Goal: Task Accomplishment & Management: Use online tool/utility

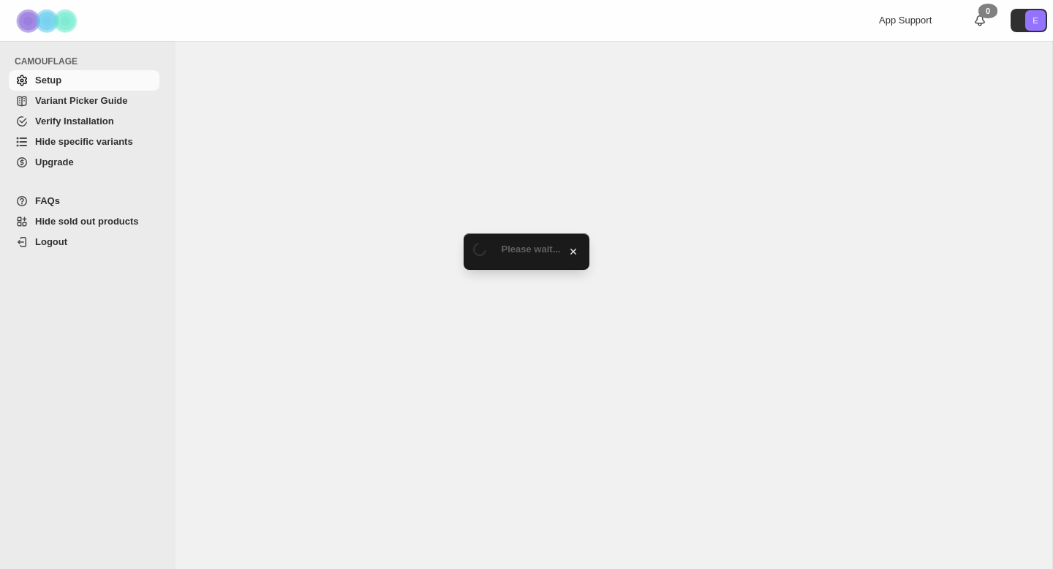
select select "******"
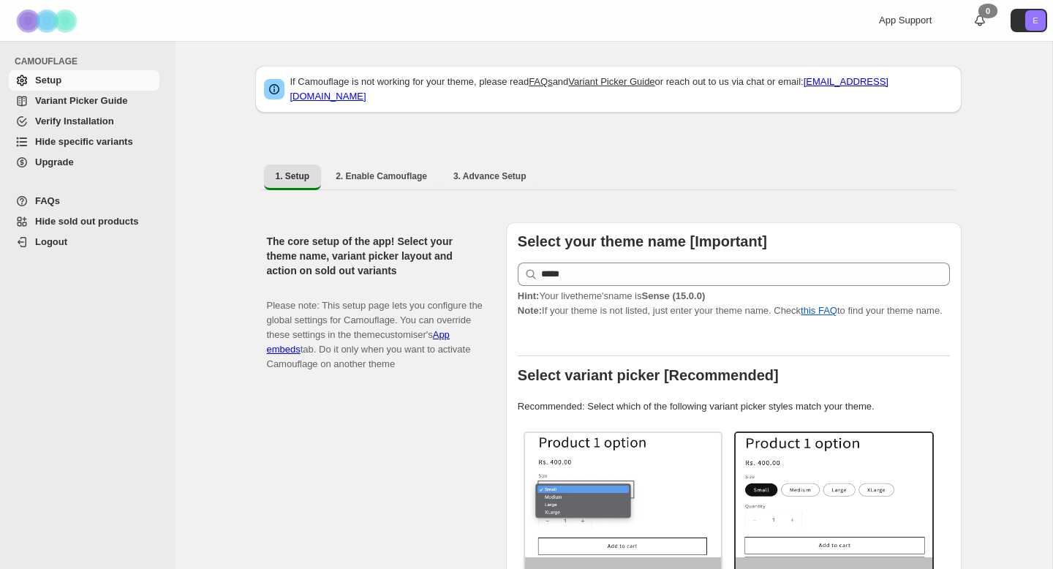
click at [89, 143] on span "Hide specific variants" at bounding box center [84, 141] width 98 height 11
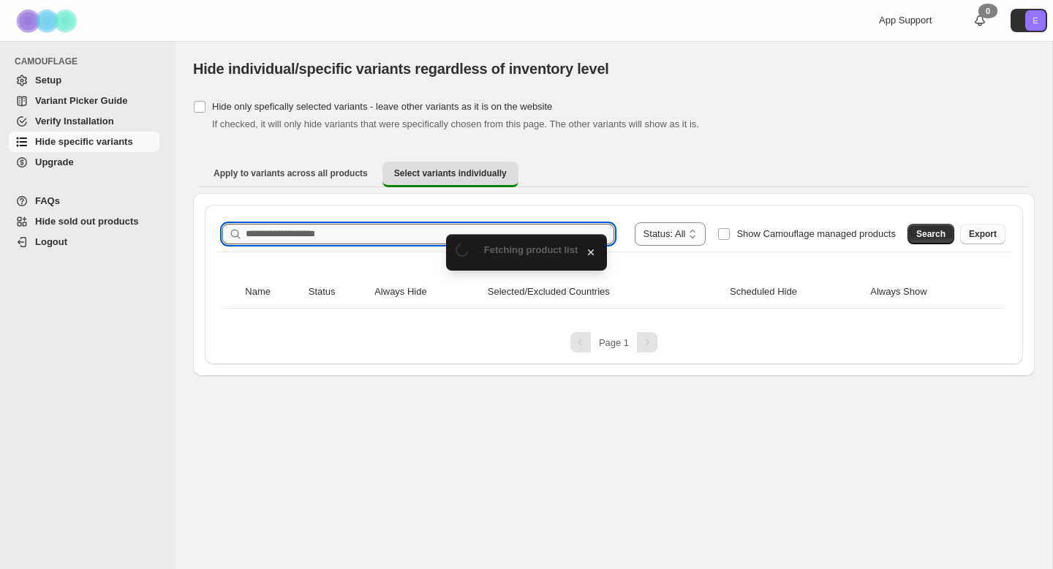
click at [350, 227] on input "Search product name" at bounding box center [430, 234] width 369 height 20
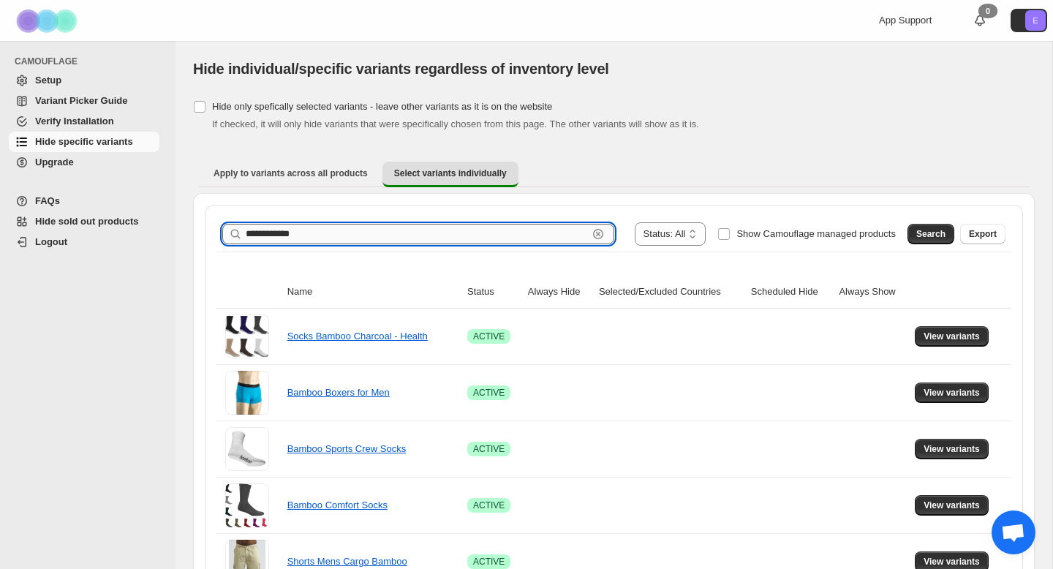
type input "**********"
click at [925, 230] on span "Search" at bounding box center [930, 234] width 29 height 12
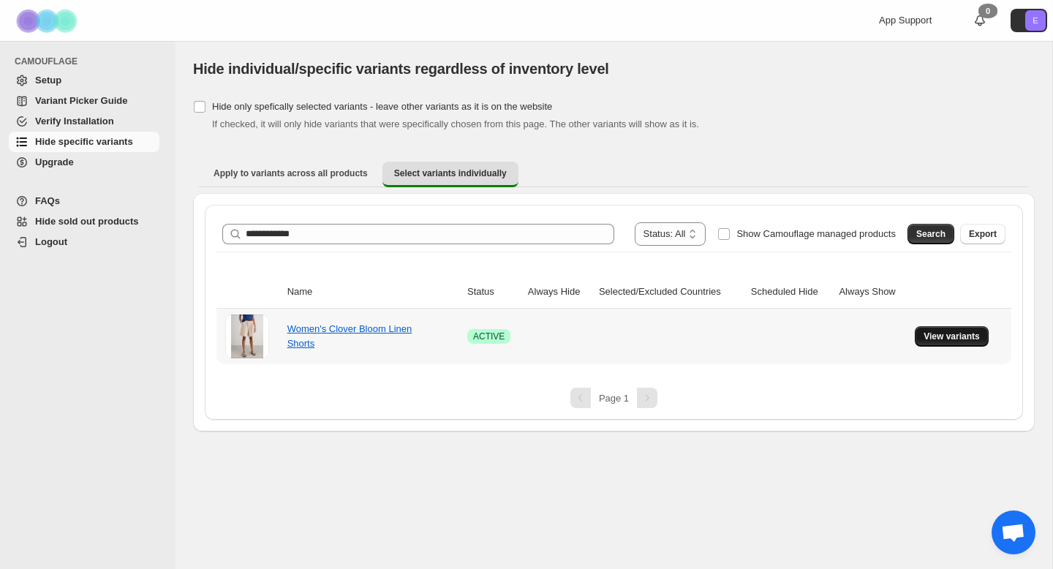
click at [940, 332] on span "View variants" at bounding box center [952, 337] width 56 height 12
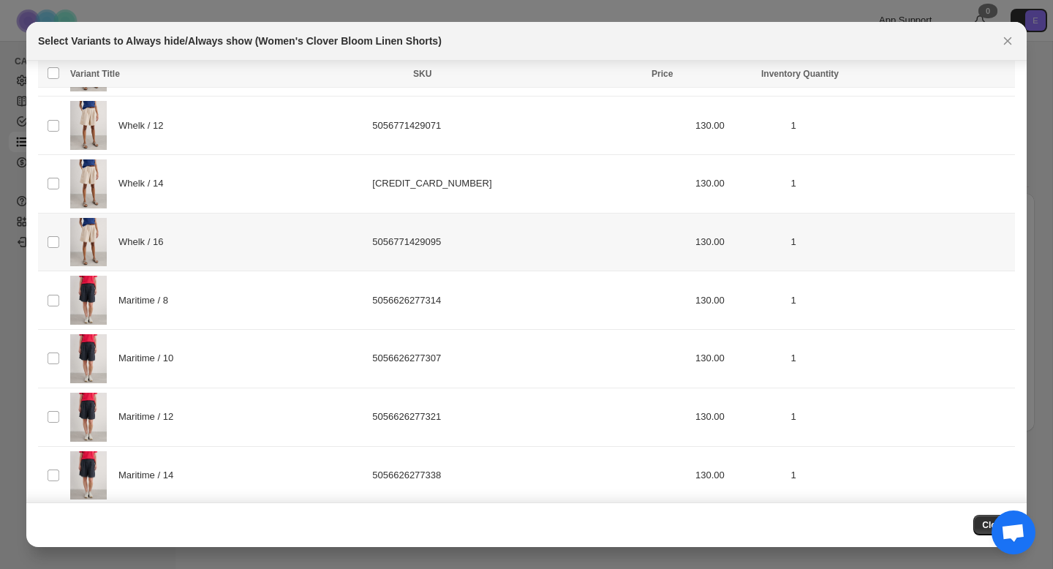
scroll to position [220, 0]
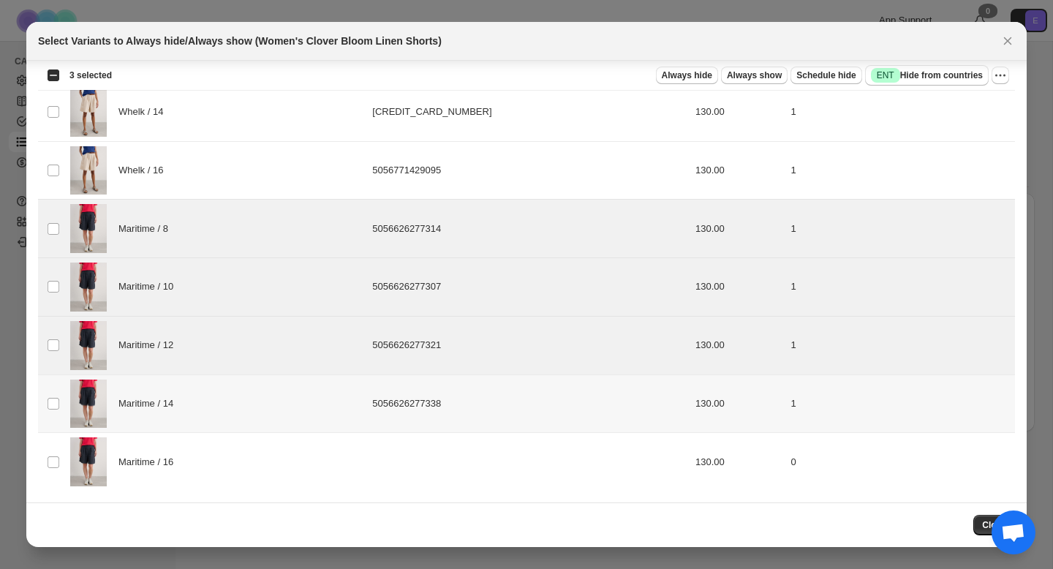
click at [50, 392] on td "Select product variant" at bounding box center [52, 403] width 28 height 59
click at [50, 497] on section "Tip: Select the variants first, then you'll see bulk action buttons Loading pro…" at bounding box center [526, 172] width 1000 height 662
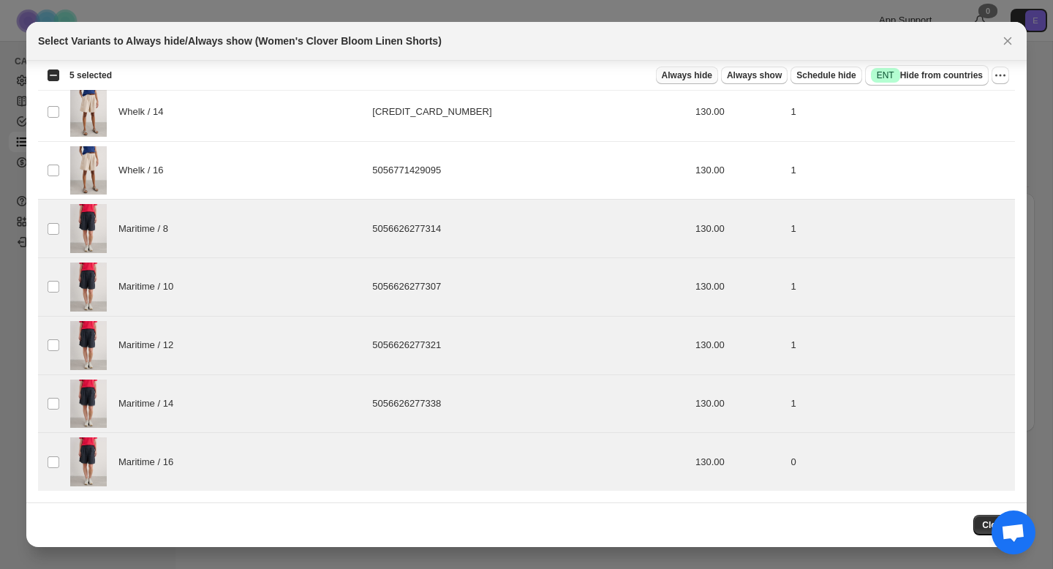
click at [703, 78] on span "Always hide" at bounding box center [687, 75] width 50 height 12
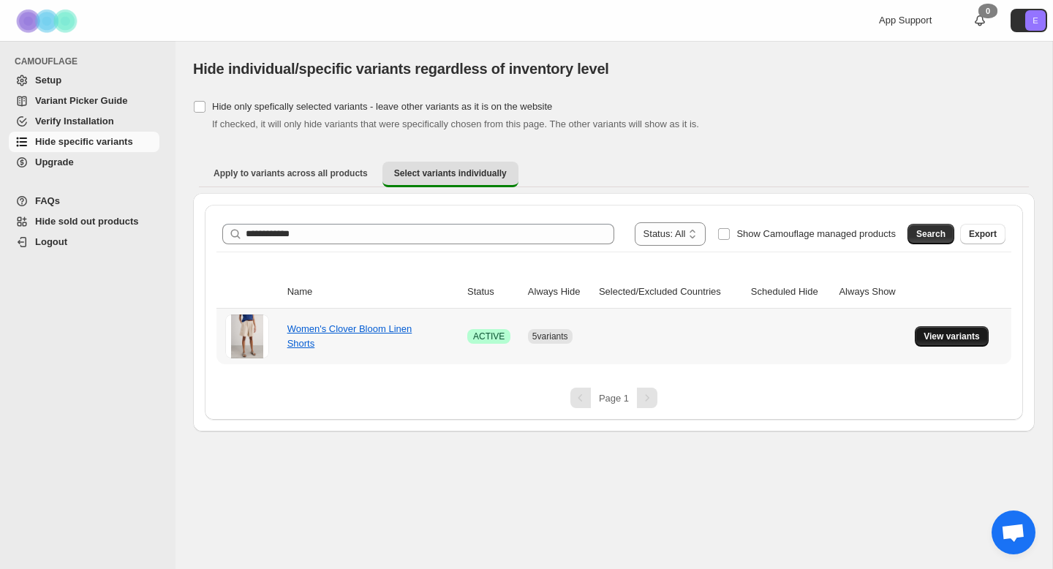
click at [937, 333] on span "View variants" at bounding box center [952, 337] width 56 height 12
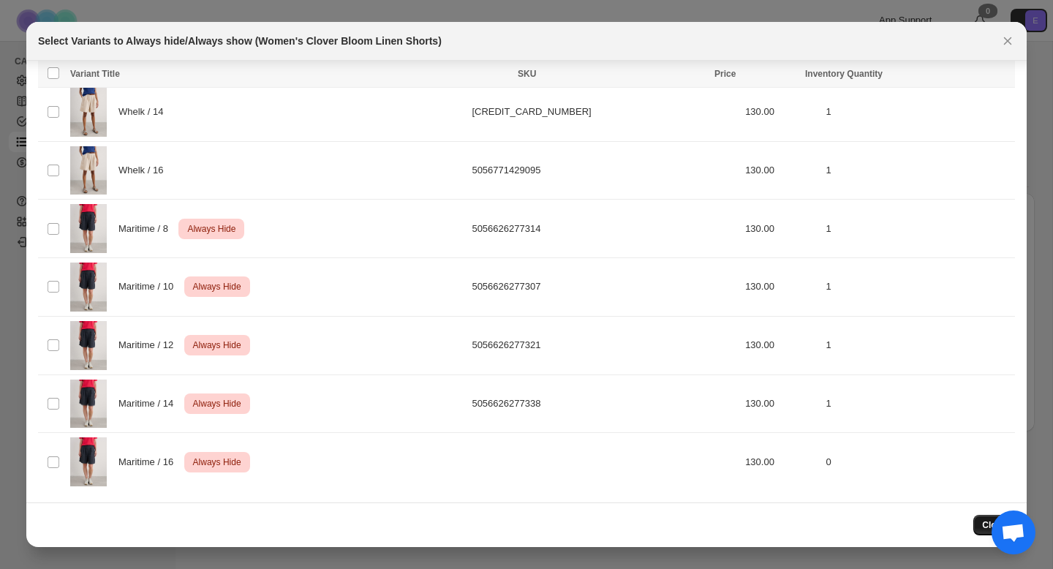
click at [978, 521] on button "Close" at bounding box center [994, 525] width 42 height 20
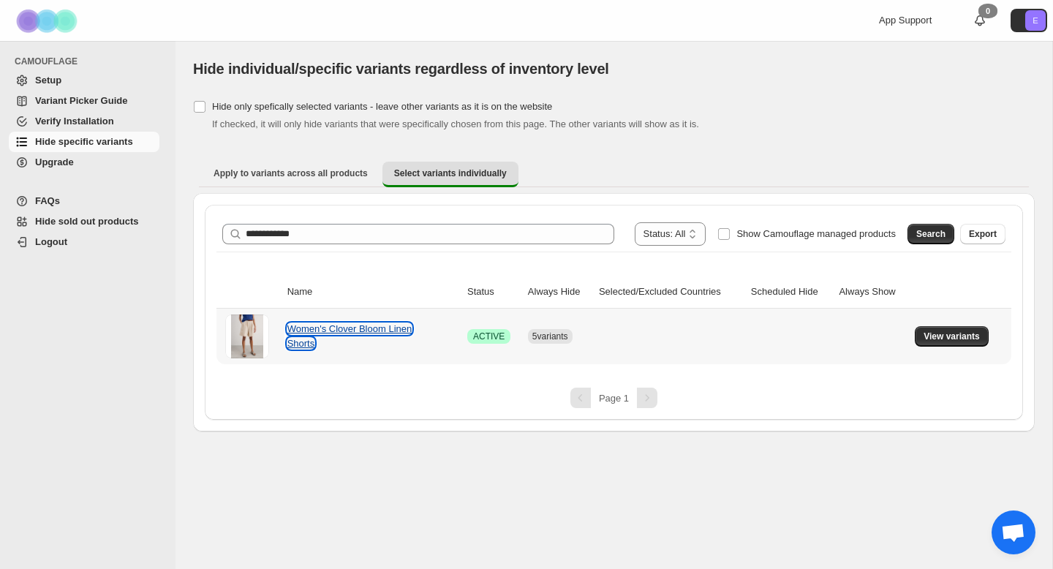
click at [363, 330] on link "Women's Clover Bloom Linen Shorts" at bounding box center [349, 336] width 125 height 26
click at [952, 342] on span "View variants" at bounding box center [952, 337] width 56 height 12
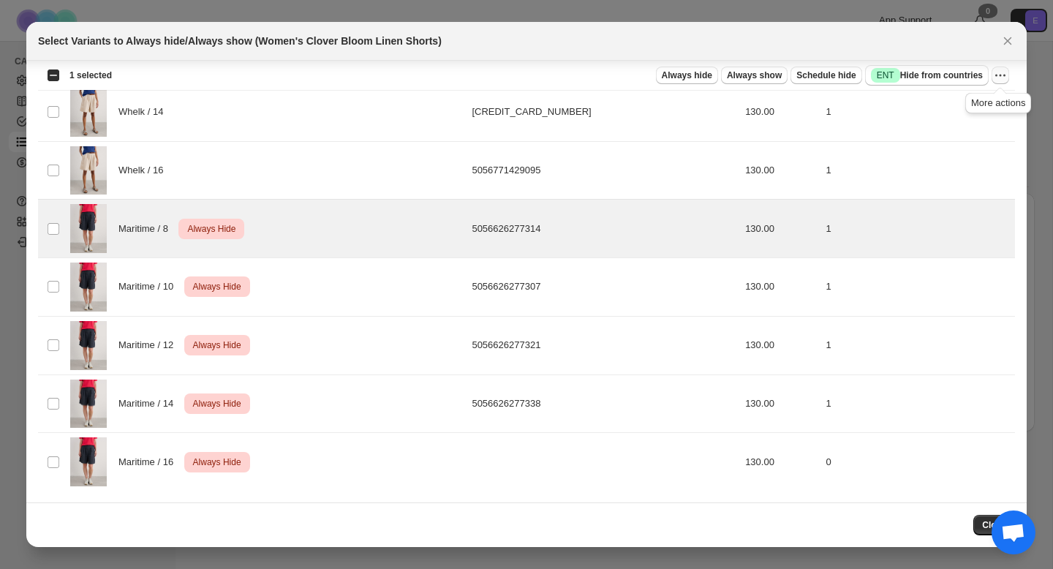
click at [997, 81] on icon "More actions" at bounding box center [1000, 75] width 15 height 15
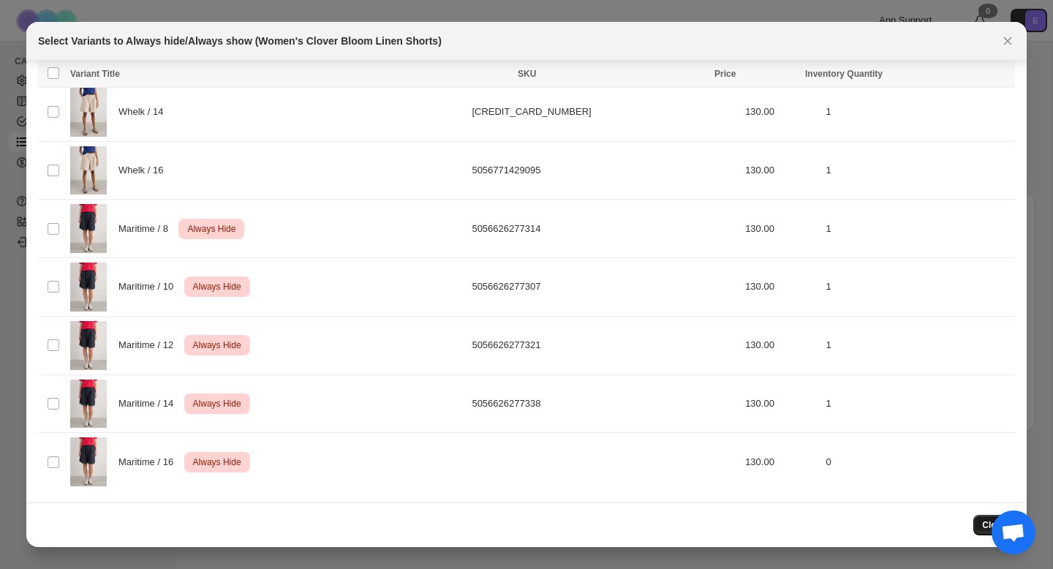
click at [978, 529] on button "Close" at bounding box center [994, 525] width 42 height 20
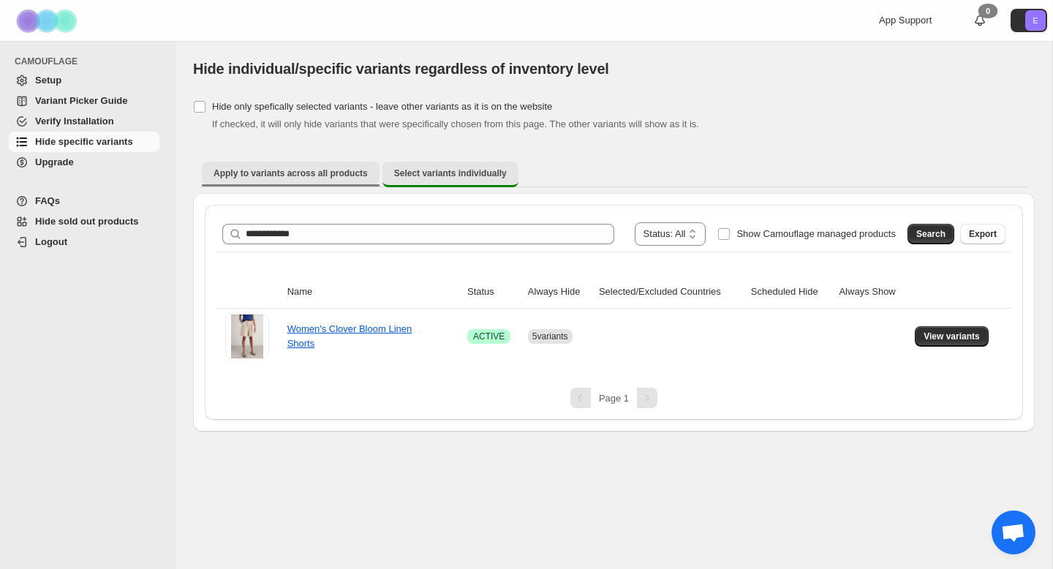
click at [311, 170] on span "Apply to variants across all products" at bounding box center [291, 173] width 154 height 12
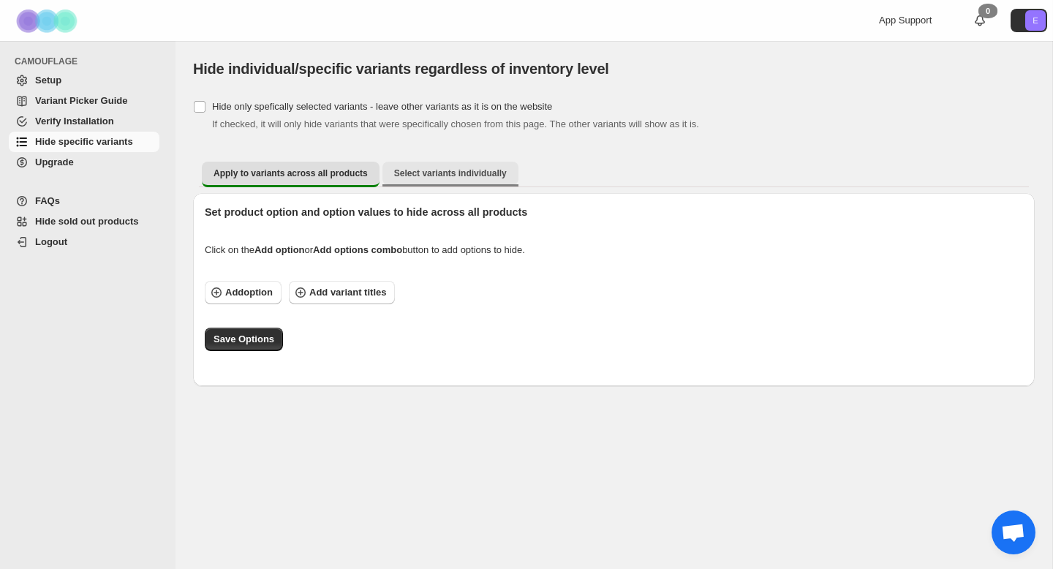
click at [446, 180] on button "Select variants individually" at bounding box center [450, 173] width 136 height 23
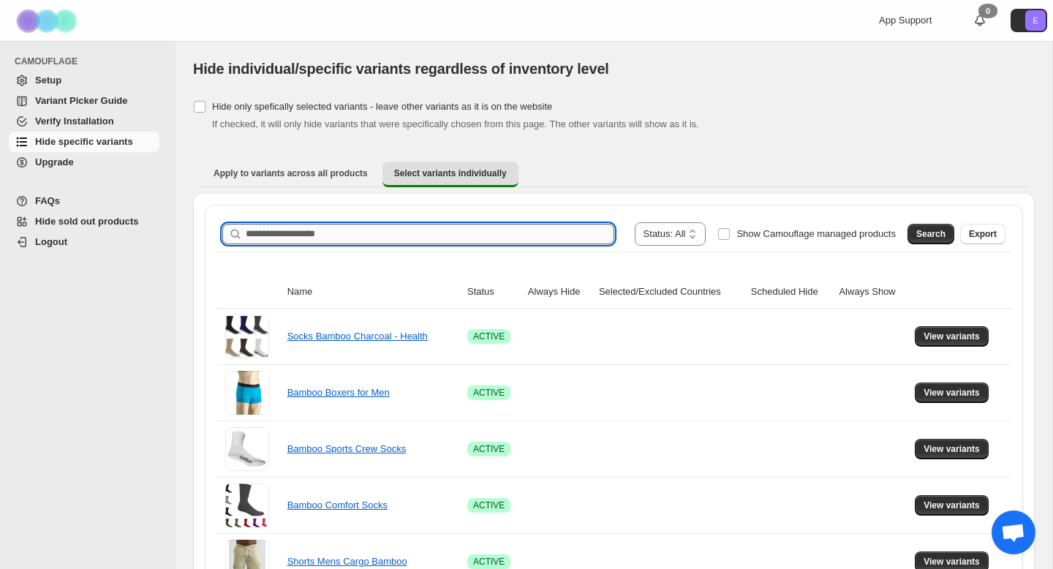
click at [398, 238] on input "Search product name" at bounding box center [430, 234] width 369 height 20
type input "**********"
click at [921, 238] on span "Search" at bounding box center [930, 234] width 29 height 12
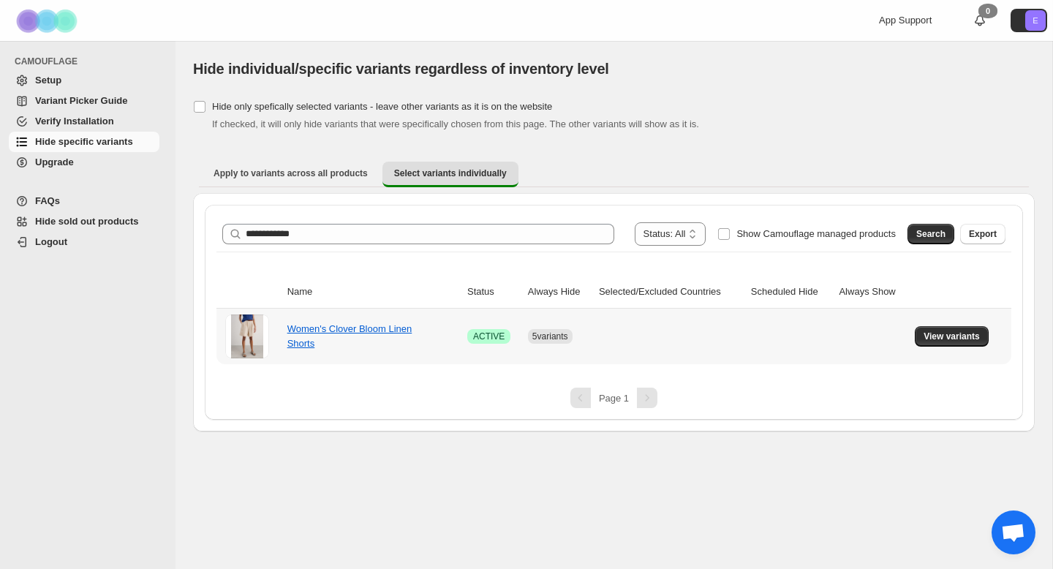
click at [367, 337] on div "Women's Clover Bloom Linen Shorts" at bounding box center [360, 336] width 146 height 29
click at [361, 327] on link "Women's Clover Bloom Linen Shorts" at bounding box center [349, 336] width 125 height 26
click at [924, 325] on td "View variants" at bounding box center [960, 337] width 101 height 56
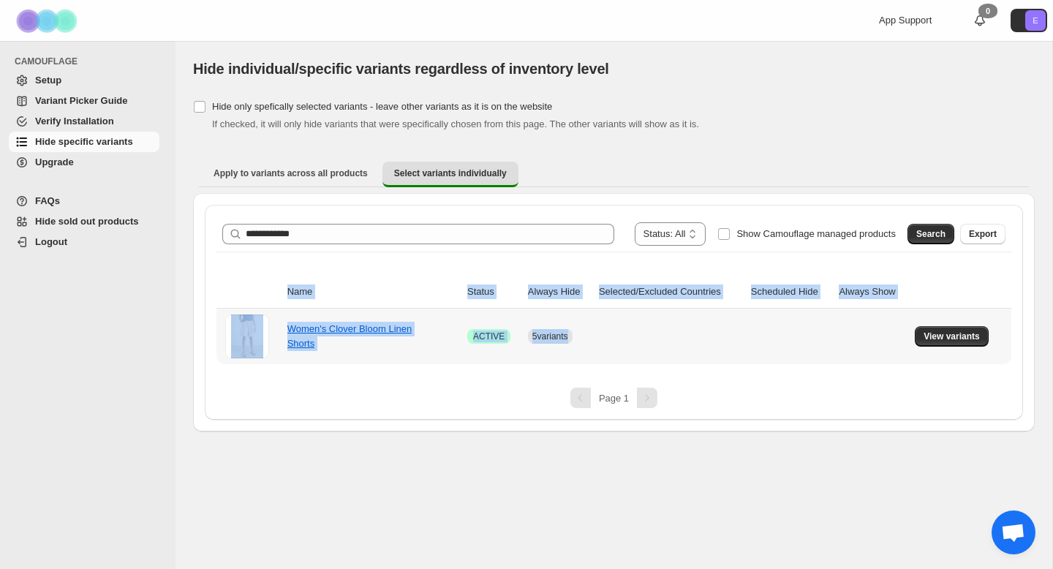
click at [924, 325] on td "View variants" at bounding box center [960, 337] width 101 height 56
click at [927, 335] on span "View variants" at bounding box center [952, 337] width 56 height 12
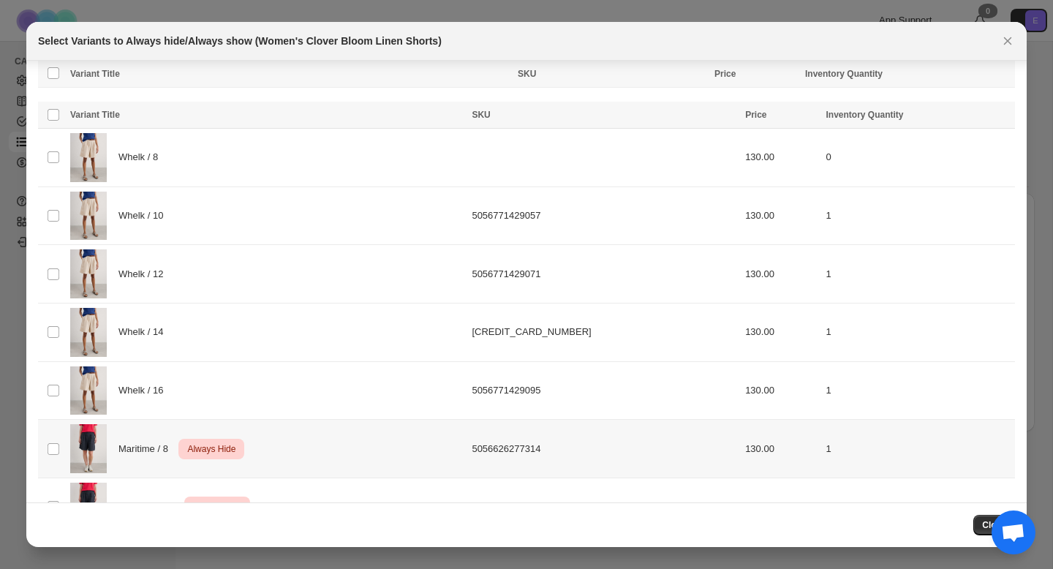
scroll to position [220, 0]
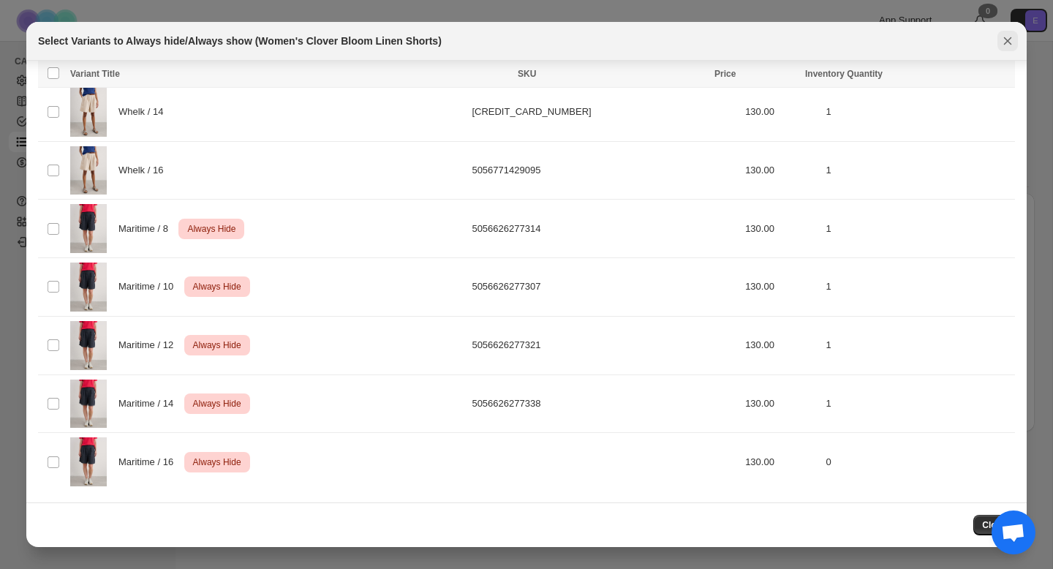
click at [1003, 42] on icon "Close" at bounding box center [1007, 41] width 15 height 15
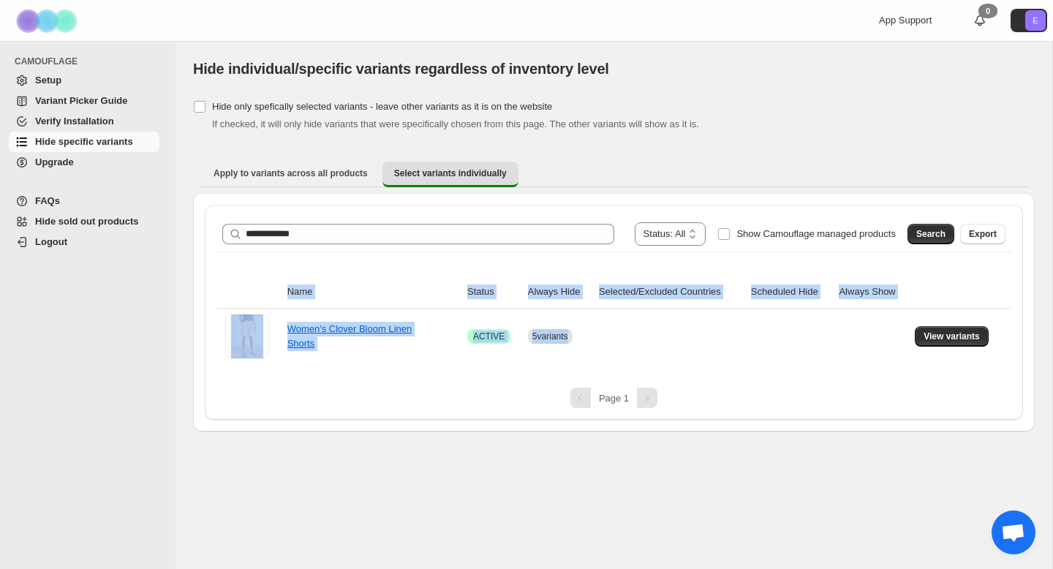
click at [64, 94] on span "Variant Picker Guide" at bounding box center [95, 101] width 121 height 15
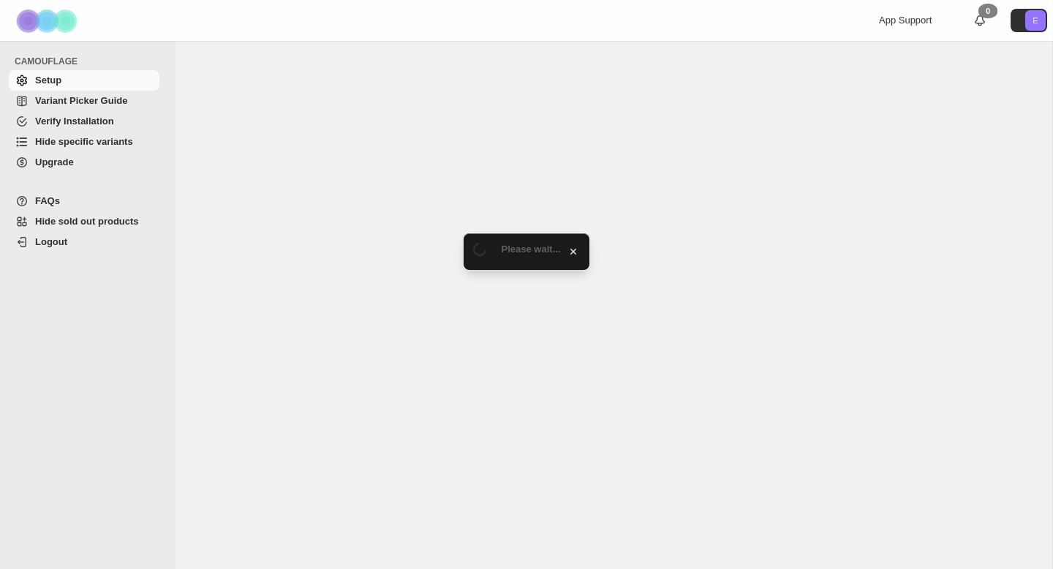
select select "******"
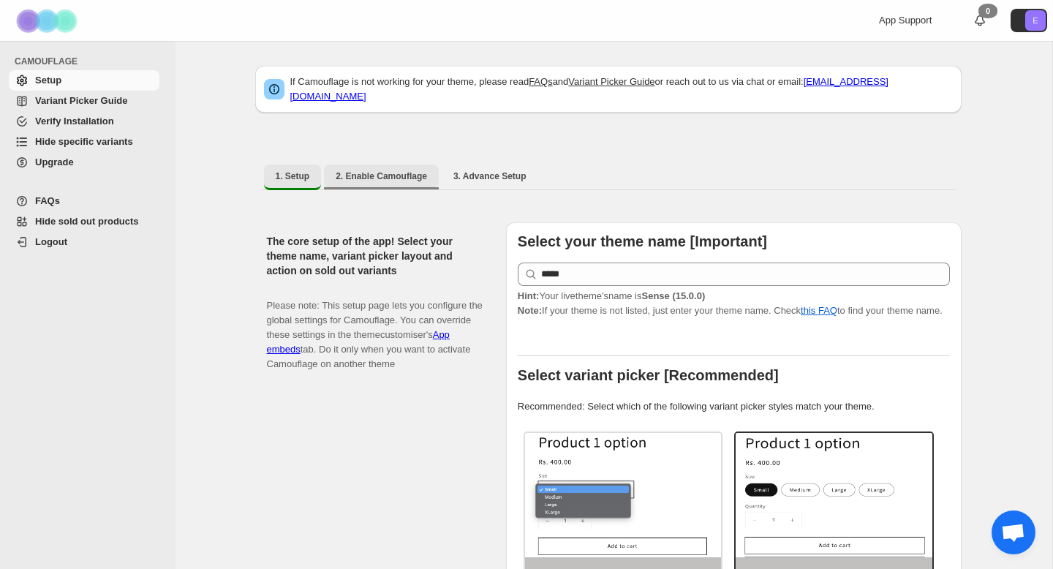
click at [382, 170] on span "2. Enable Camouflage" at bounding box center [381, 176] width 91 height 12
select select "**********"
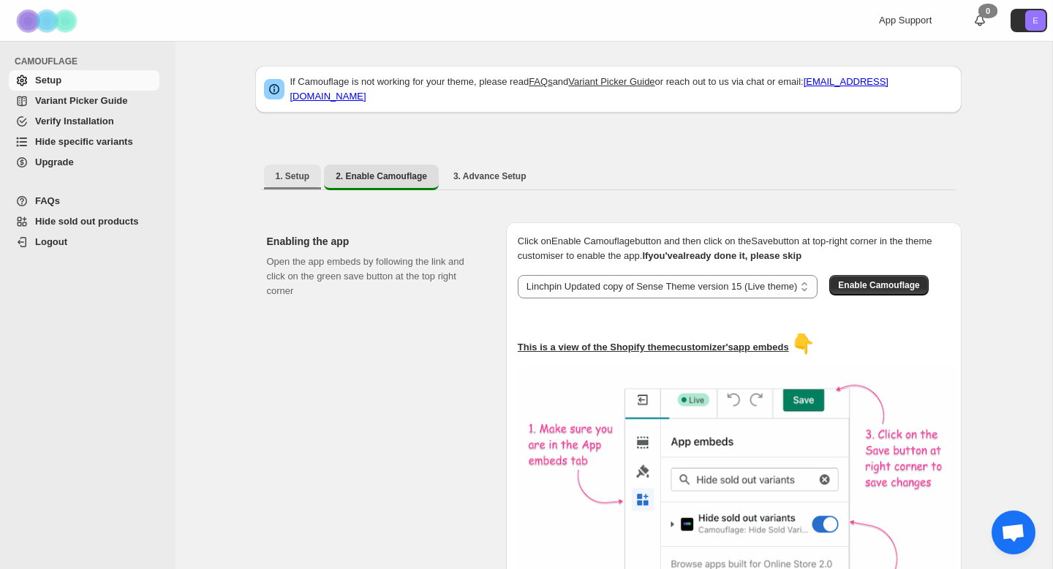
click at [293, 170] on span "1. Setup" at bounding box center [293, 176] width 34 height 12
select select "******"
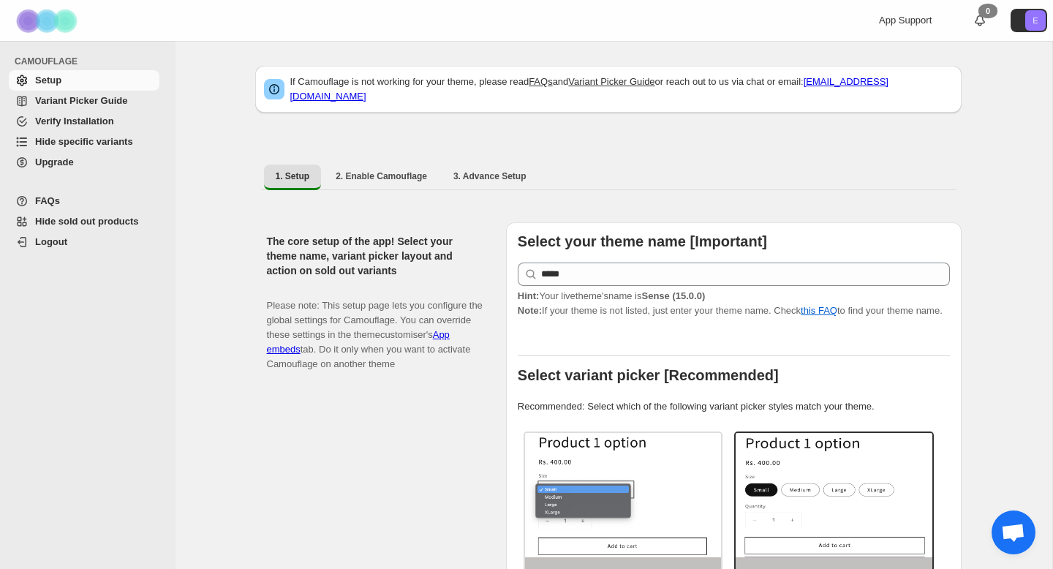
click at [129, 98] on span "Variant Picker Guide" at bounding box center [95, 101] width 121 height 15
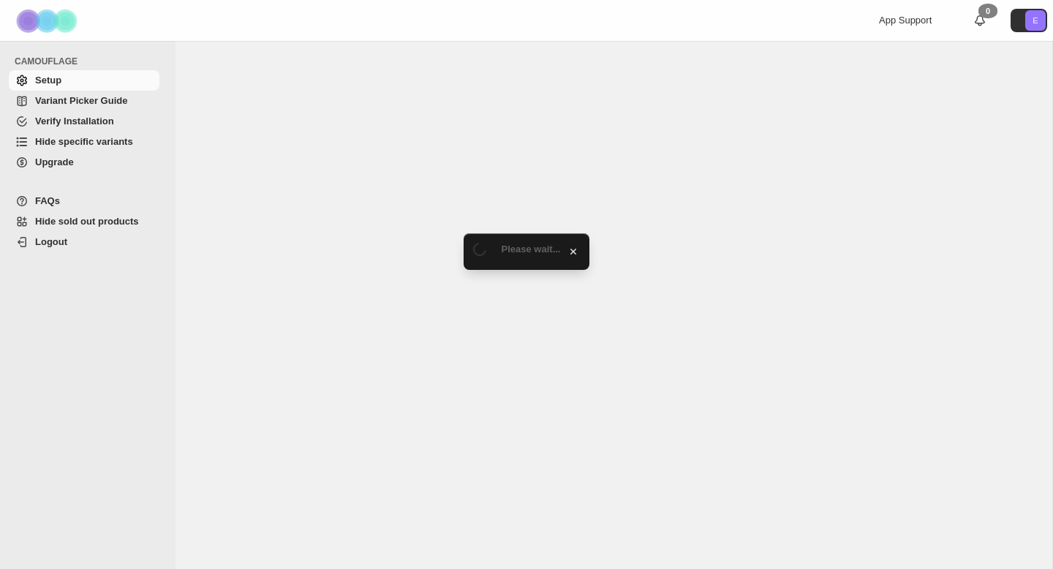
select select "******"
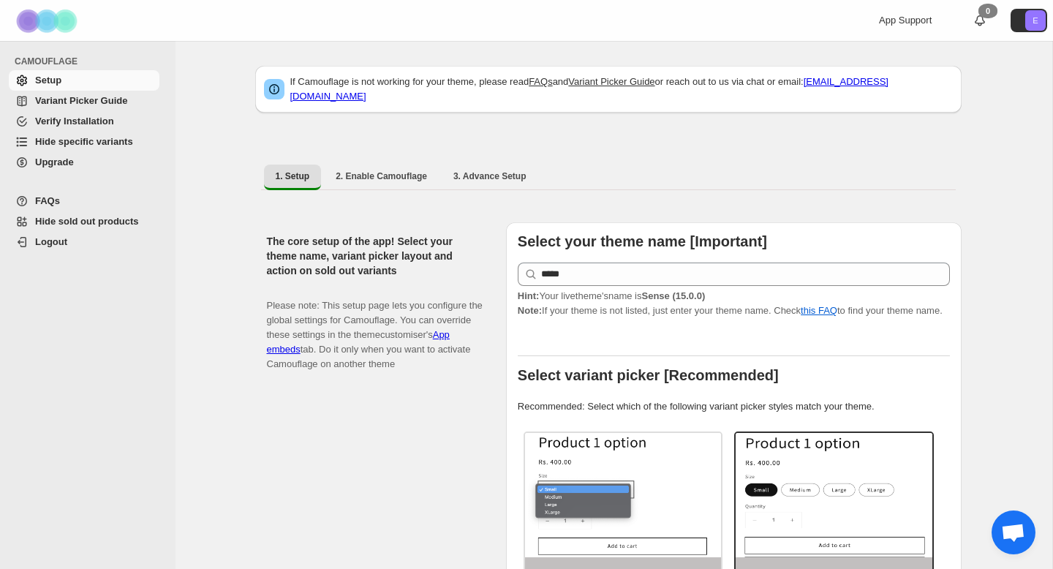
click at [56, 98] on span "Variant Picker Guide" at bounding box center [81, 100] width 92 height 11
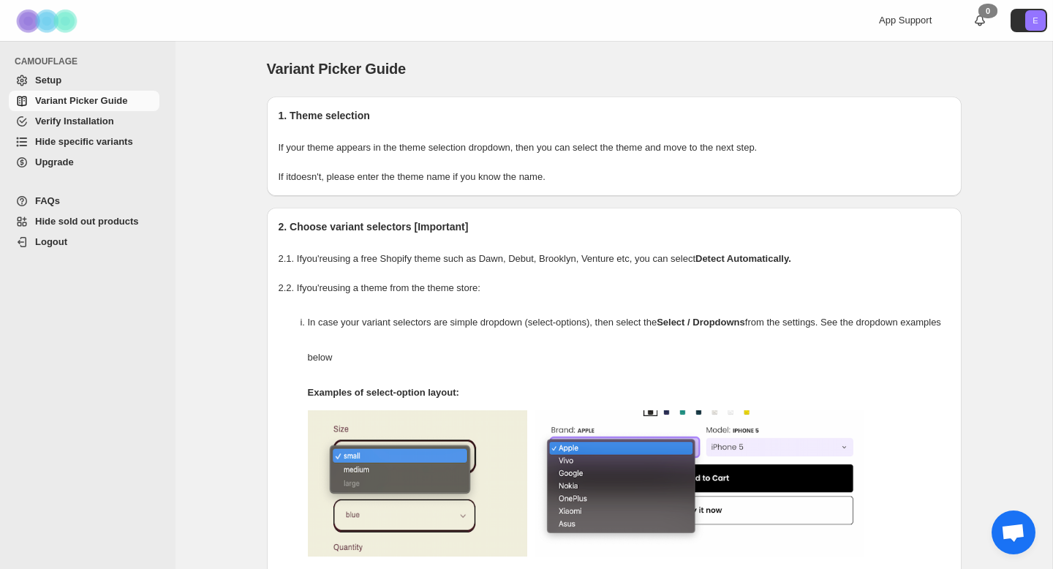
click at [72, 117] on span "Verify Installation" at bounding box center [74, 121] width 79 height 11
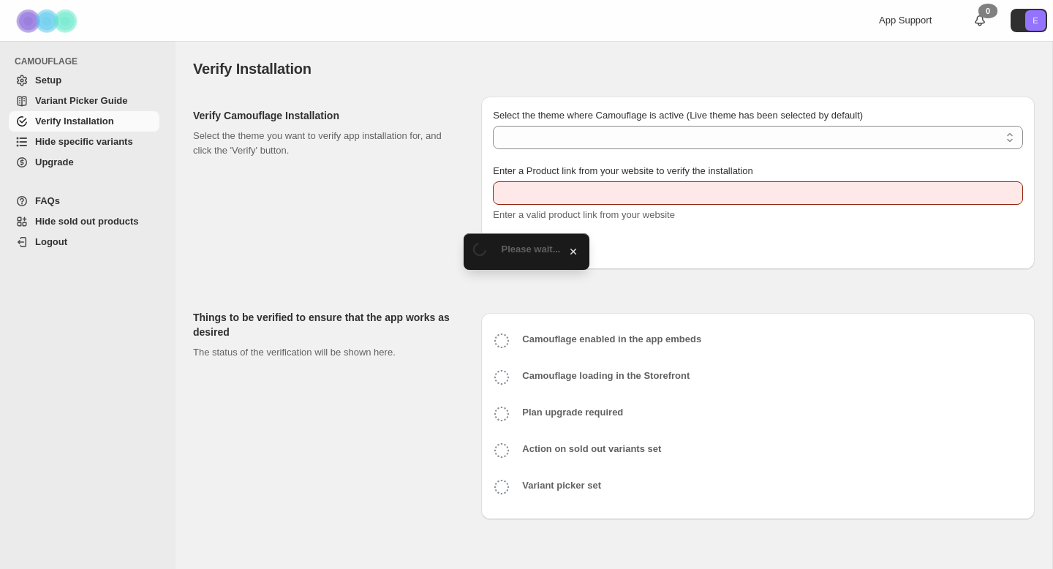
type input "**********"
select select "**********"
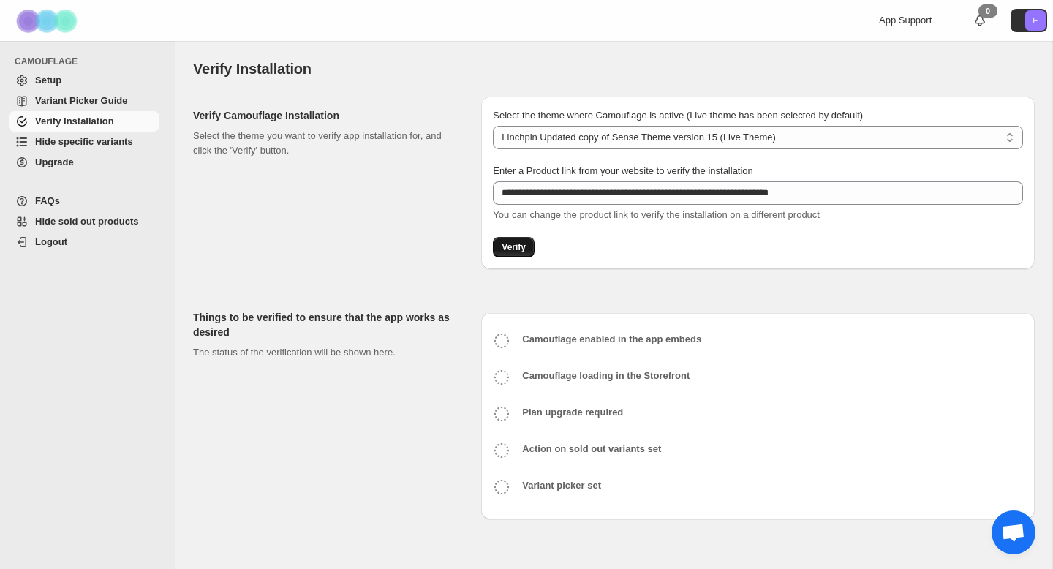
click at [513, 253] on button "Verify" at bounding box center [514, 247] width 42 height 20
click at [608, 146] on select "**********" at bounding box center [758, 137] width 530 height 23
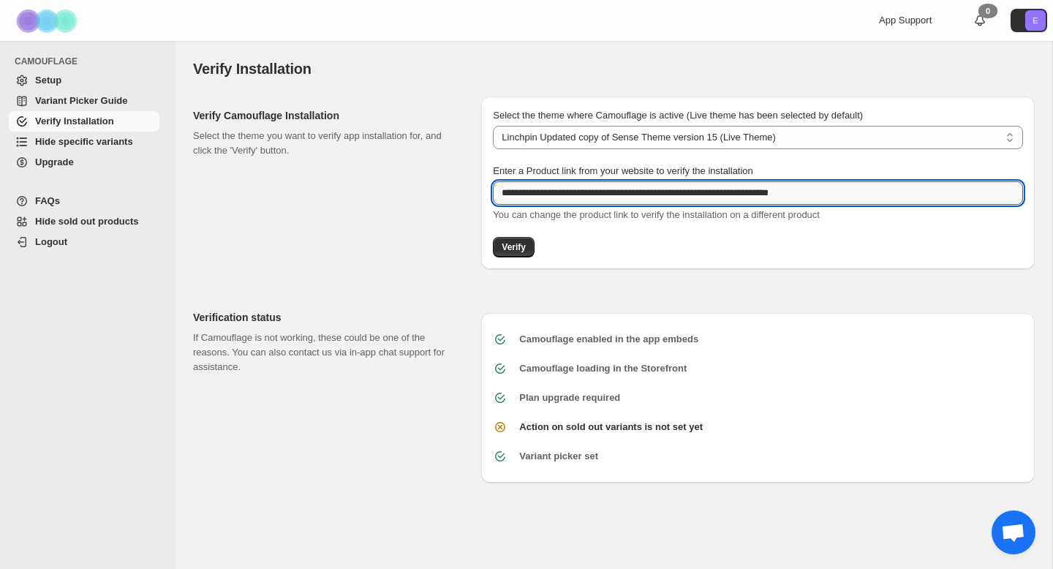
click at [548, 189] on input "**********" at bounding box center [758, 192] width 530 height 23
click at [575, 144] on select "**********" at bounding box center [758, 137] width 530 height 23
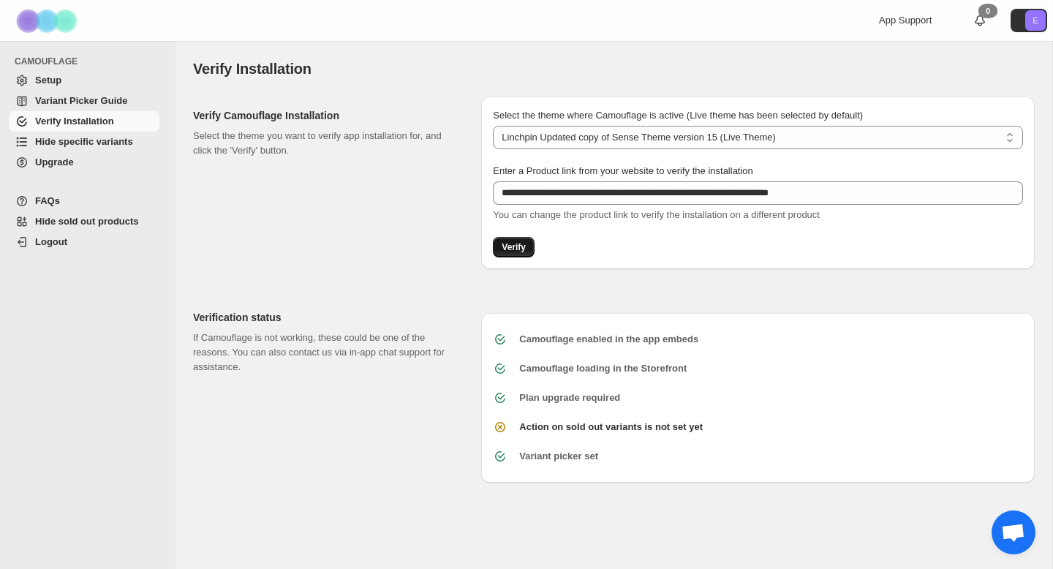
click at [511, 244] on span "Verify" at bounding box center [514, 247] width 24 height 12
click at [78, 143] on span "Hide specific variants" at bounding box center [84, 141] width 98 height 11
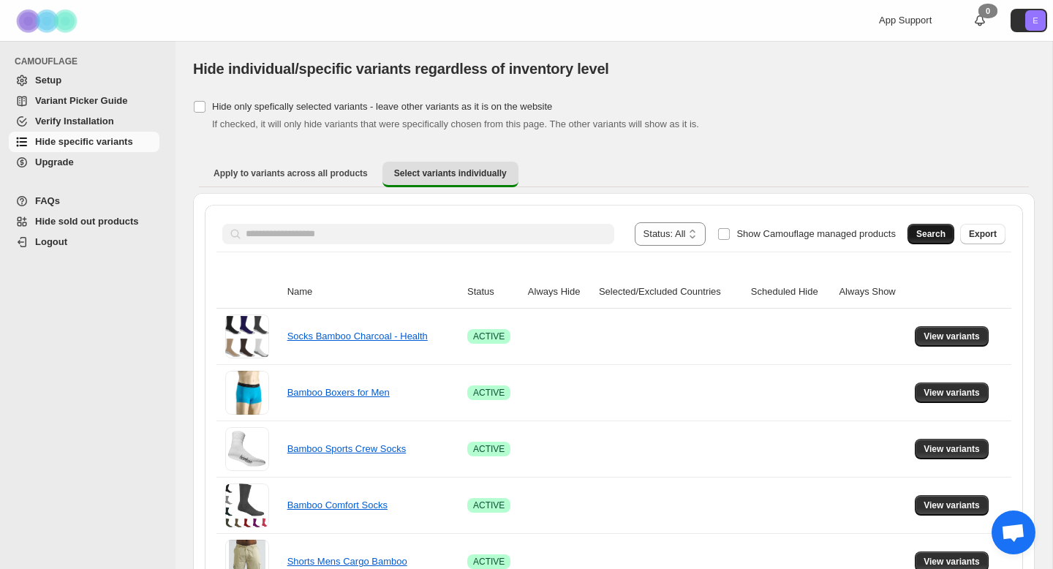
click at [935, 230] on span "Search" at bounding box center [930, 234] width 29 height 12
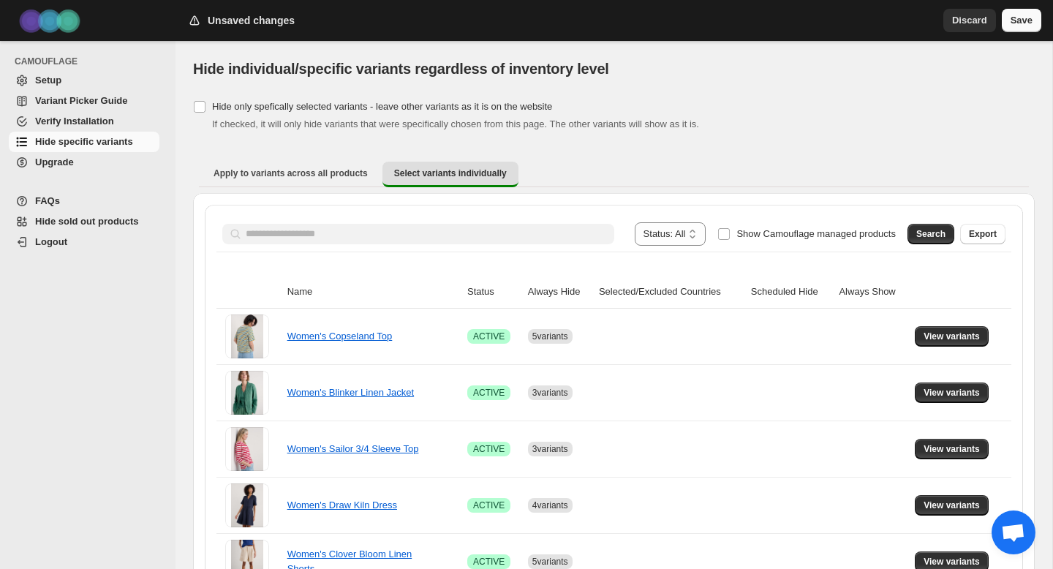
click at [1017, 25] on span "Save" at bounding box center [1022, 20] width 22 height 15
click at [1025, 15] on span "Save" at bounding box center [1022, 20] width 22 height 15
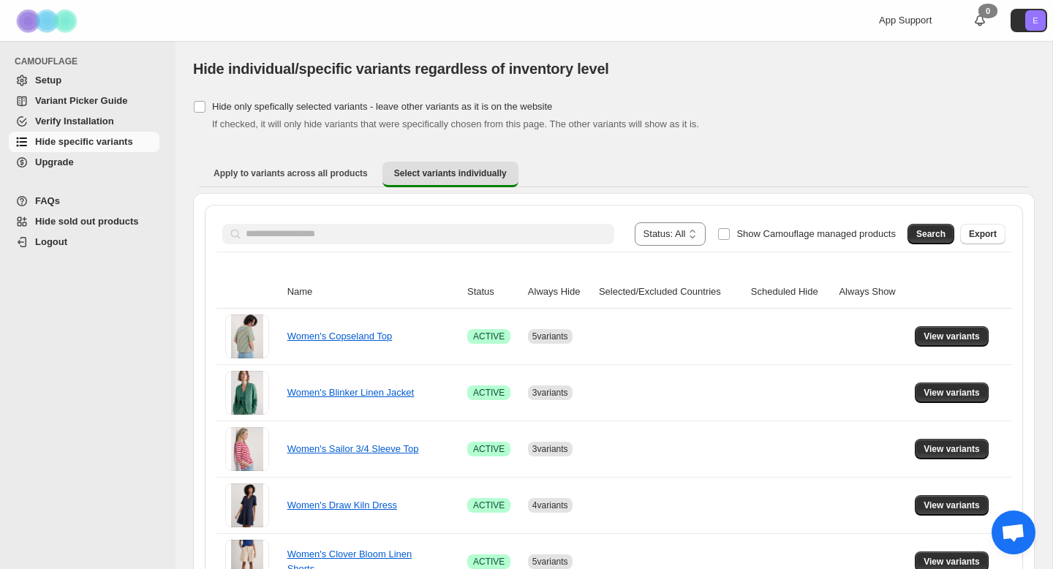
click at [87, 155] on span "Upgrade" at bounding box center [95, 162] width 121 height 15
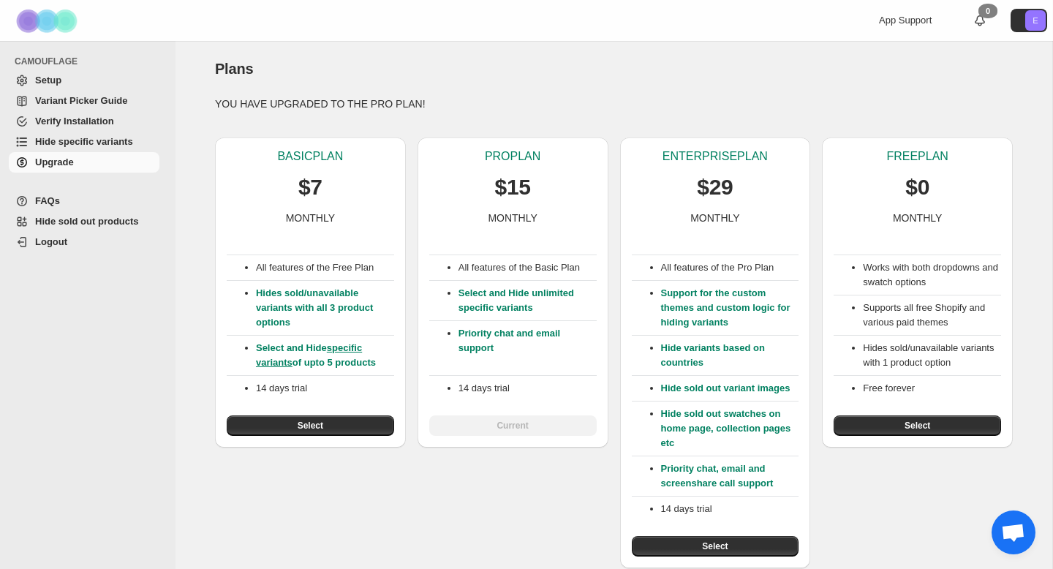
click at [78, 139] on span "Hide specific variants" at bounding box center [84, 141] width 98 height 11
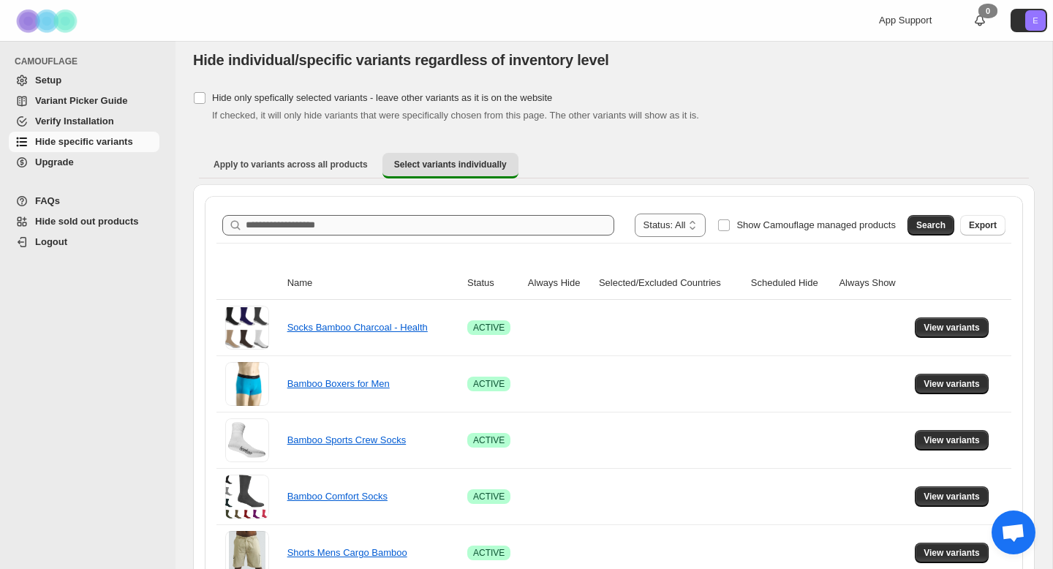
scroll to position [10, 0]
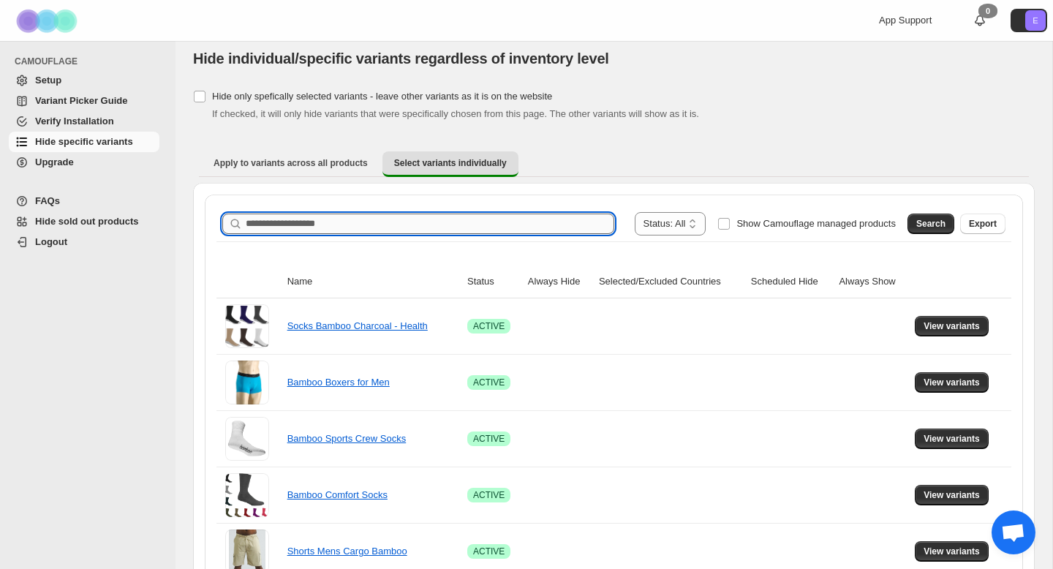
click at [377, 219] on input "Search product name" at bounding box center [430, 224] width 369 height 20
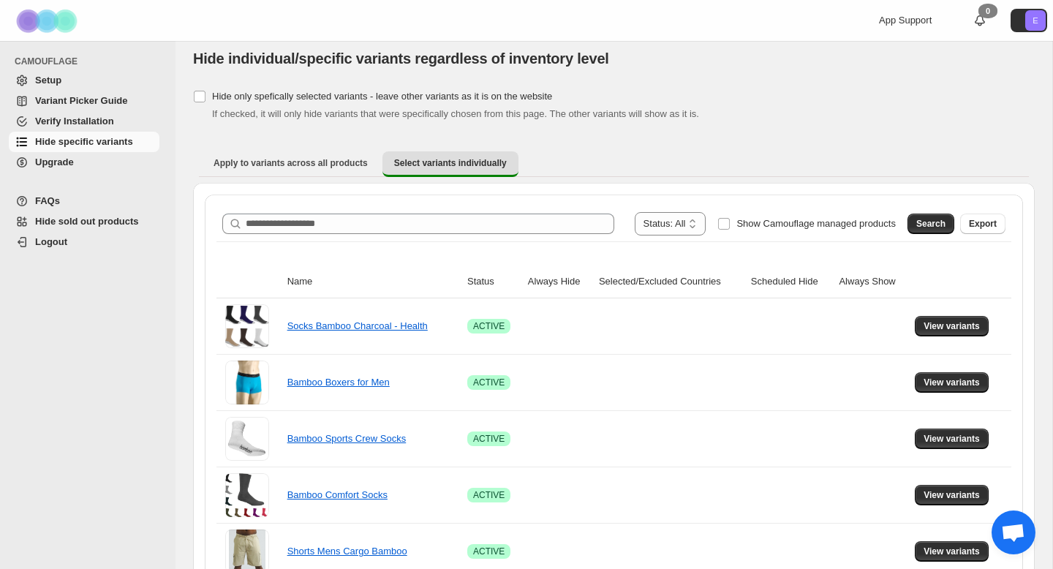
click at [78, 202] on span "FAQs" at bounding box center [95, 201] width 121 height 15
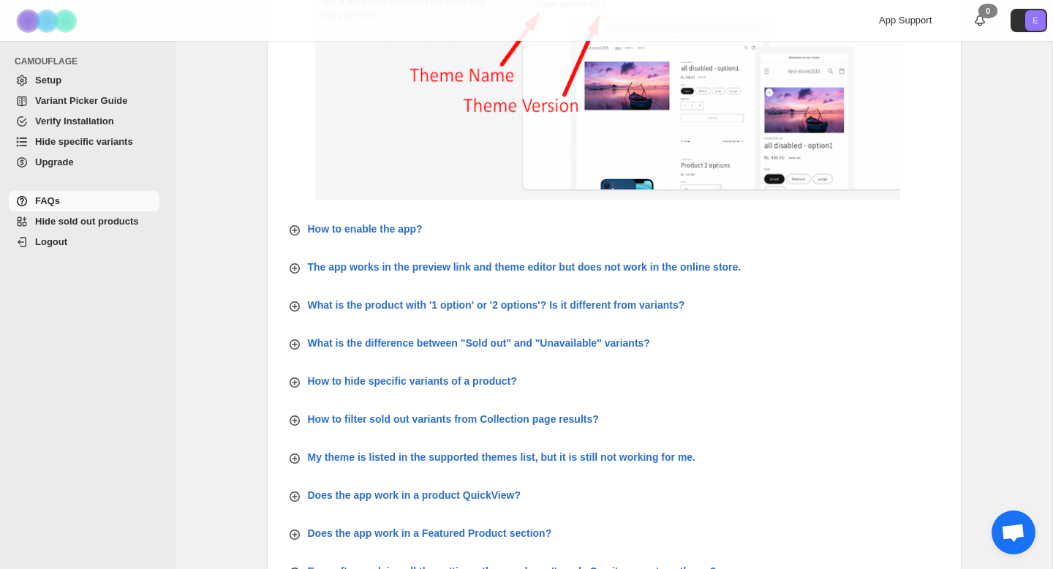
scroll to position [303, 0]
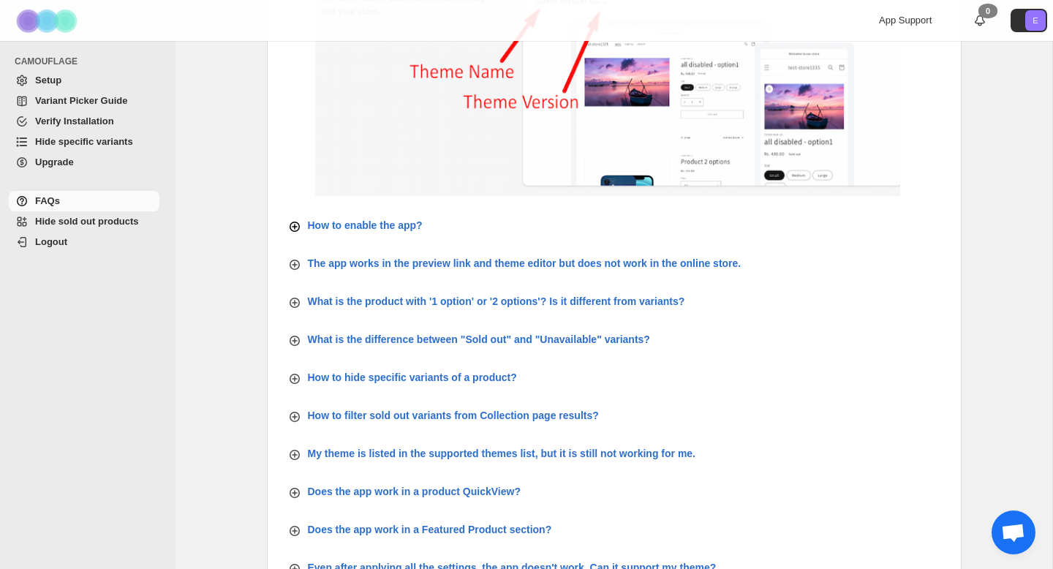
click at [333, 228] on p "How to enable the app?" at bounding box center [365, 225] width 115 height 15
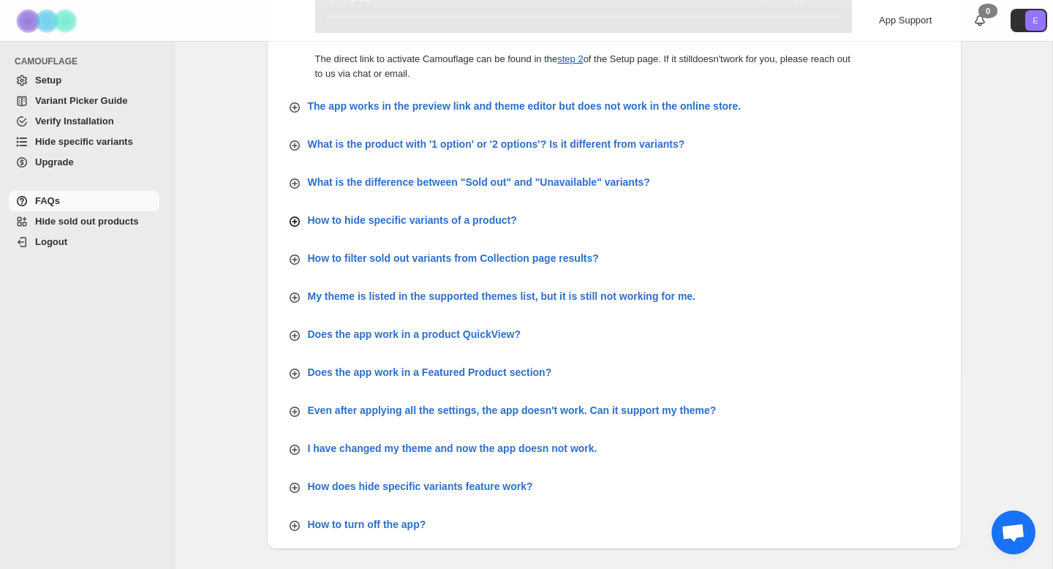
scroll to position [1230, 0]
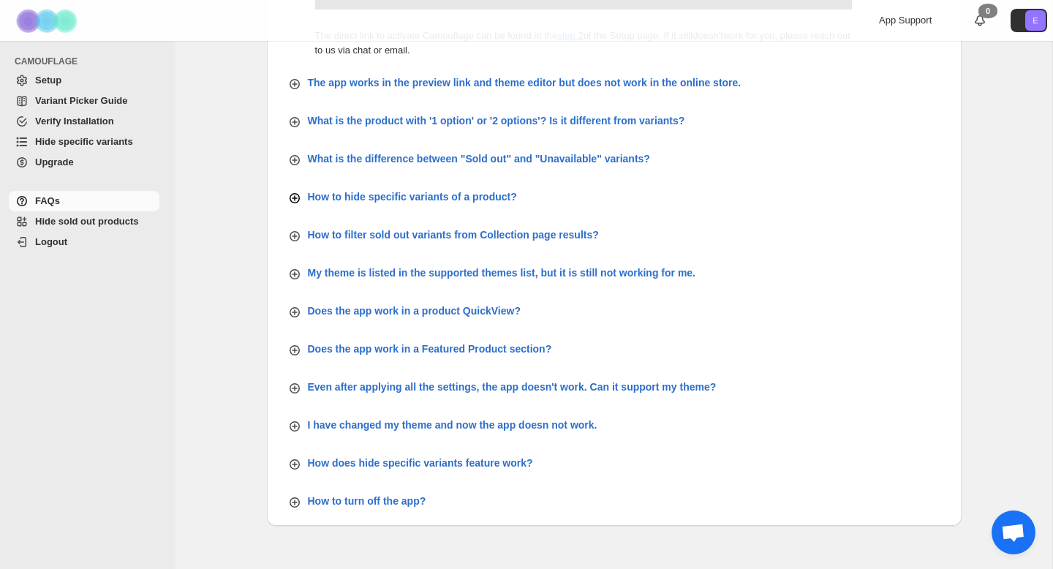
click at [352, 204] on p "How to hide specific variants of a product?" at bounding box center [412, 196] width 209 height 15
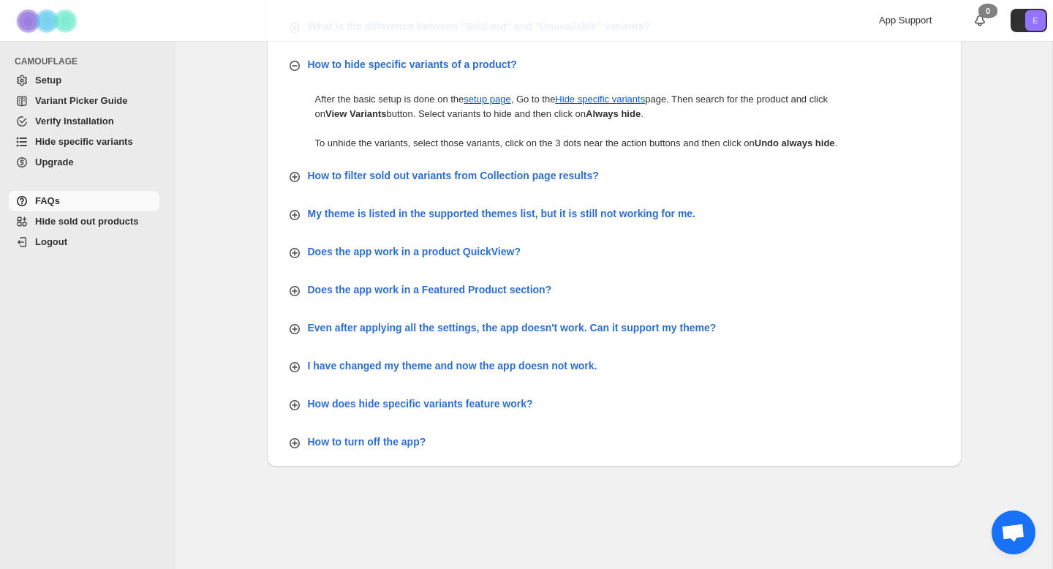
scroll to position [1404, 0]
click at [450, 369] on p "I have changed my theme and now the app doesn not work." at bounding box center [453, 365] width 290 height 15
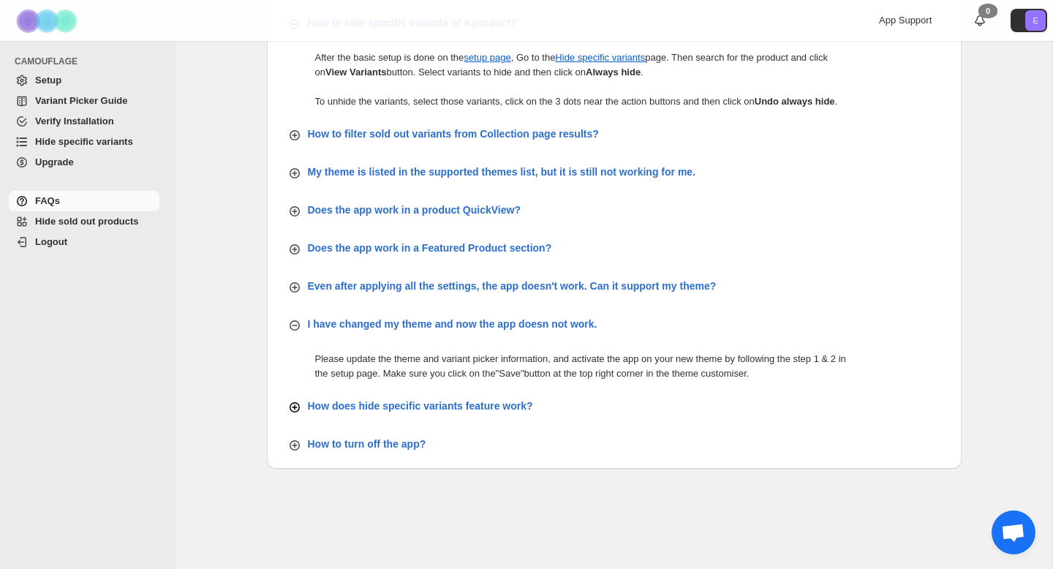
click at [366, 413] on p "How does hide specific variants feature work?" at bounding box center [420, 406] width 225 height 15
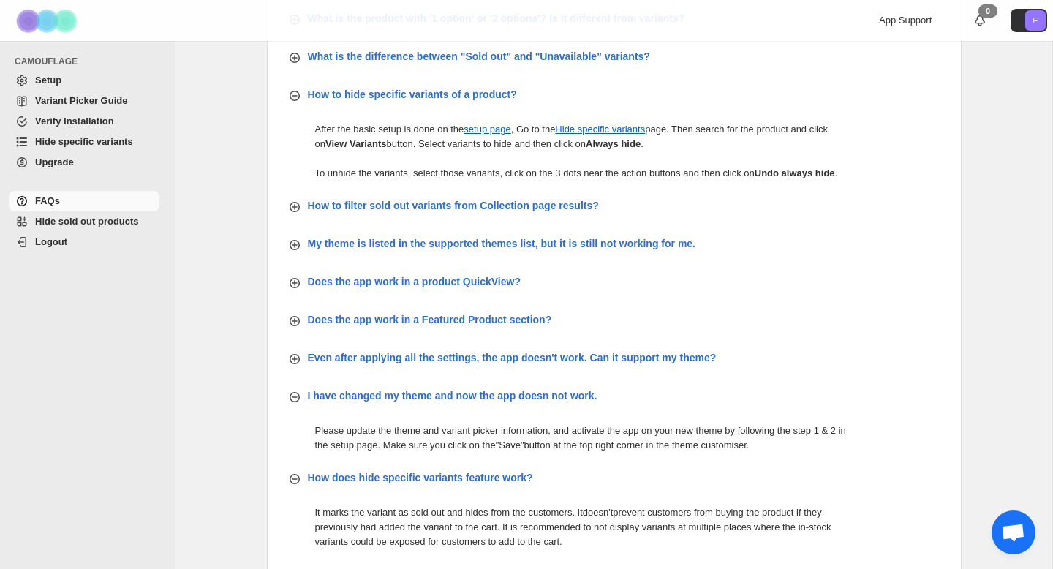
scroll to position [1323, 0]
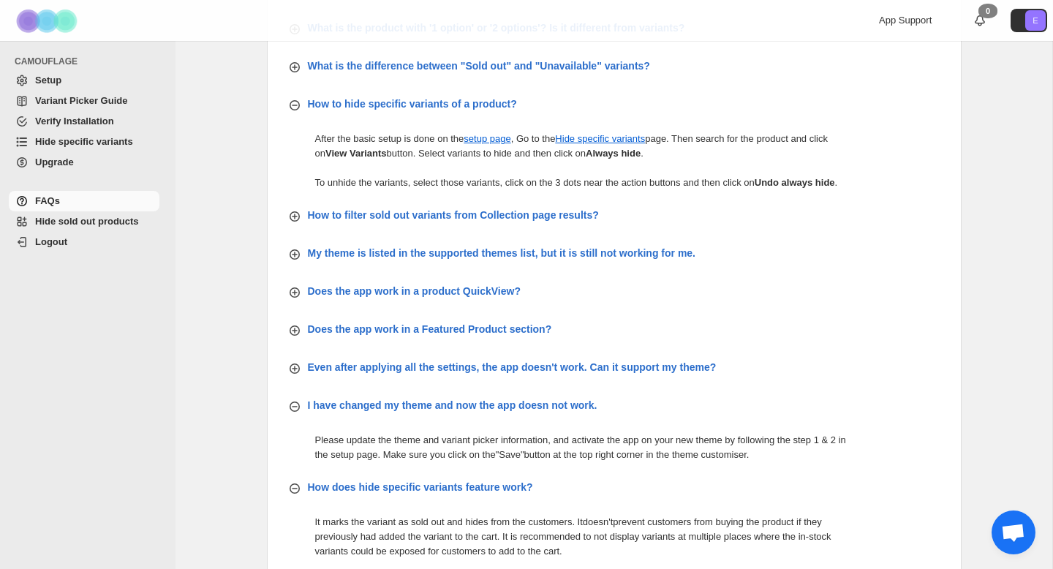
click at [78, 143] on span "Hide specific variants" at bounding box center [84, 141] width 98 height 11
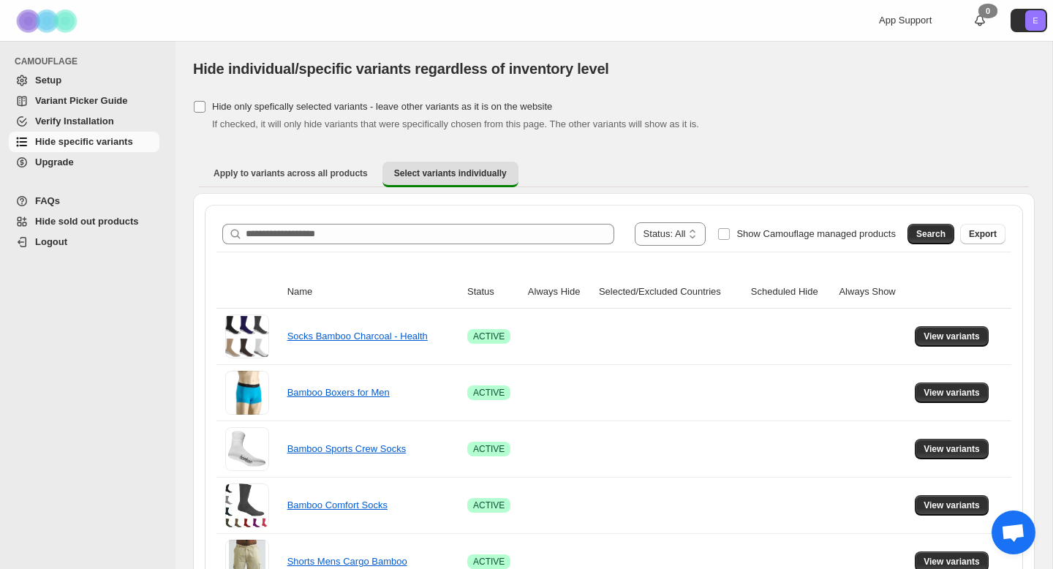
click at [213, 110] on span "Hide only spefically selected variants - leave other variants as it is on the w…" at bounding box center [382, 106] width 340 height 11
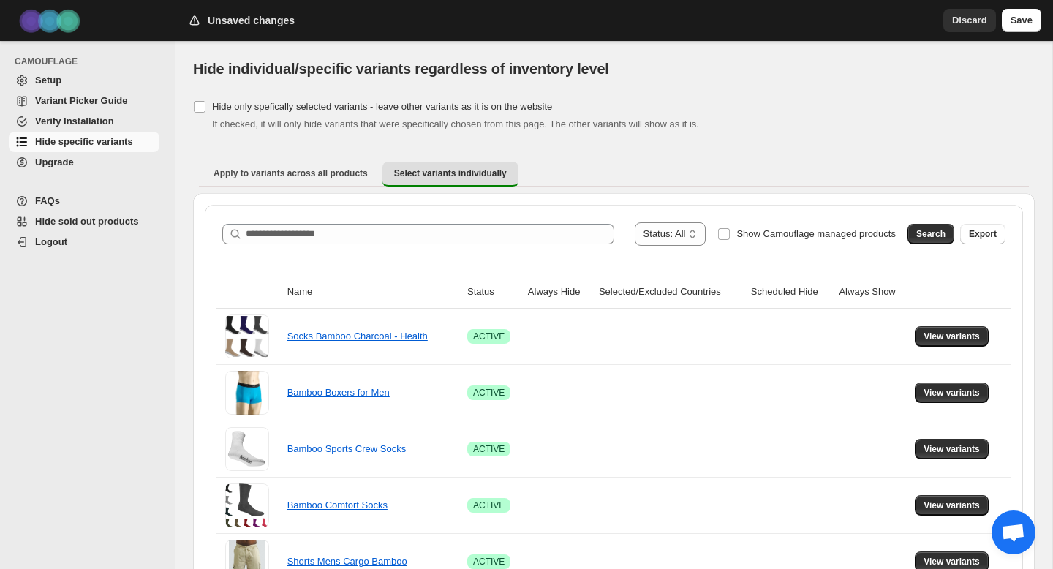
scroll to position [64, 0]
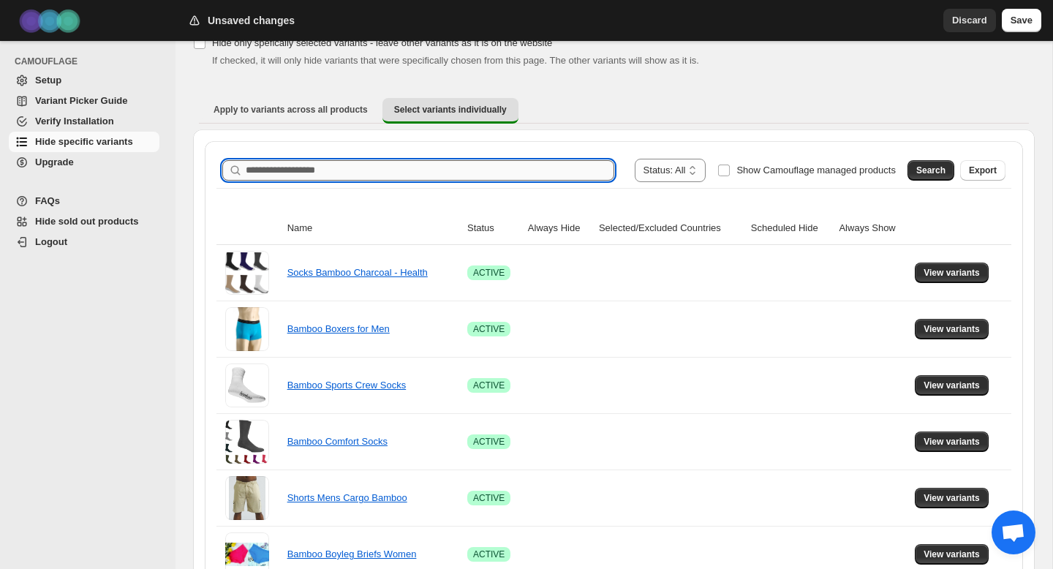
click at [393, 168] on input "Search product name" at bounding box center [430, 170] width 369 height 20
type input "*****"
click at [916, 165] on span "Search" at bounding box center [930, 171] width 29 height 12
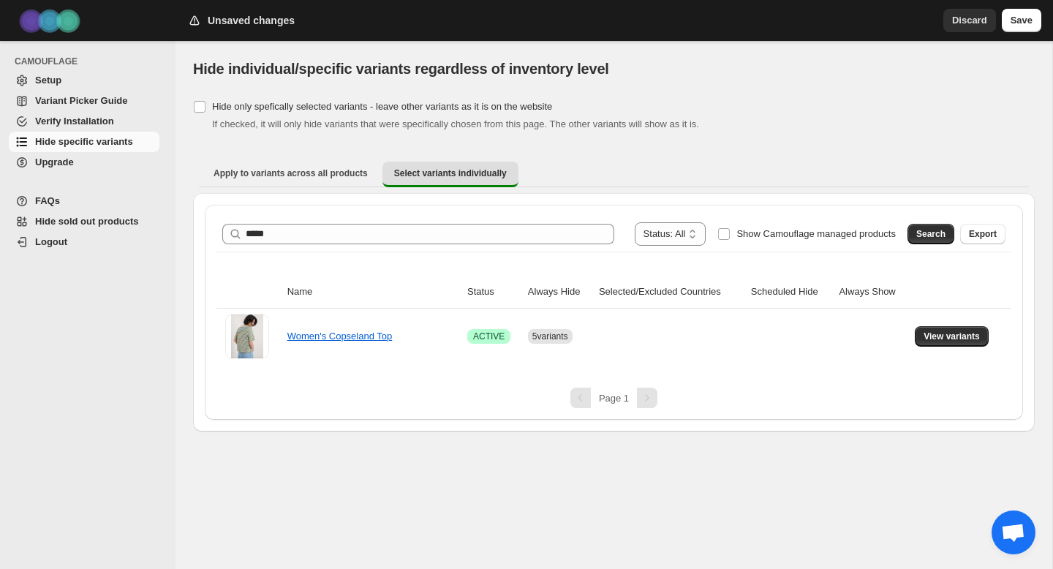
scroll to position [0, 0]
click at [339, 342] on div "Women's Copseland Top" at bounding box center [360, 336] width 146 height 15
click at [388, 334] on link "Women's Copseland Top" at bounding box center [339, 336] width 105 height 11
click at [971, 333] on span "View variants" at bounding box center [952, 337] width 56 height 12
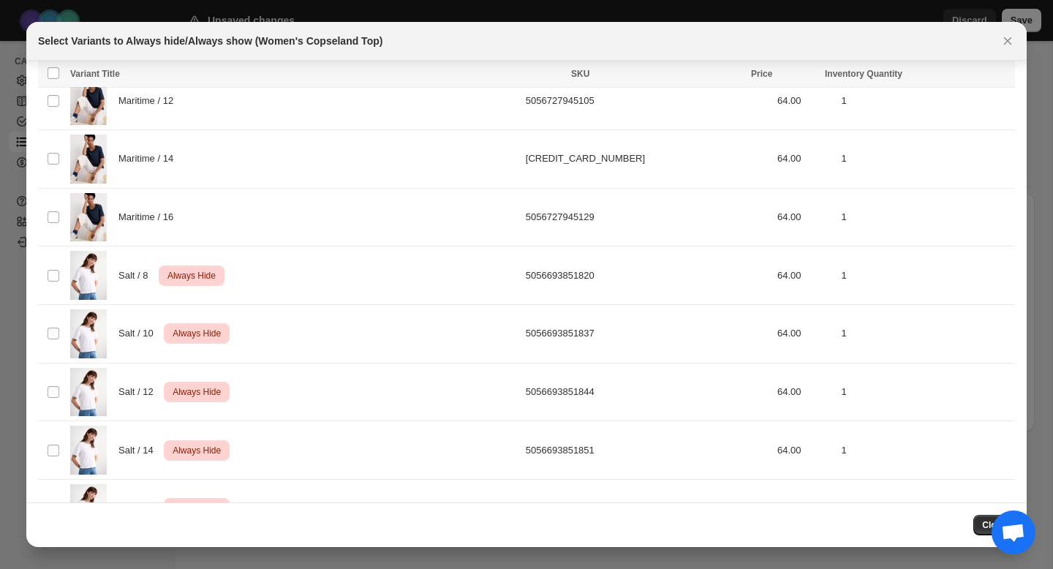
scroll to position [803, 0]
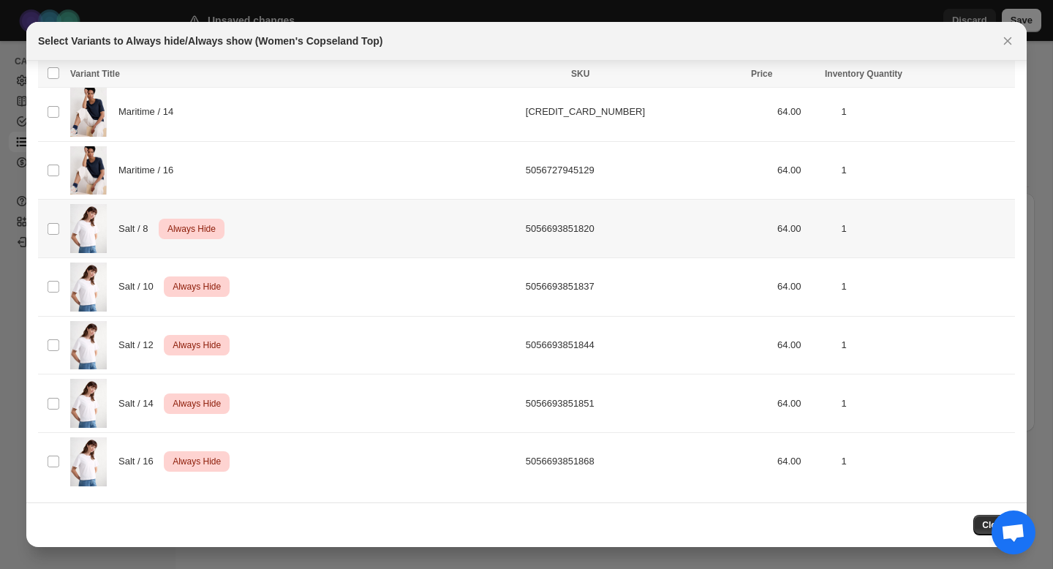
click at [316, 225] on div "Salt / 8 Critical Always Hide" at bounding box center [293, 228] width 447 height 49
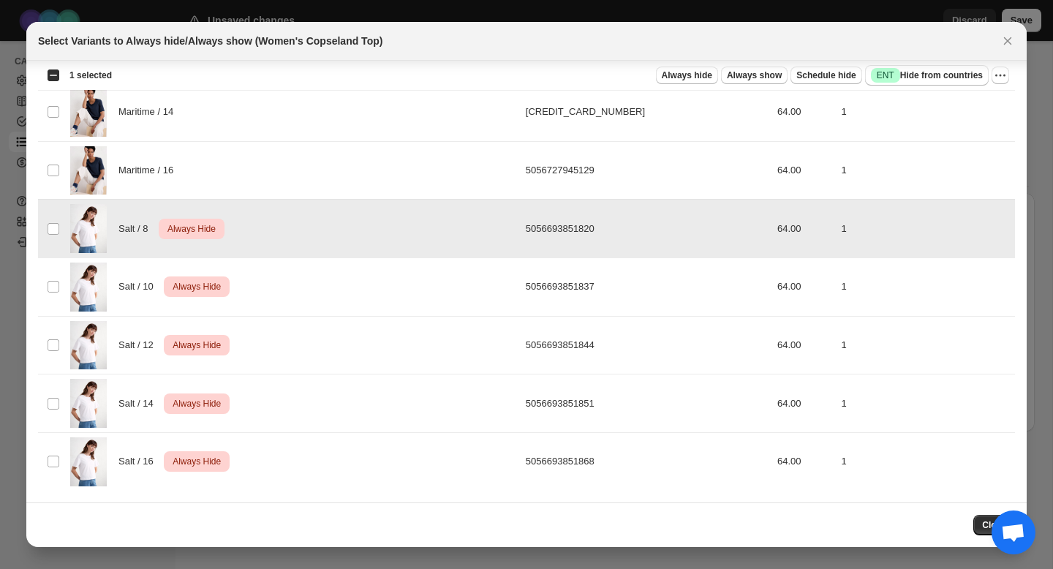
click at [316, 225] on div "Salt / 8 Critical Always Hide" at bounding box center [293, 228] width 447 height 49
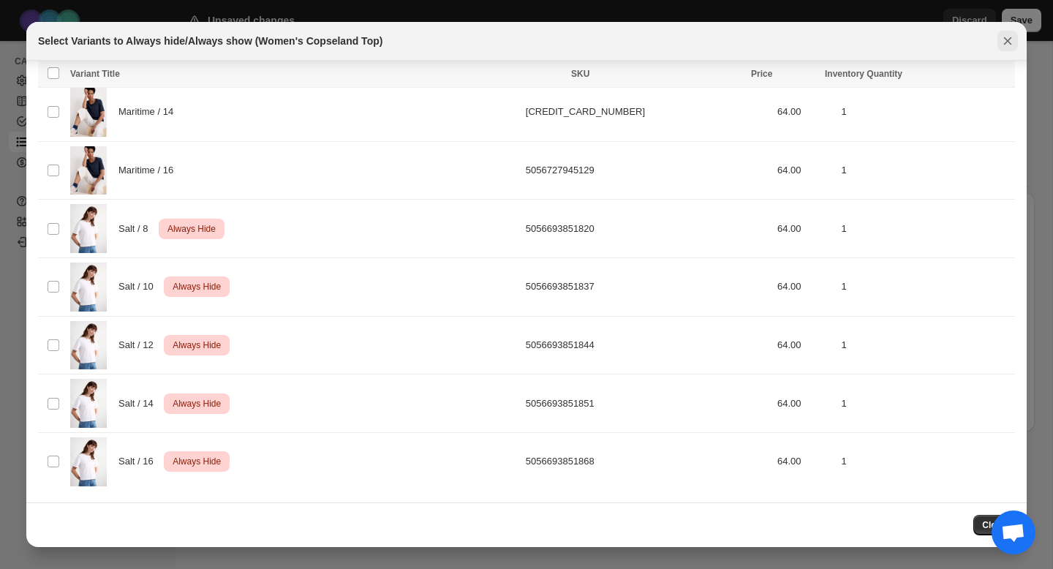
click at [998, 43] on button "Close" at bounding box center [1007, 41] width 20 height 20
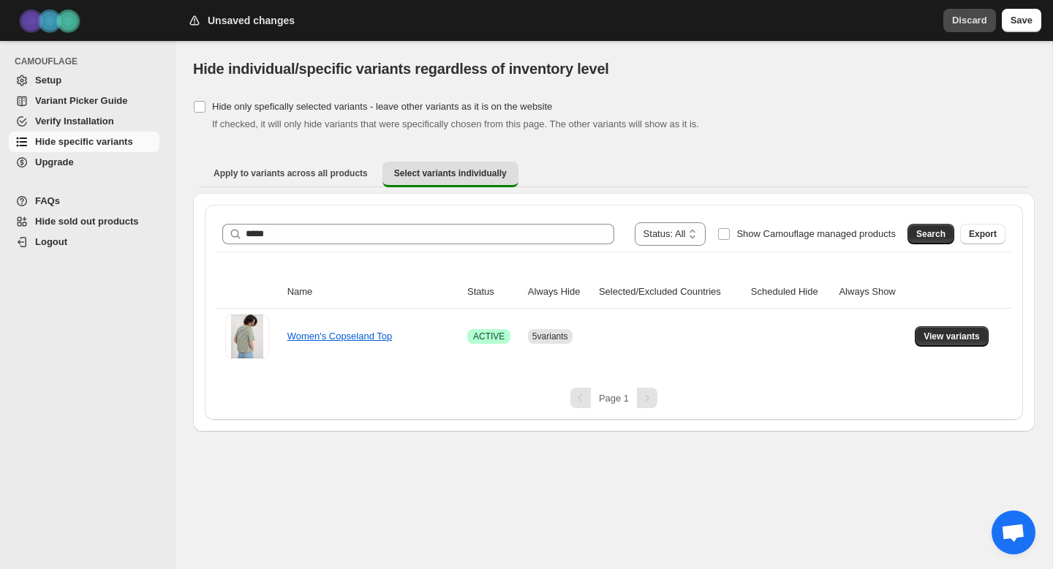
click at [965, 20] on span "Discard" at bounding box center [969, 20] width 35 height 15
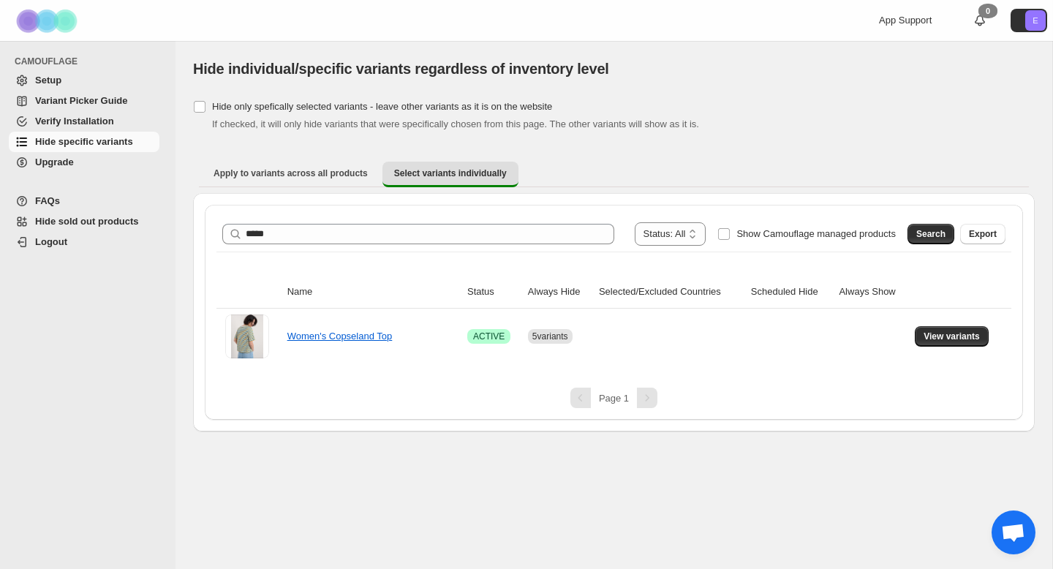
click at [75, 80] on span "Setup" at bounding box center [95, 80] width 121 height 15
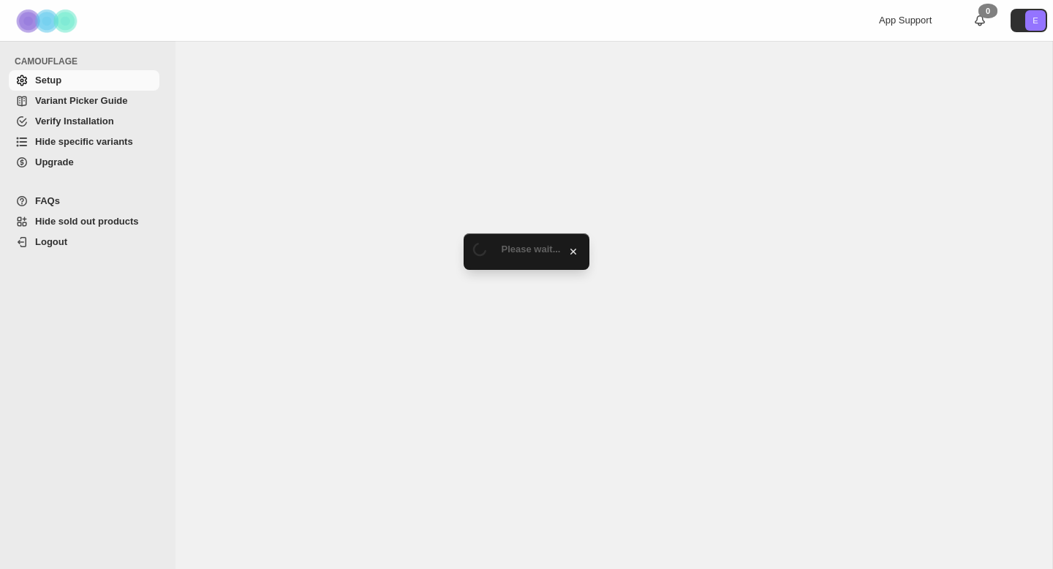
select select "******"
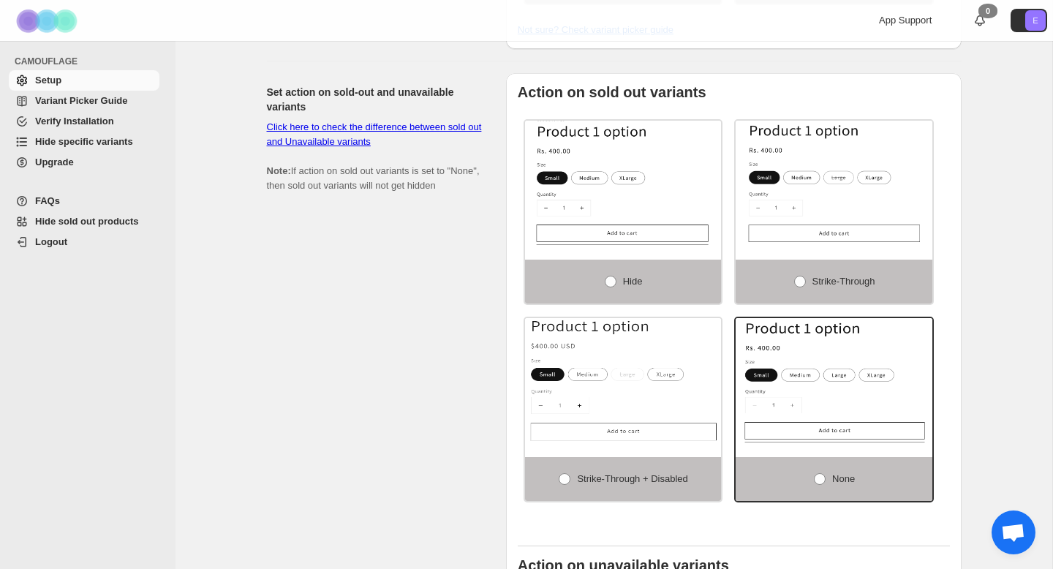
scroll to position [783, 0]
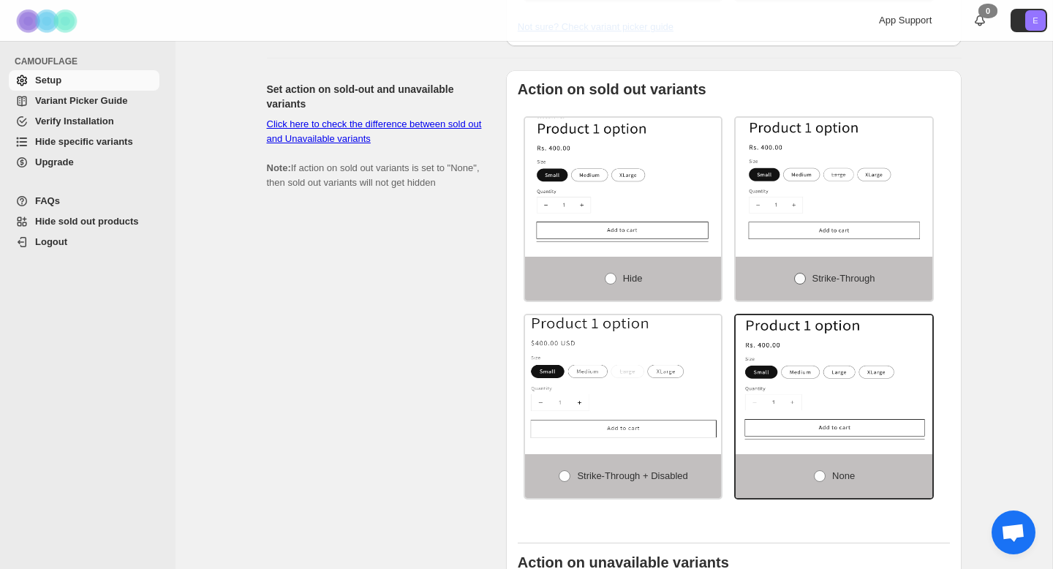
click at [833, 283] on span "Strike-through" at bounding box center [843, 278] width 63 height 11
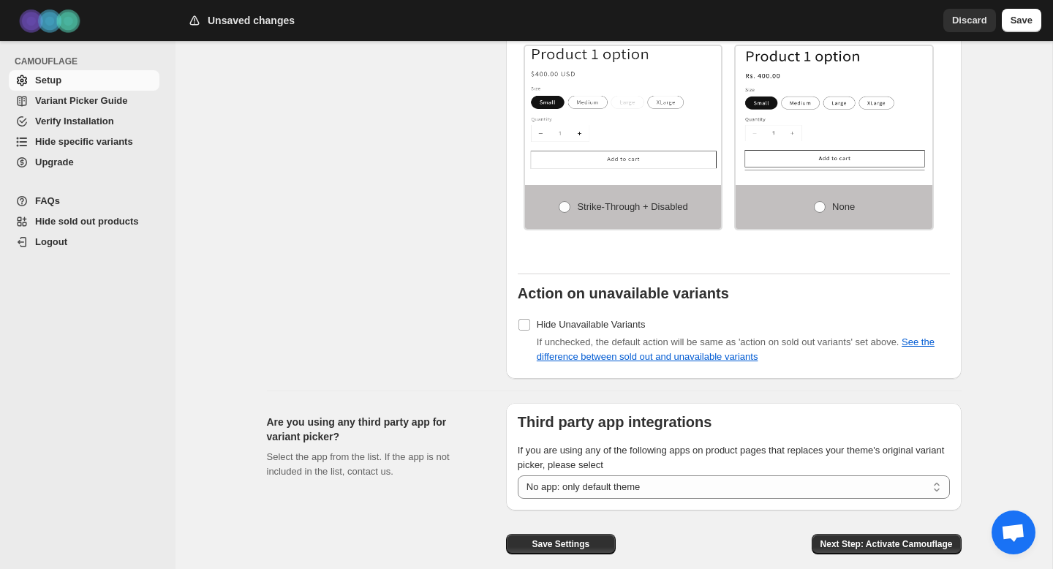
scroll to position [1066, 0]
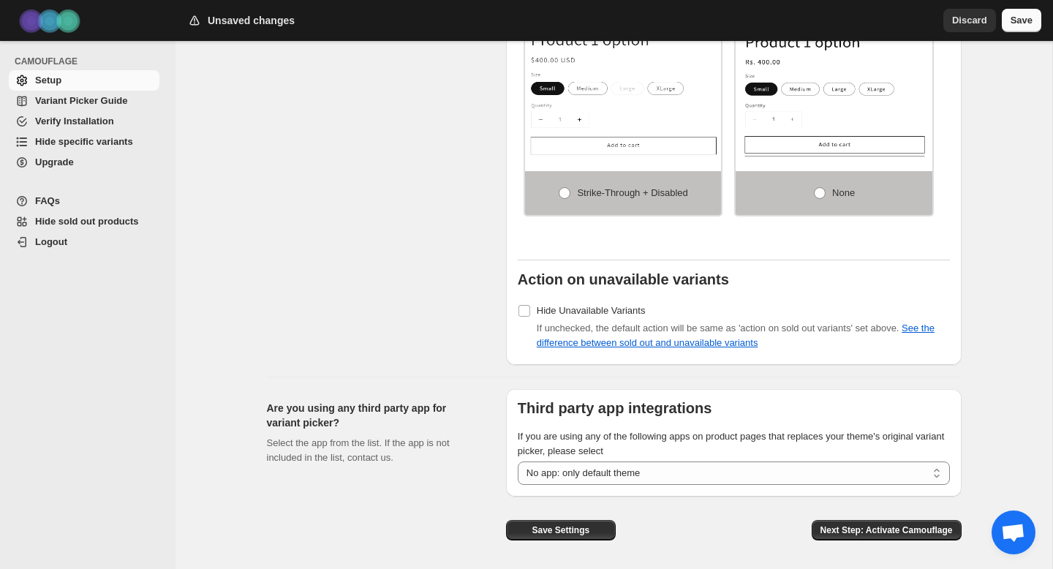
click at [1016, 23] on span "Save" at bounding box center [1022, 20] width 22 height 15
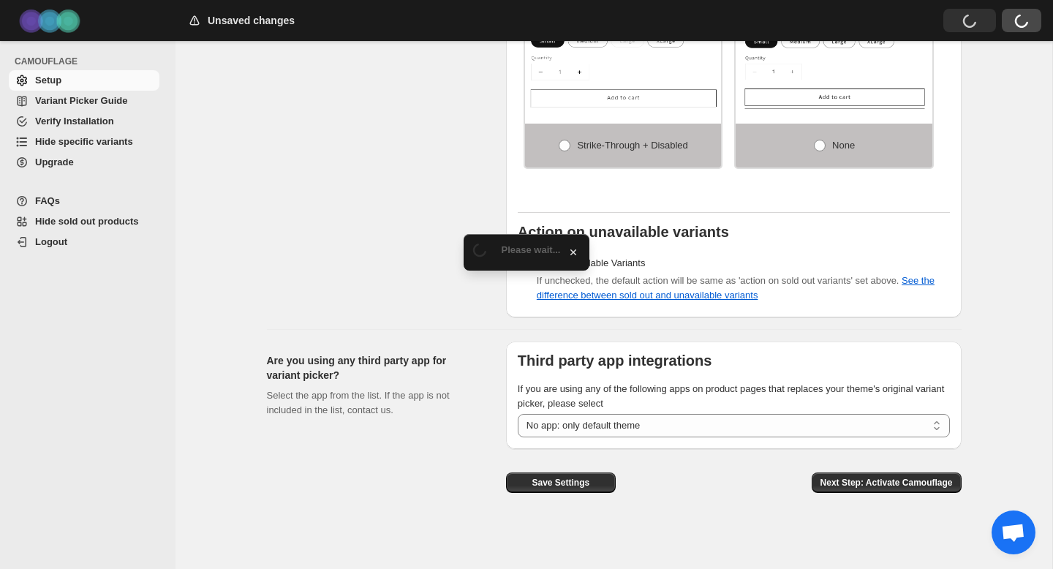
scroll to position [1117, 0]
click at [693, 425] on select "**********" at bounding box center [734, 425] width 432 height 23
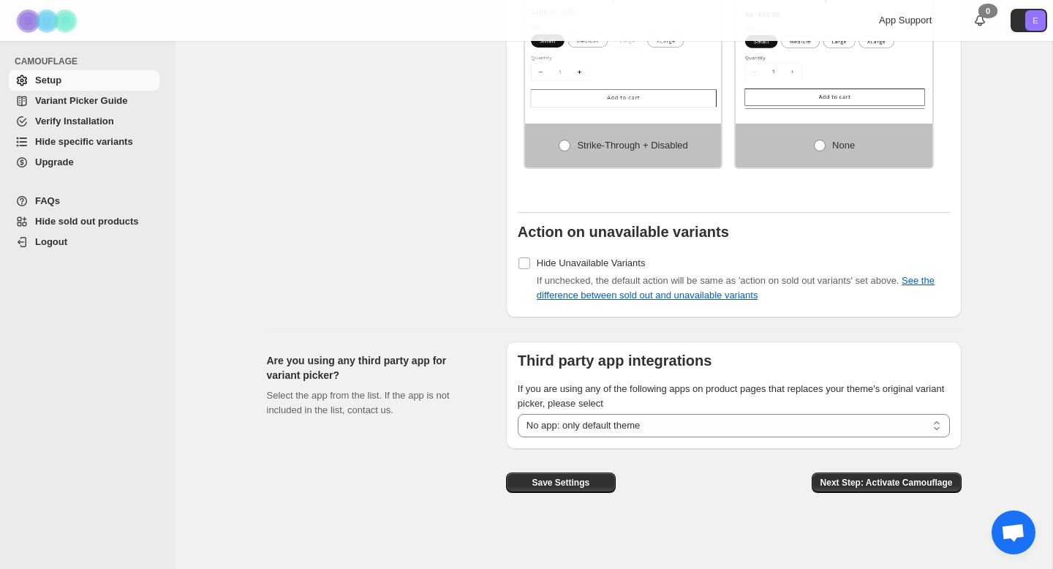
click at [850, 470] on div "Next Step: Activate Camouflage" at bounding box center [887, 477] width 150 height 56
click at [850, 475] on button "Next Step: Activate Camouflage" at bounding box center [887, 482] width 150 height 20
select select "**********"
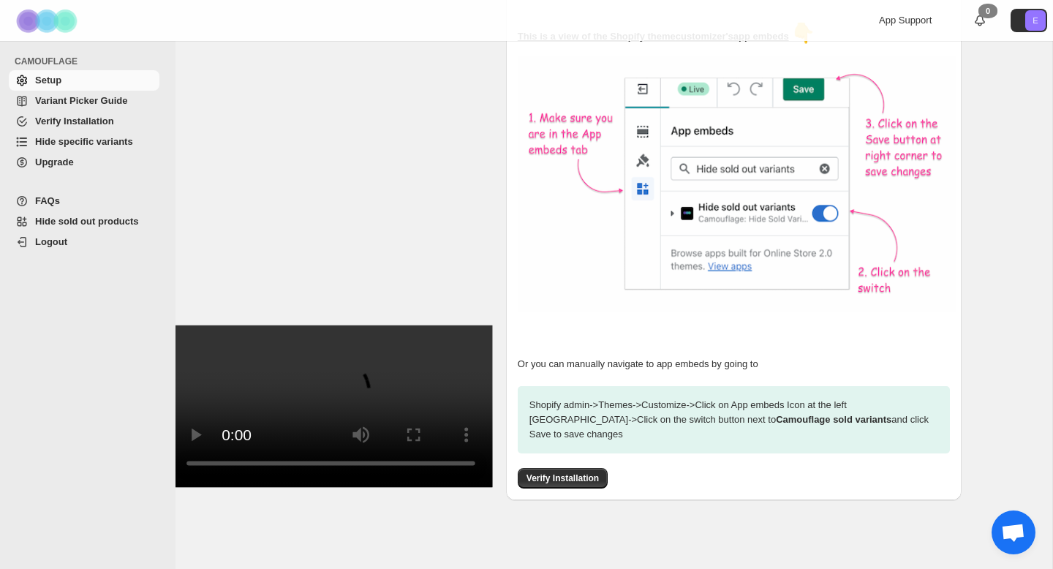
scroll to position [307, 0]
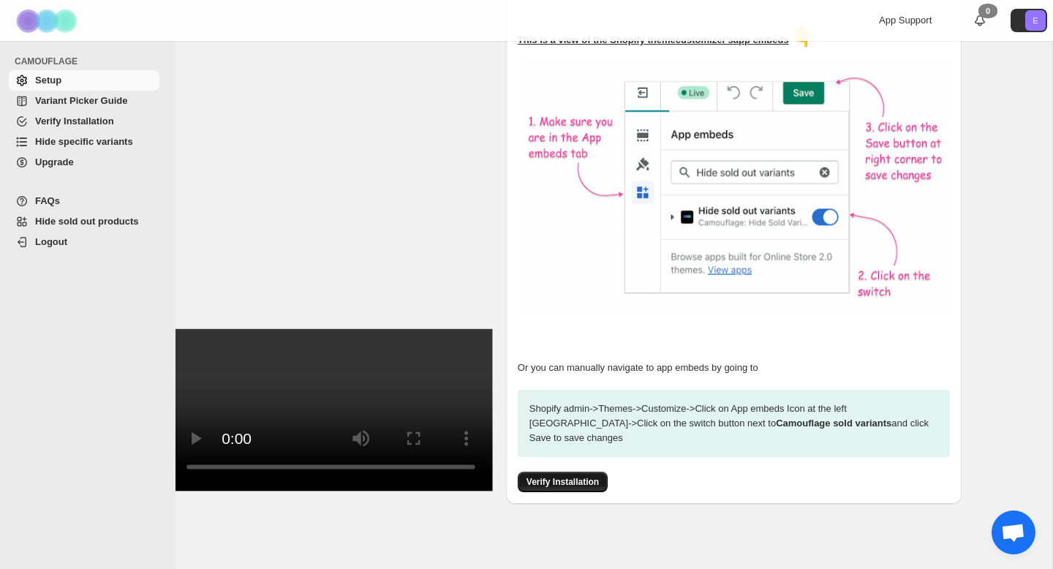
click at [597, 476] on span "Verify Installation" at bounding box center [563, 482] width 72 height 12
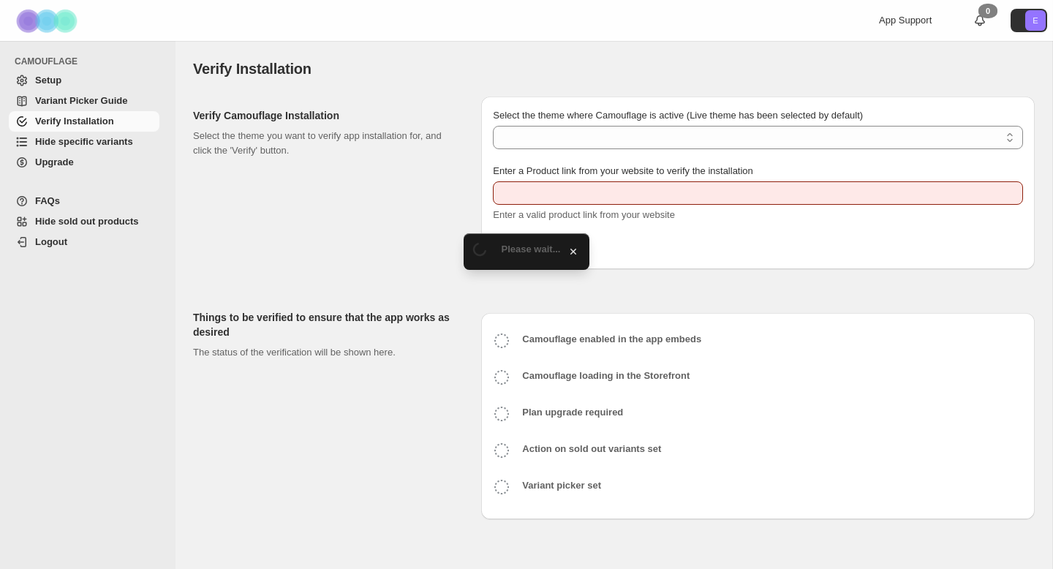
type input "**********"
select select "**********"
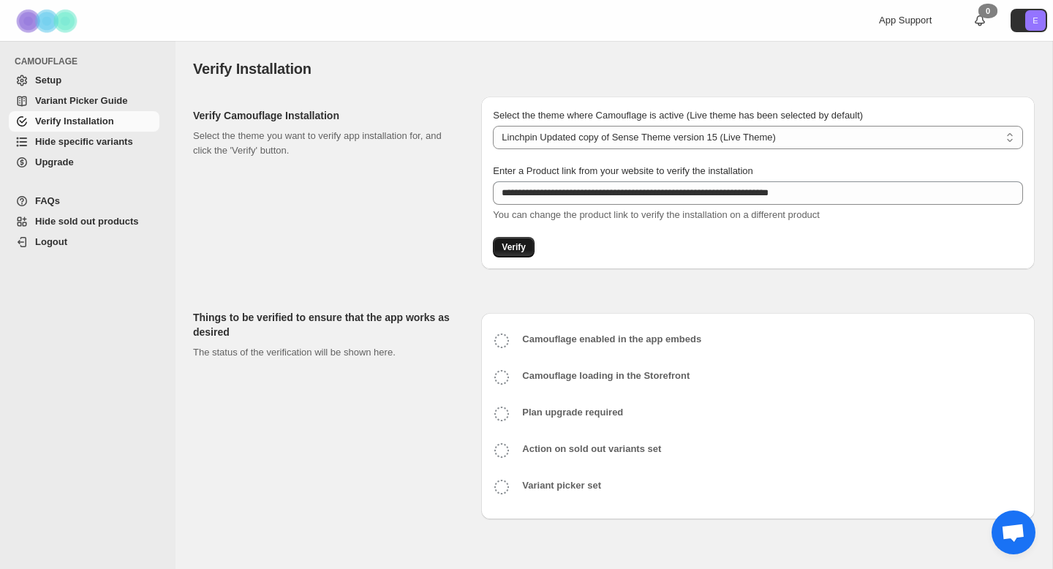
click at [521, 245] on span "Verify" at bounding box center [514, 247] width 24 height 12
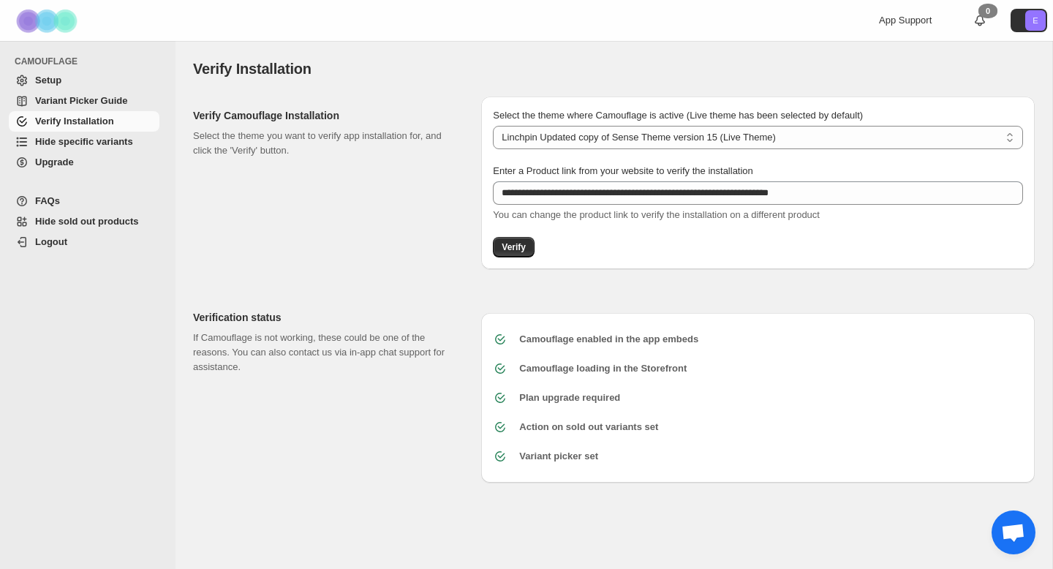
click at [72, 139] on span "Hide specific variants" at bounding box center [84, 141] width 98 height 11
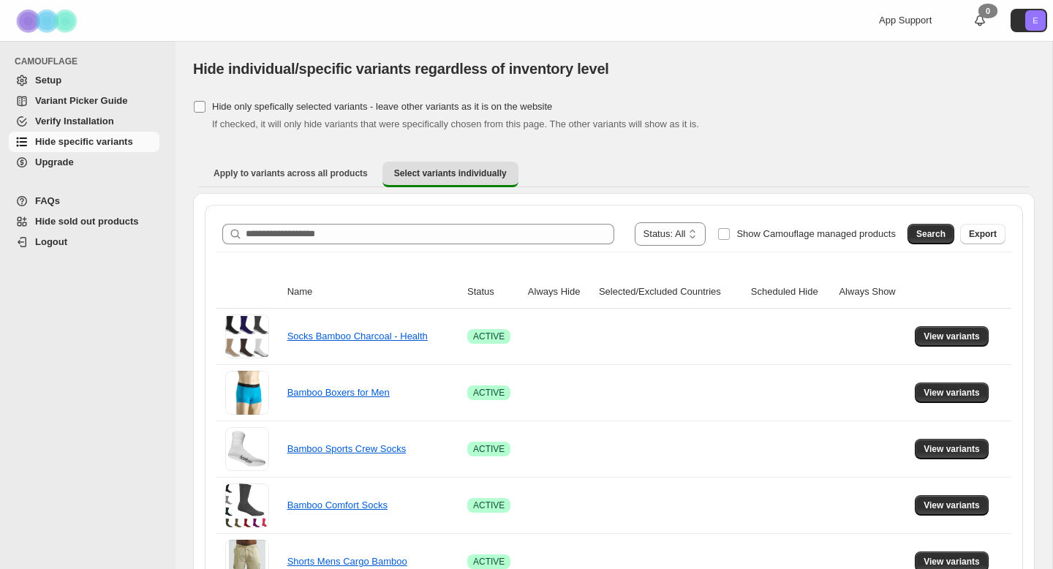
click at [352, 109] on span "Hide only spefically selected variants - leave other variants as it is on the w…" at bounding box center [382, 106] width 340 height 11
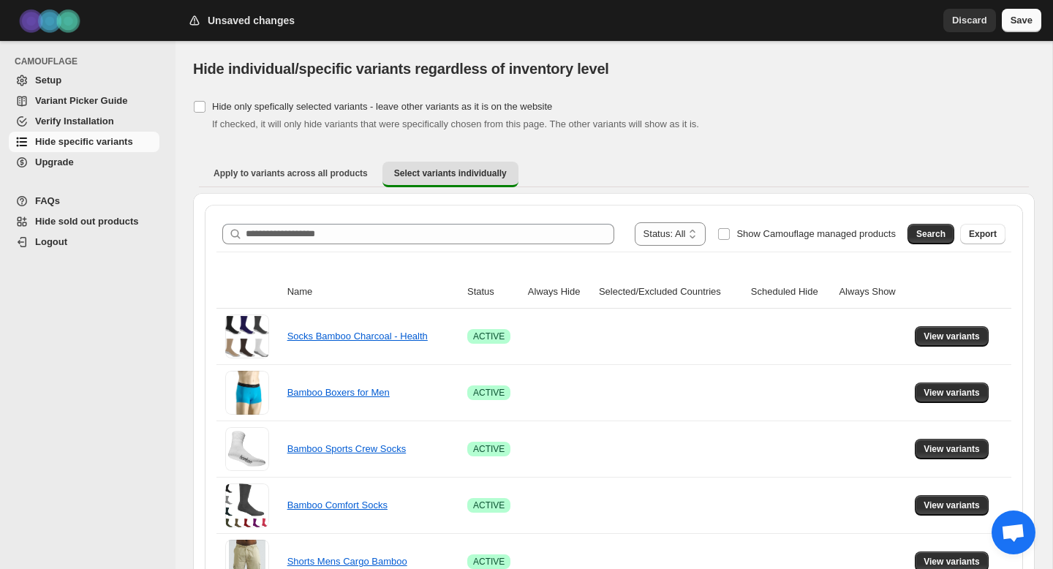
click at [1021, 26] on span "Save" at bounding box center [1022, 20] width 22 height 15
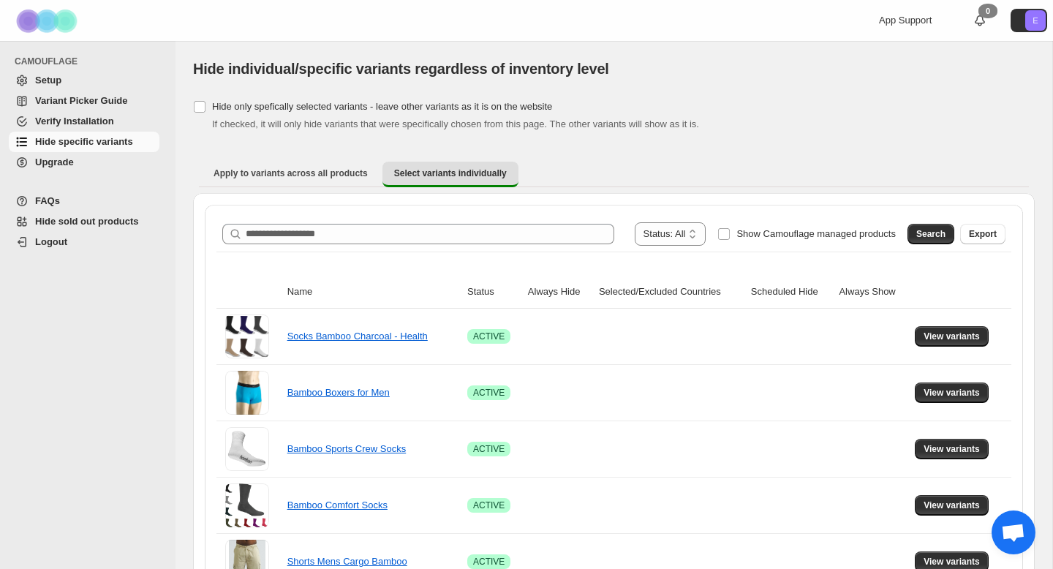
click at [79, 114] on span "Verify Installation" at bounding box center [95, 121] width 121 height 15
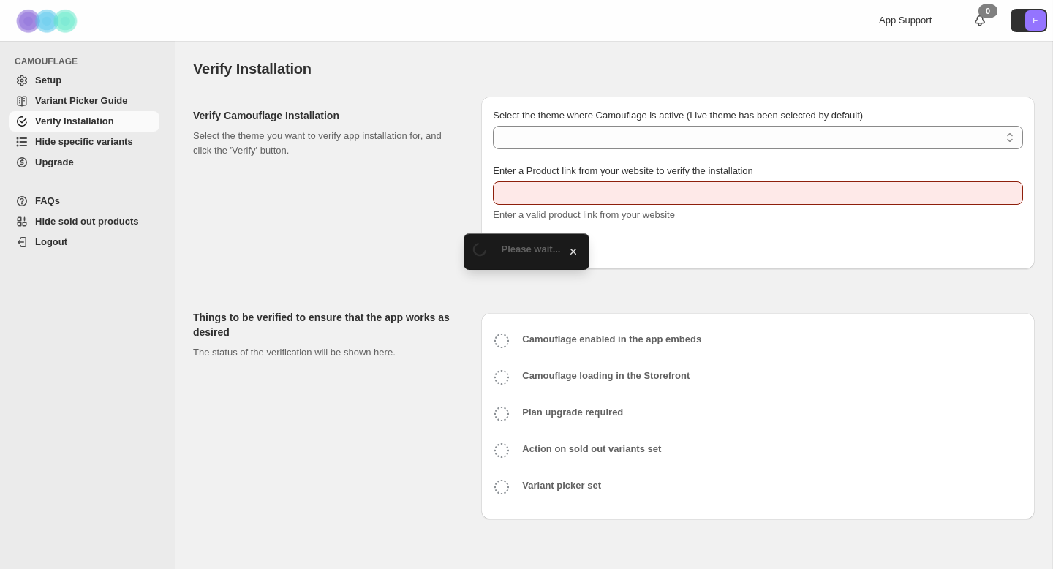
type input "**********"
select select "**********"
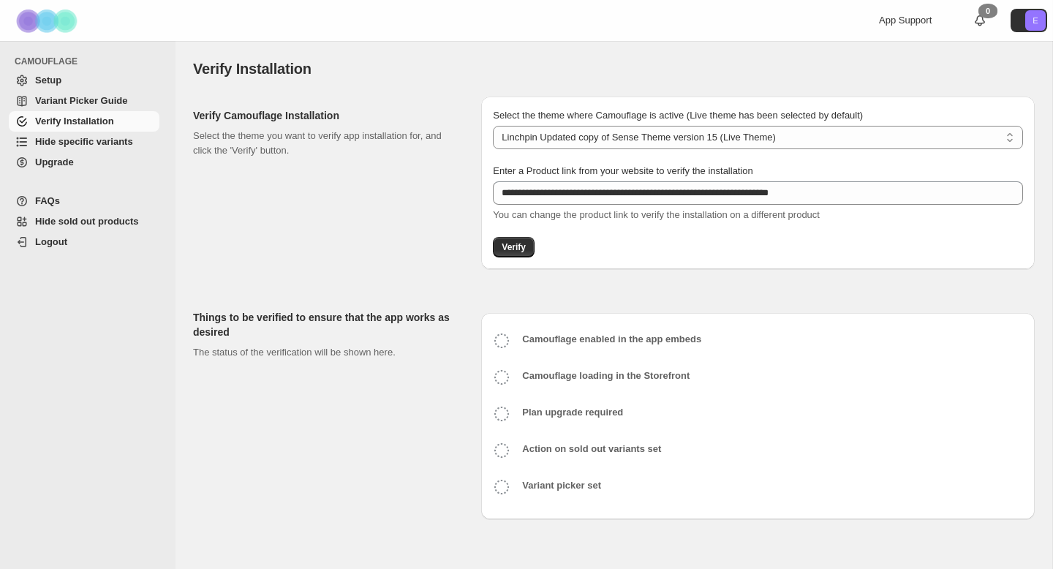
click at [54, 100] on span "Variant Picker Guide" at bounding box center [81, 100] width 92 height 11
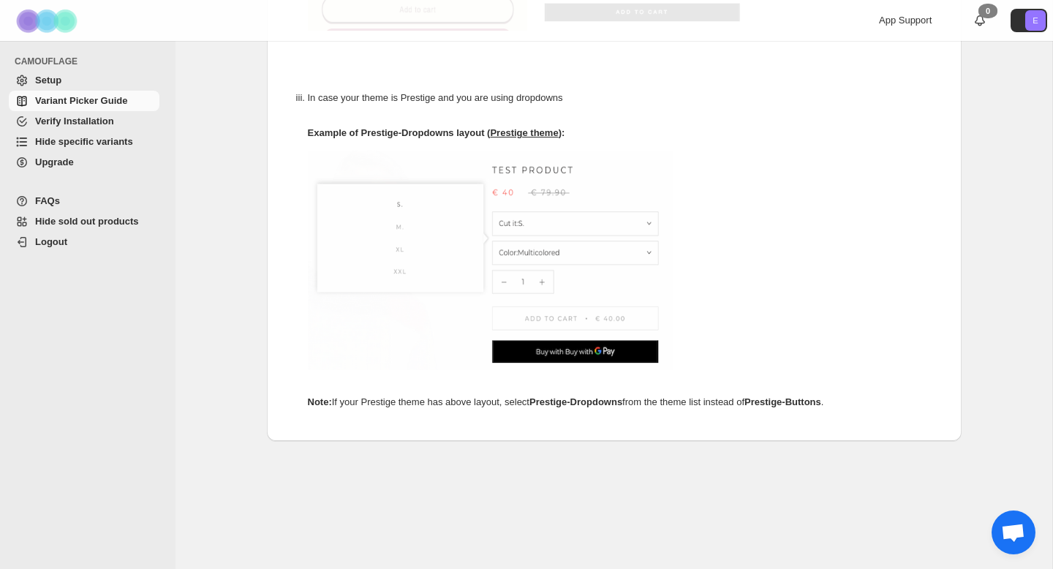
scroll to position [837, 0]
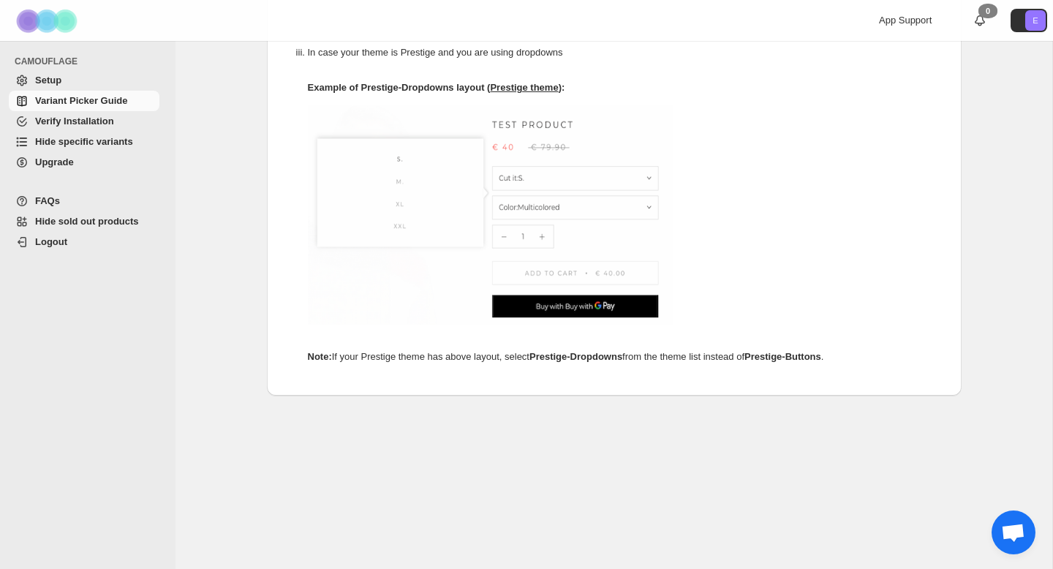
click at [72, 114] on span "Verify Installation" at bounding box center [95, 121] width 121 height 15
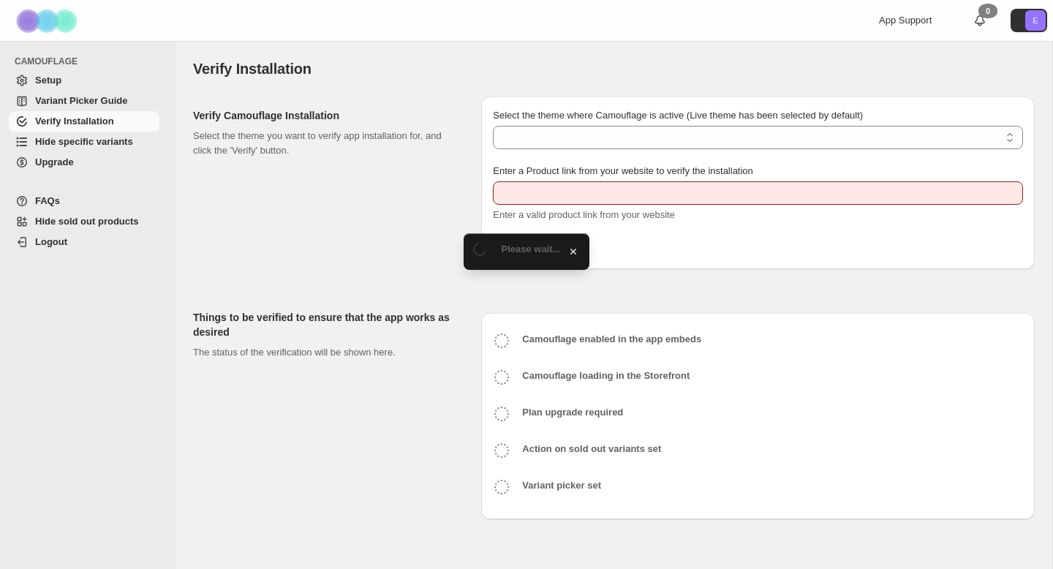
type input "**********"
select select "**********"
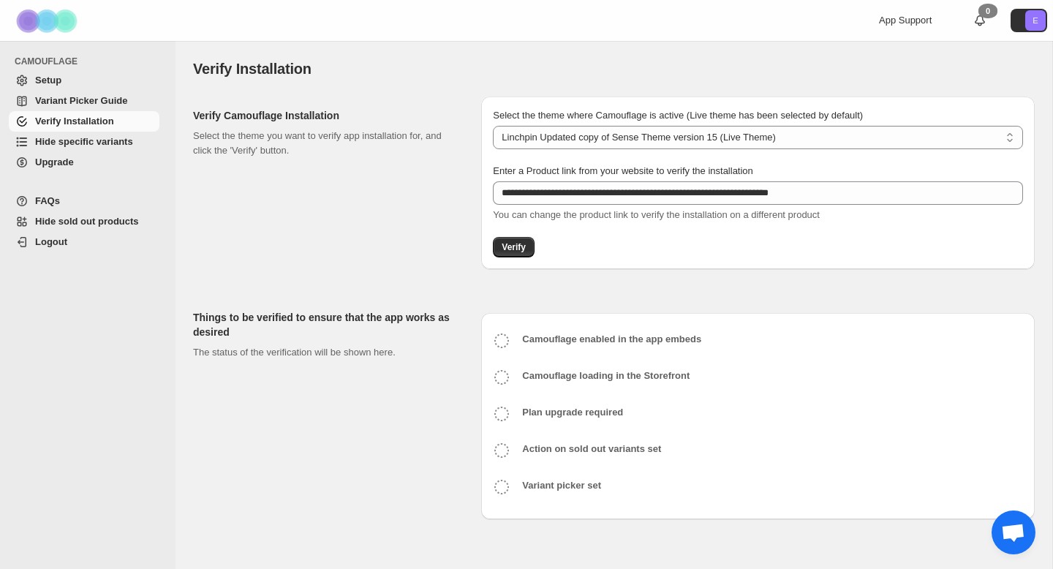
click at [91, 141] on span "Hide specific variants" at bounding box center [84, 141] width 98 height 11
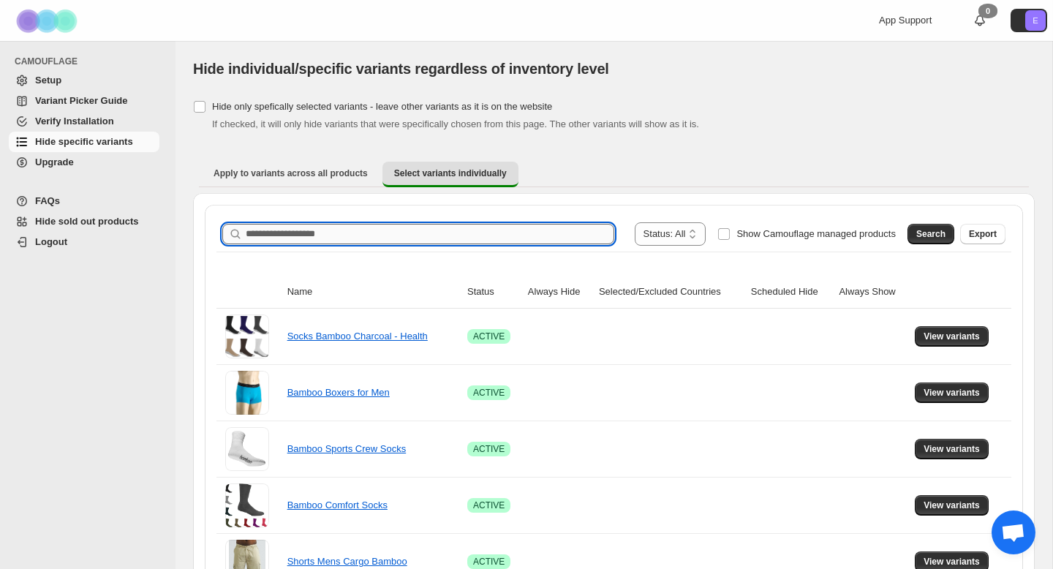
click at [409, 235] on input "Search product name" at bounding box center [430, 234] width 369 height 20
click at [216, 112] on span "Hide only spefically selected variants - leave other variants as it is on the w…" at bounding box center [382, 106] width 340 height 11
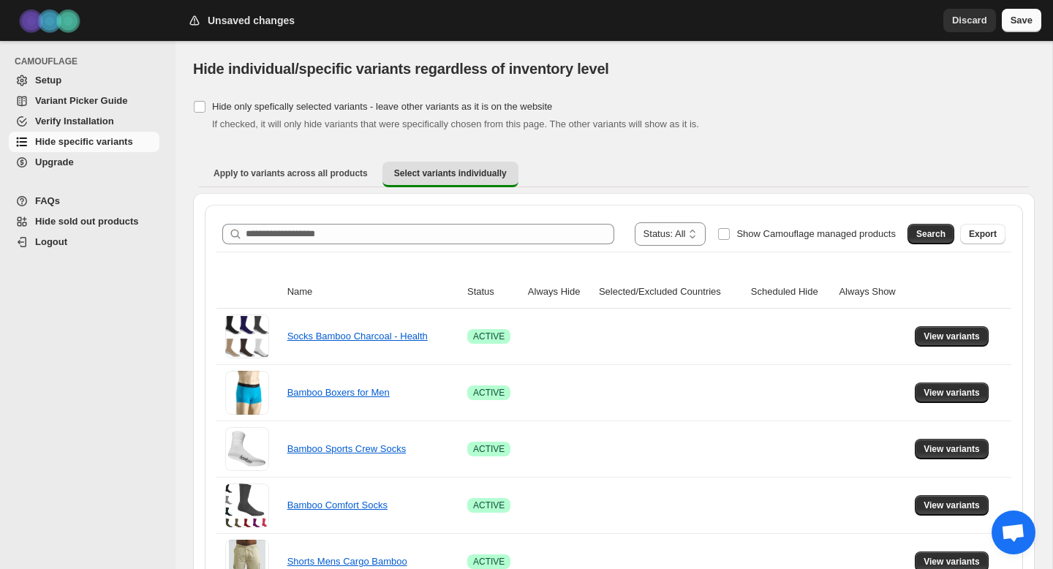
click at [1018, 23] on span "Save" at bounding box center [1022, 20] width 22 height 15
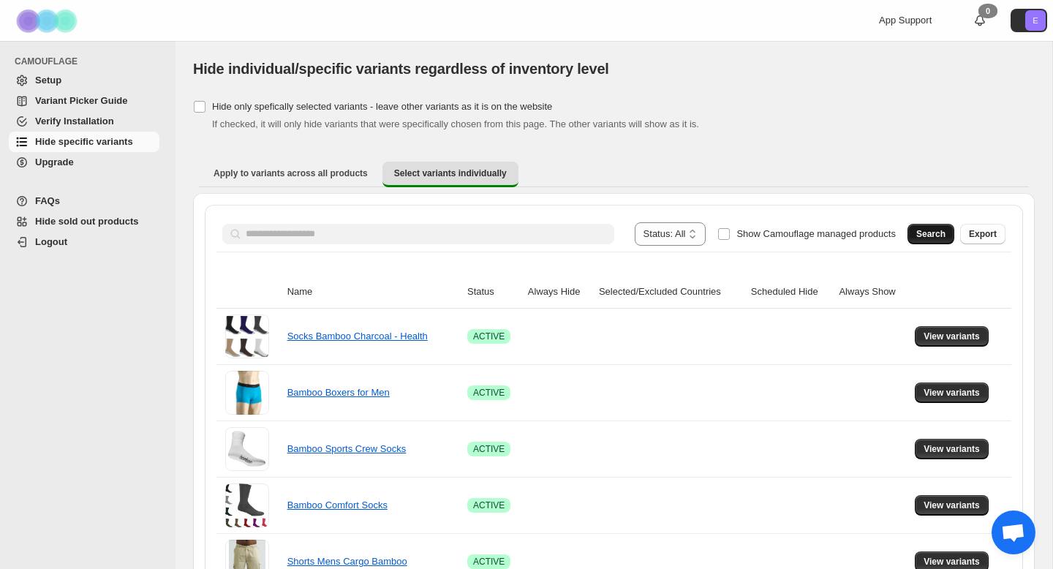
click at [921, 227] on button "Search" at bounding box center [930, 234] width 47 height 20
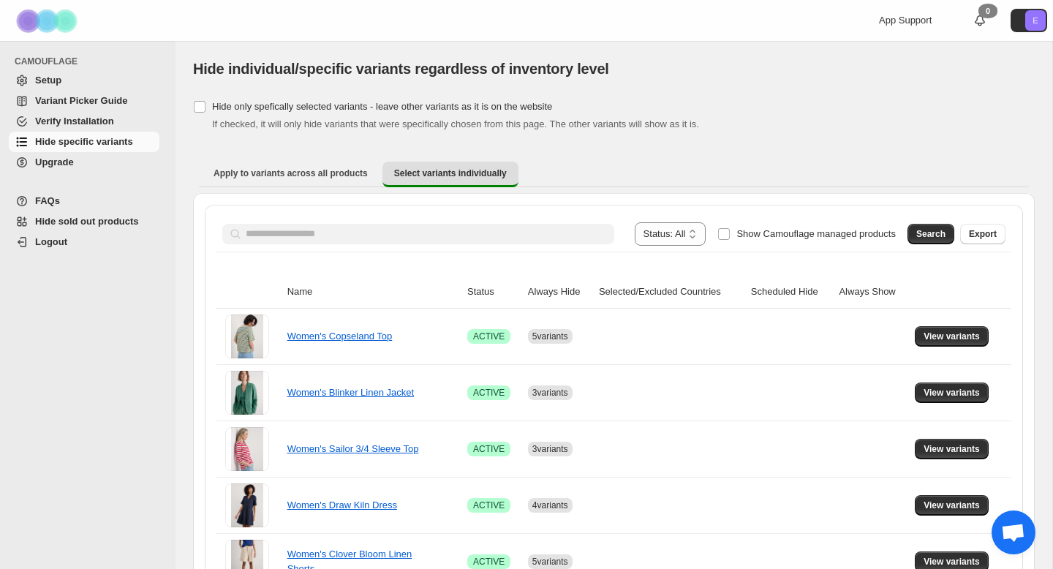
scroll to position [88, 0]
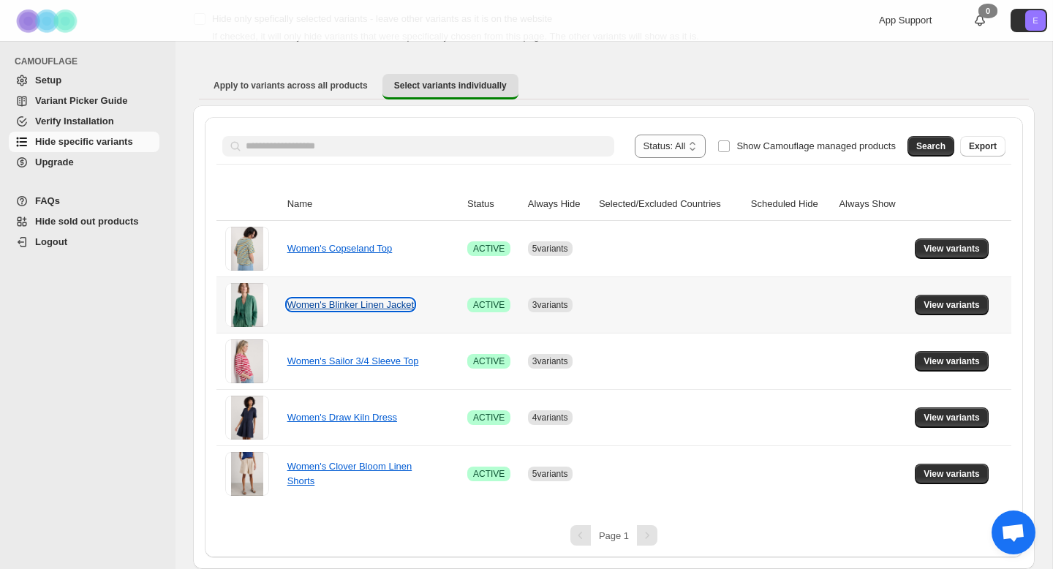
click at [385, 306] on link "Women's Blinker Linen Jacket" at bounding box center [350, 304] width 127 height 11
click at [47, 204] on span "FAQs" at bounding box center [47, 200] width 25 height 11
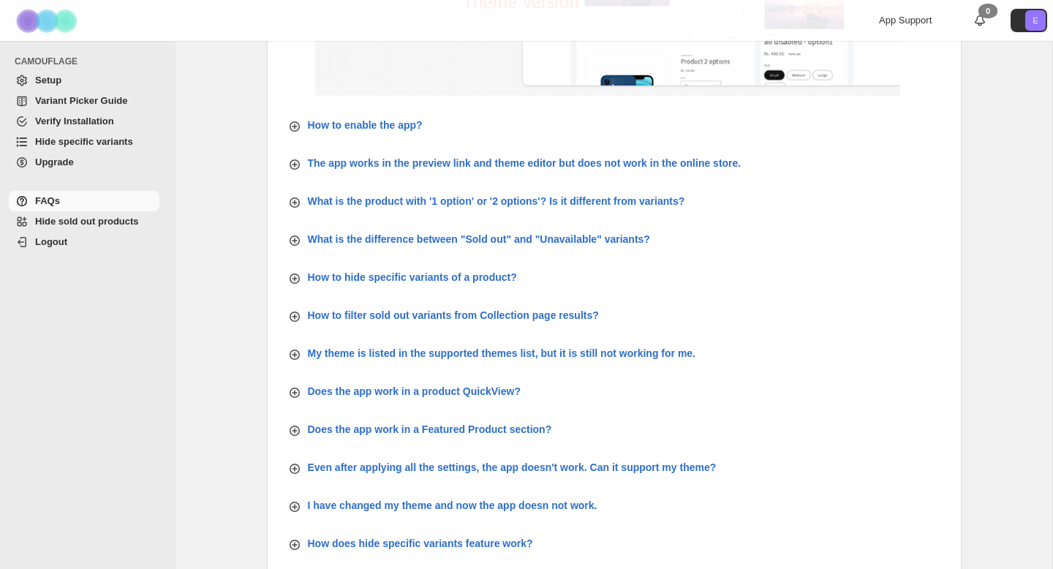
scroll to position [449, 0]
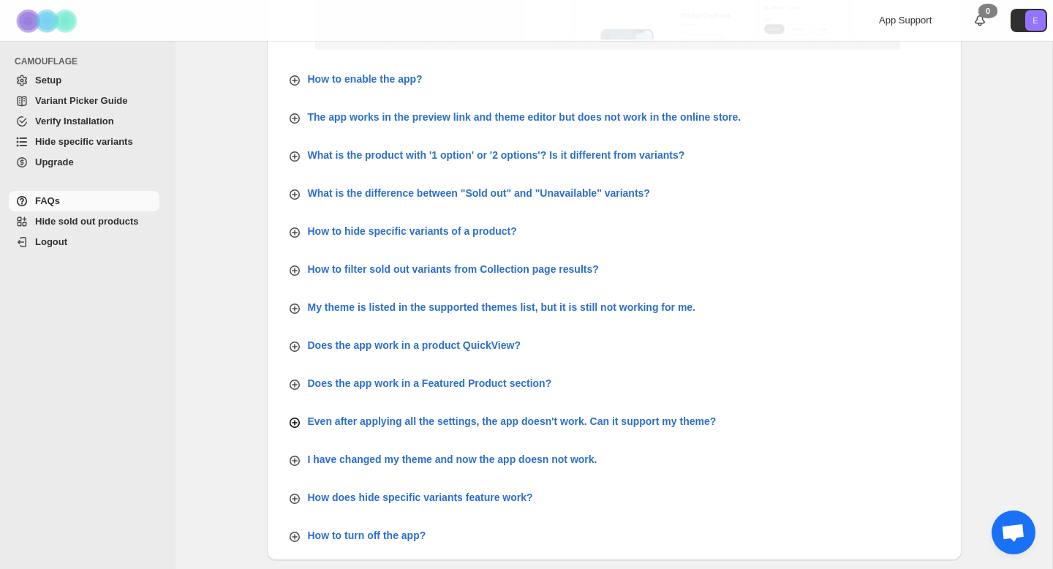
click at [303, 418] on div "Even after applying all the settings, the app doesn't work. Can it support my t…" at bounding box center [501, 421] width 429 height 18
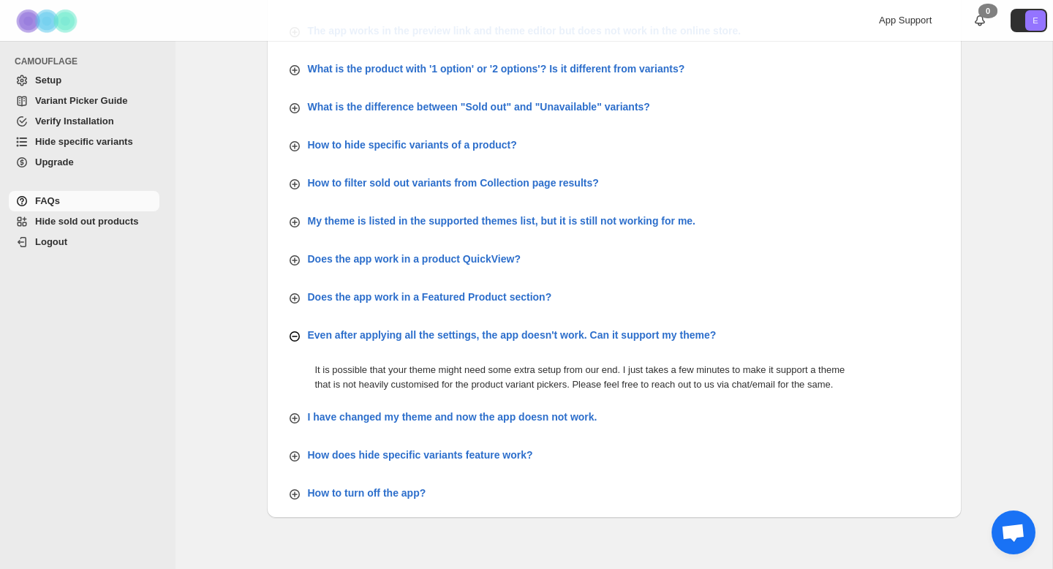
scroll to position [537, 0]
click at [290, 328] on icon "button" at bounding box center [294, 335] width 15 height 15
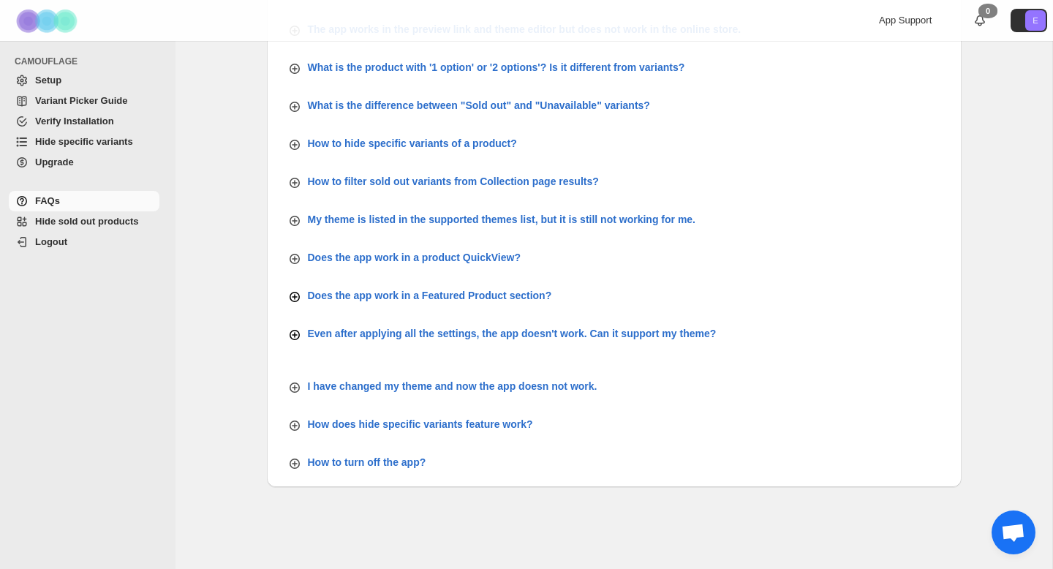
click at [292, 306] on button "Does the app work in a Featured Product section?" at bounding box center [614, 295] width 671 height 26
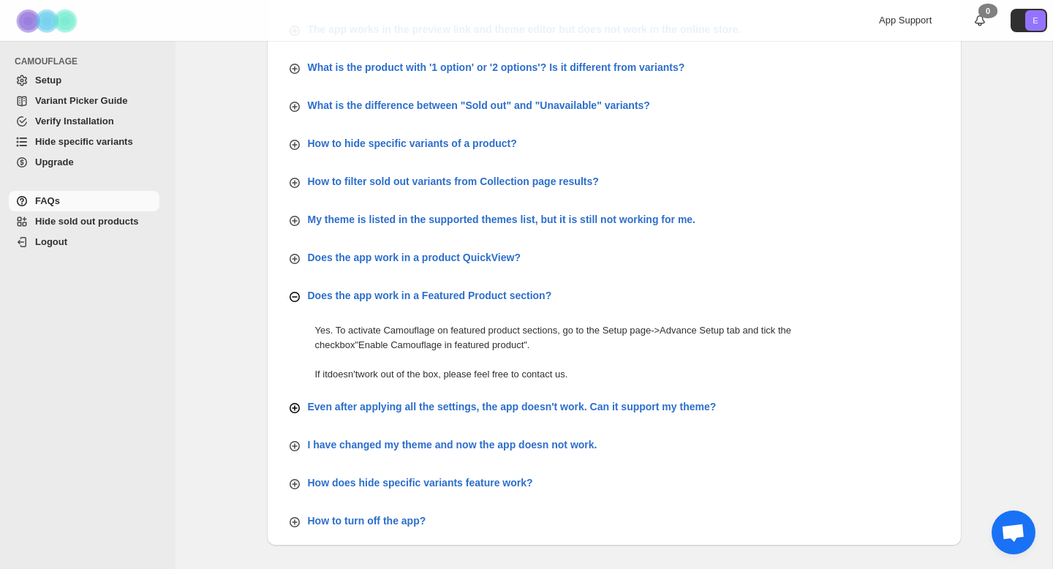
click at [292, 302] on icon "button" at bounding box center [294, 297] width 15 height 15
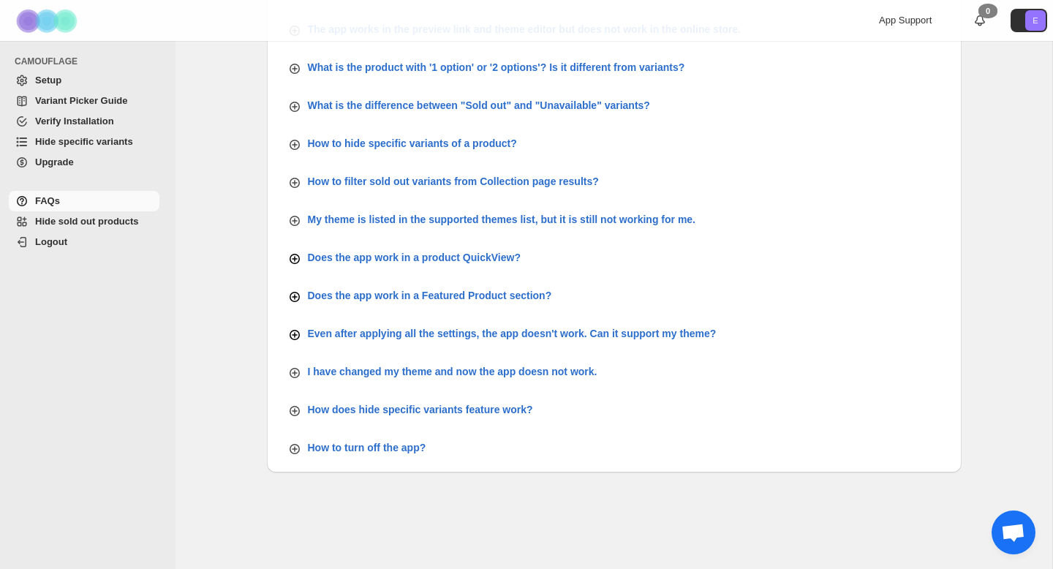
click at [298, 267] on button "Does the app work in a product QuickView?" at bounding box center [614, 257] width 671 height 26
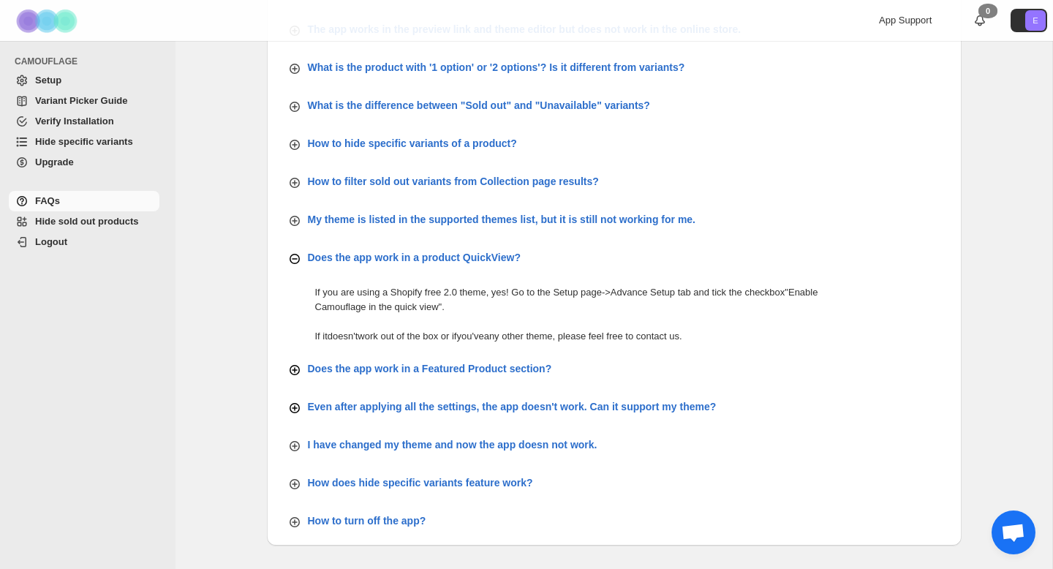
click at [298, 267] on button "Does the app work in a product QuickView?" at bounding box center [614, 257] width 671 height 26
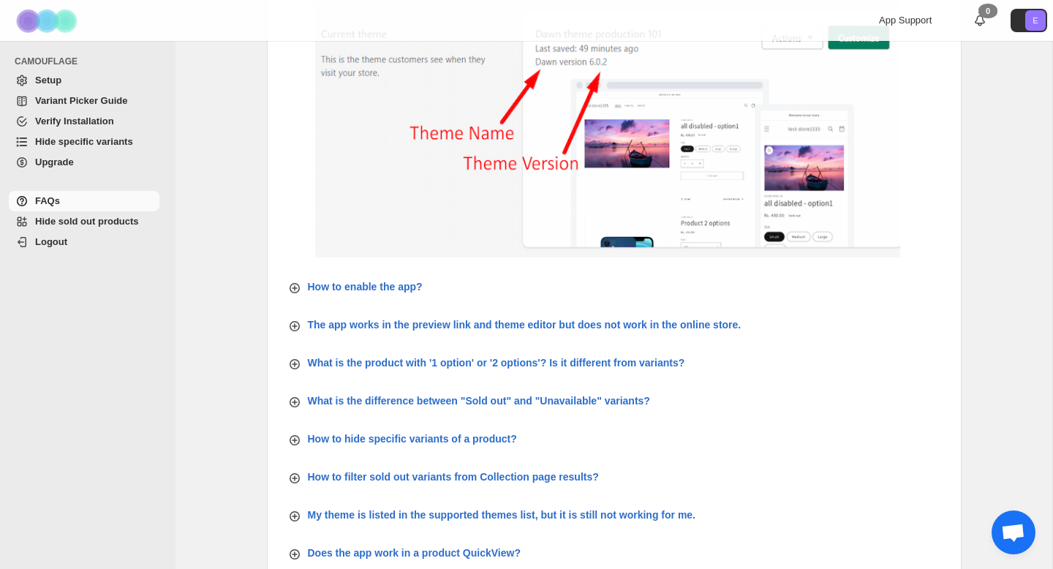
scroll to position [193, 0]
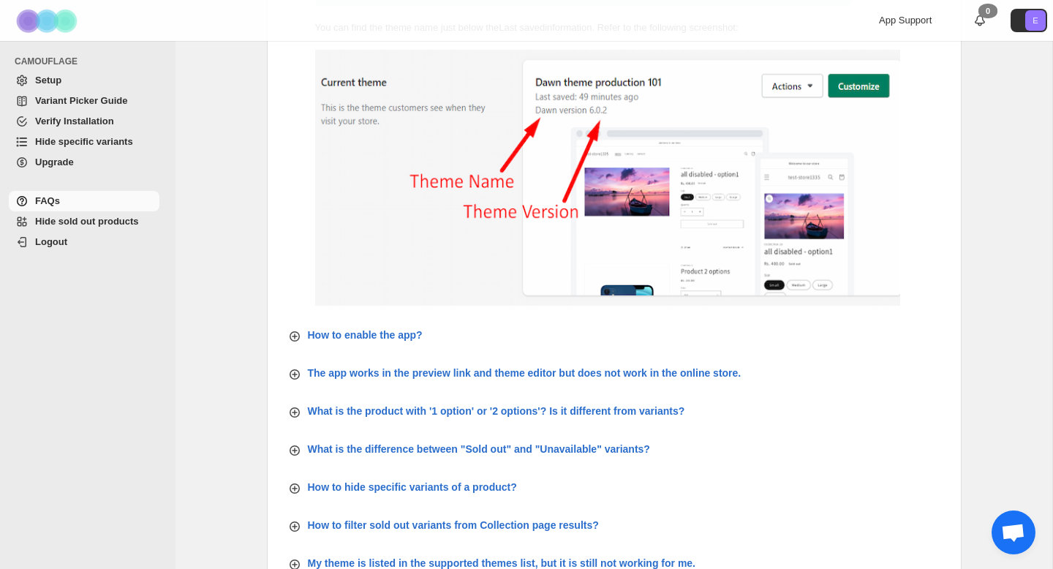
click at [1003, 535] on span "Open chat" at bounding box center [1013, 534] width 24 height 20
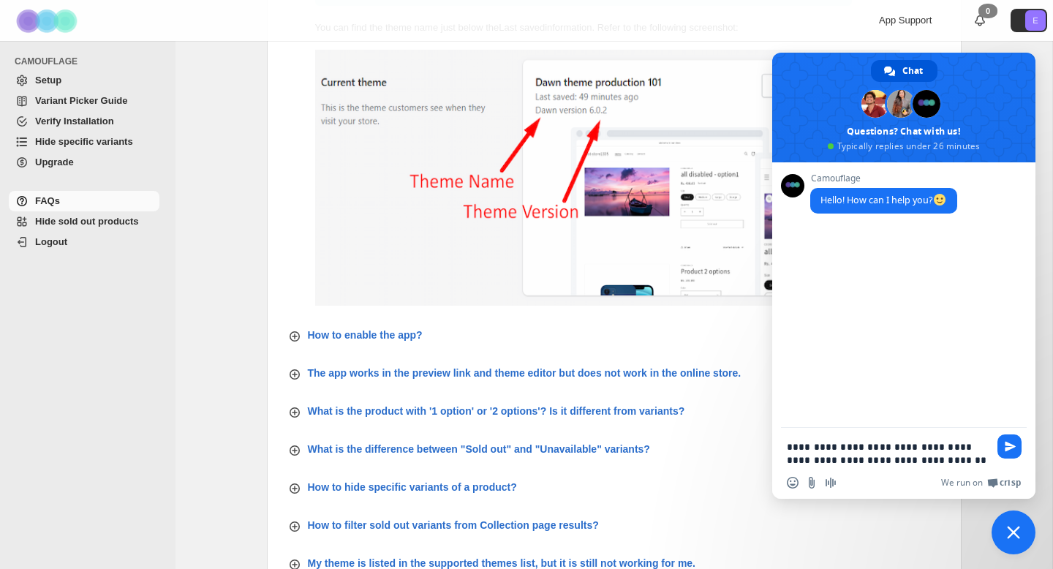
click at [910, 461] on textarea "**********" at bounding box center [888, 453] width 202 height 26
click at [973, 461] on textarea "**********" at bounding box center [888, 453] width 202 height 26
click at [859, 459] on textarea "**********" at bounding box center [888, 446] width 202 height 39
click at [915, 450] on textarea "**********" at bounding box center [888, 446] width 202 height 39
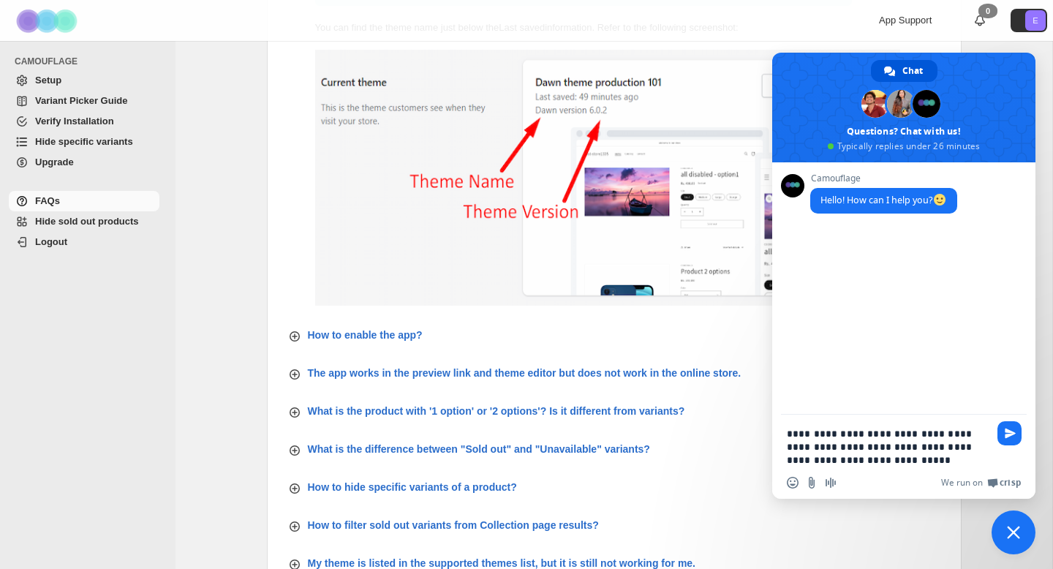
type textarea "**********"
click at [903, 460] on textarea "**********" at bounding box center [888, 446] width 202 height 39
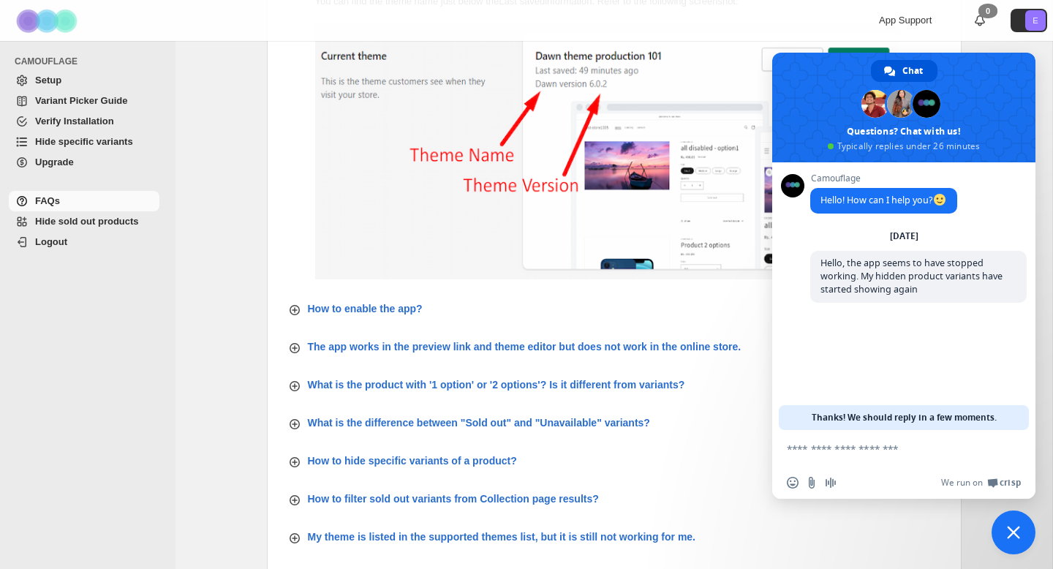
scroll to position [57, 0]
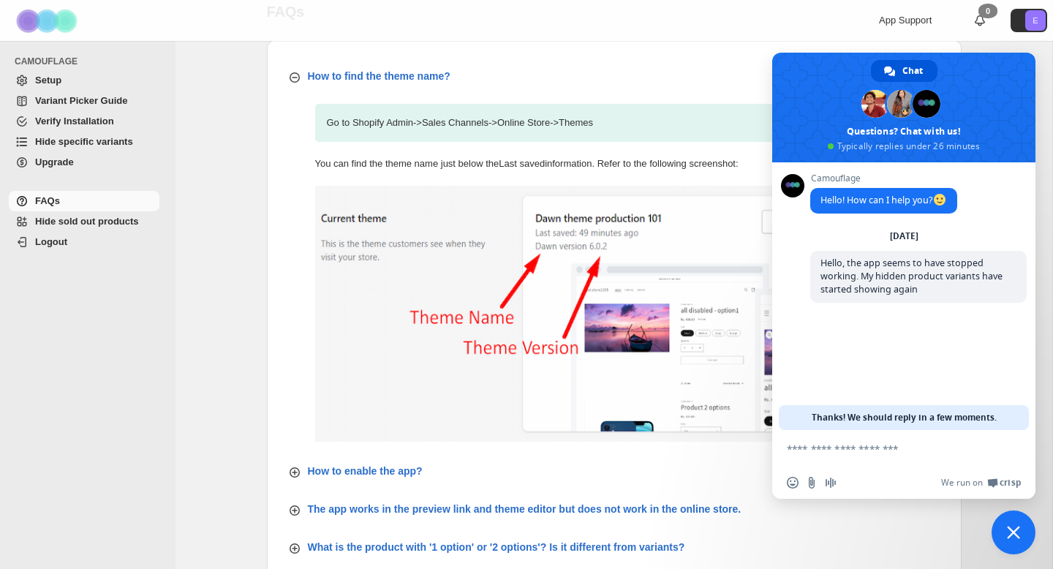
click at [83, 135] on span "Hide specific variants" at bounding box center [95, 142] width 121 height 15
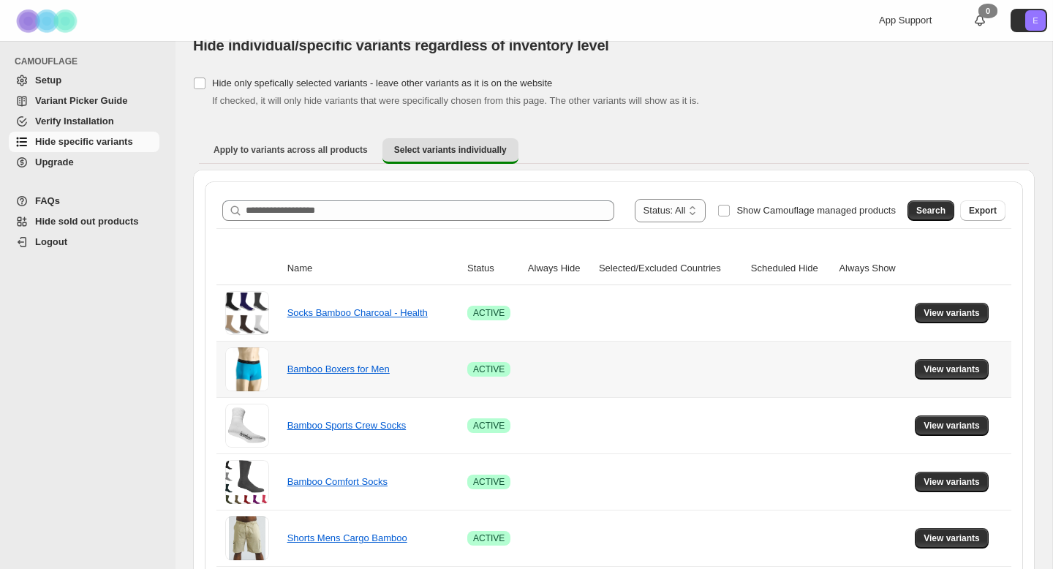
scroll to position [26, 0]
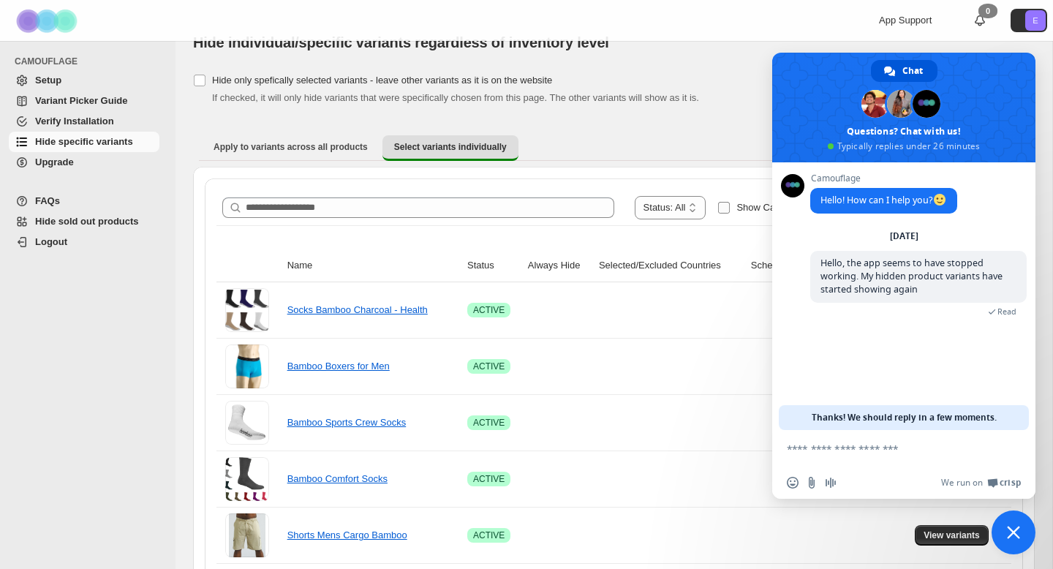
click at [743, 197] on label "Show Camouflage managed products" at bounding box center [806, 207] width 178 height 23
click at [1010, 526] on span "Close chat" at bounding box center [1013, 532] width 13 height 13
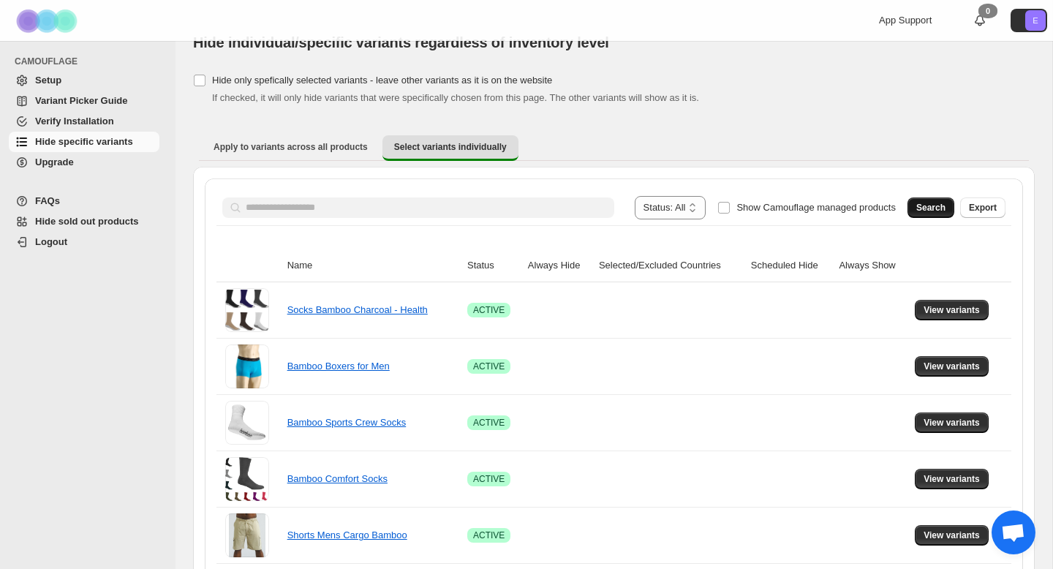
click at [924, 205] on span "Search" at bounding box center [930, 208] width 29 height 12
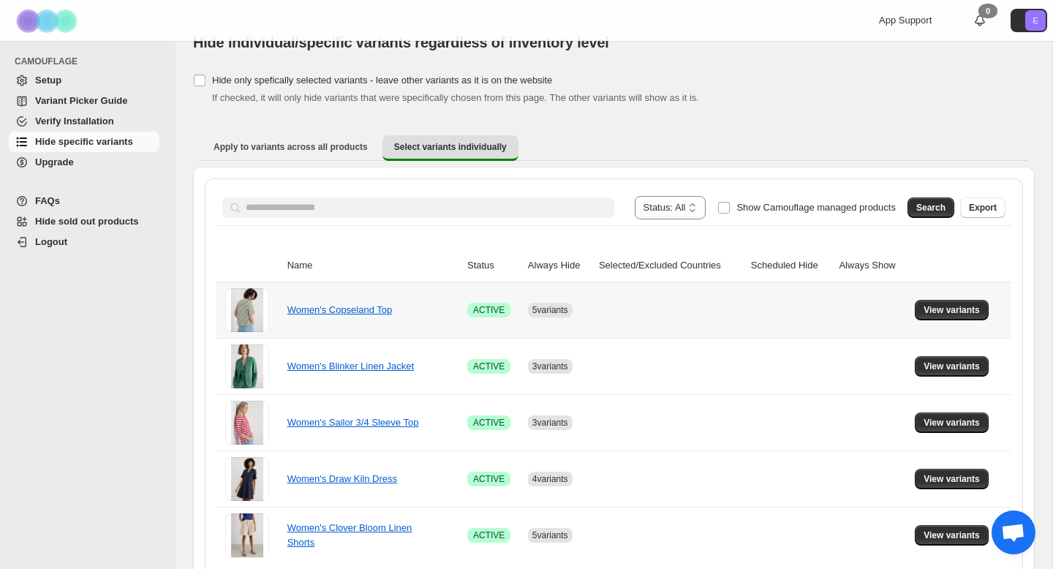
scroll to position [88, 0]
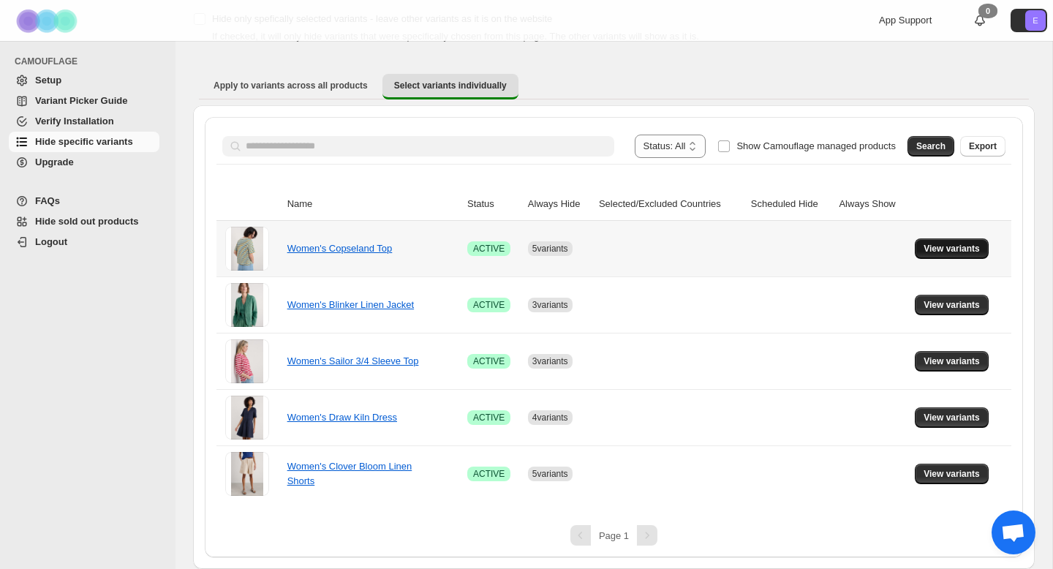
click at [923, 251] on button "View variants" at bounding box center [952, 248] width 74 height 20
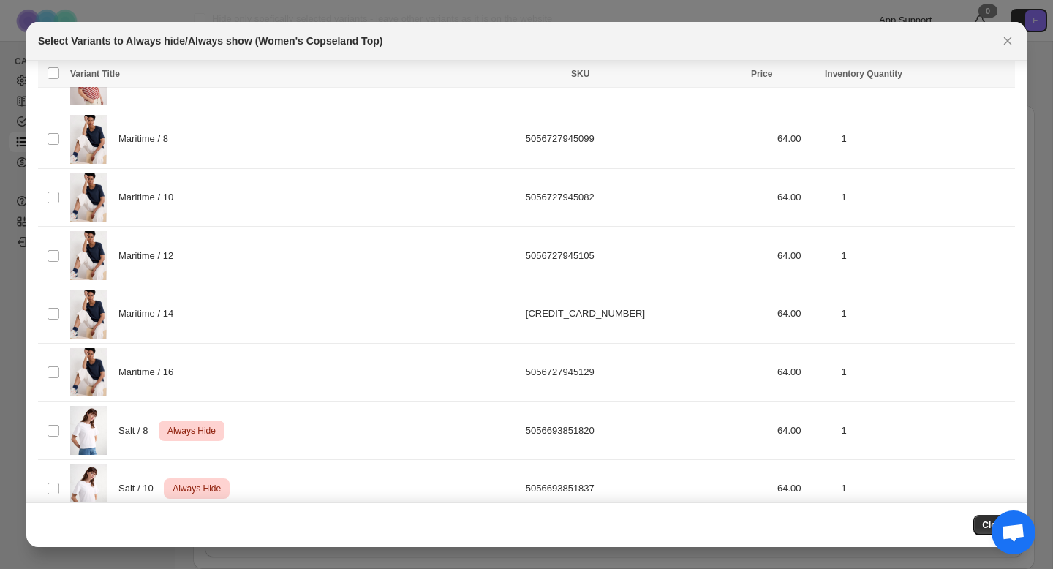
scroll to position [803, 0]
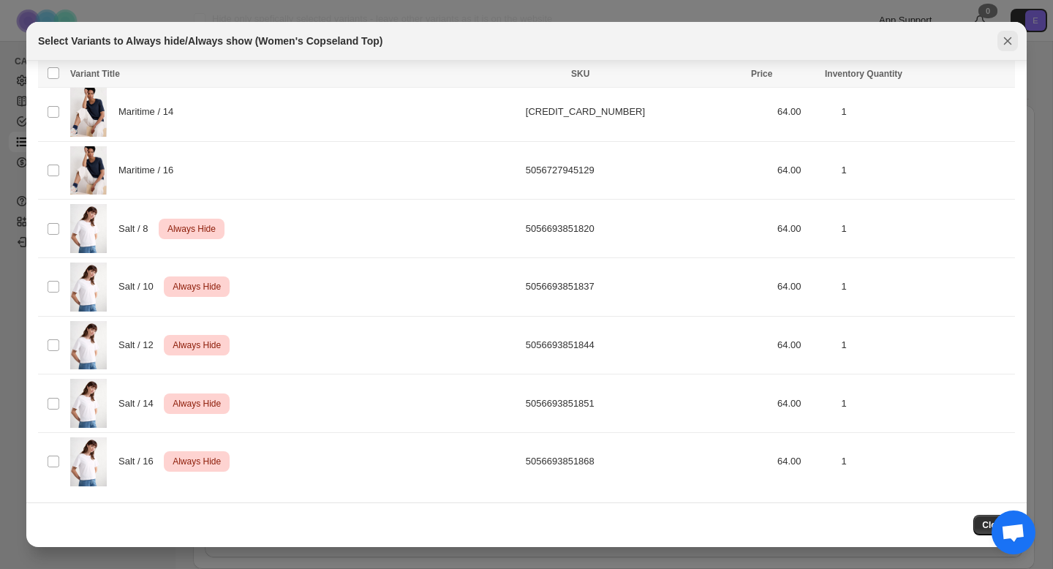
click at [1005, 46] on icon "Close" at bounding box center [1007, 41] width 15 height 15
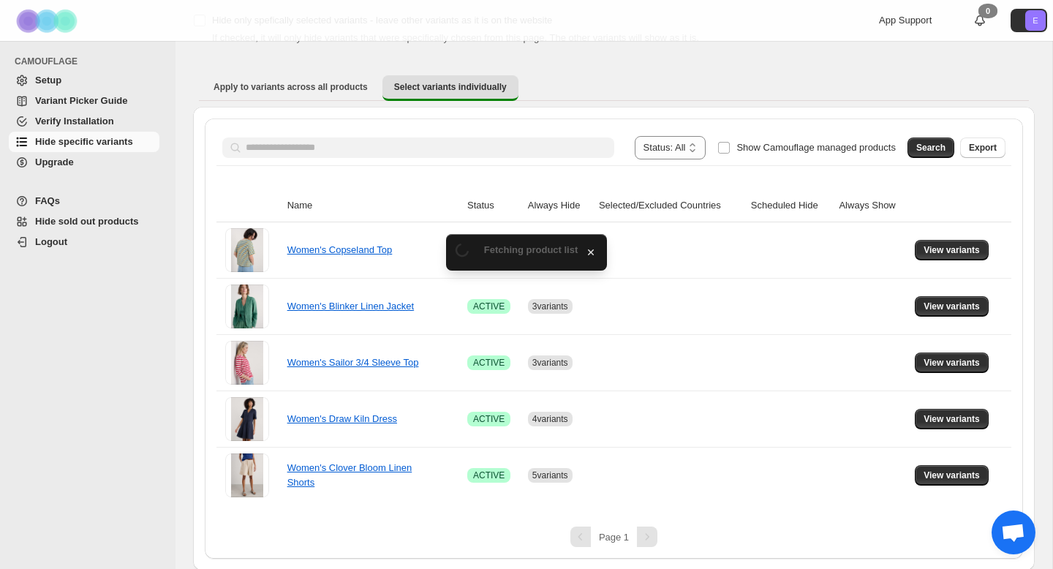
scroll to position [88, 0]
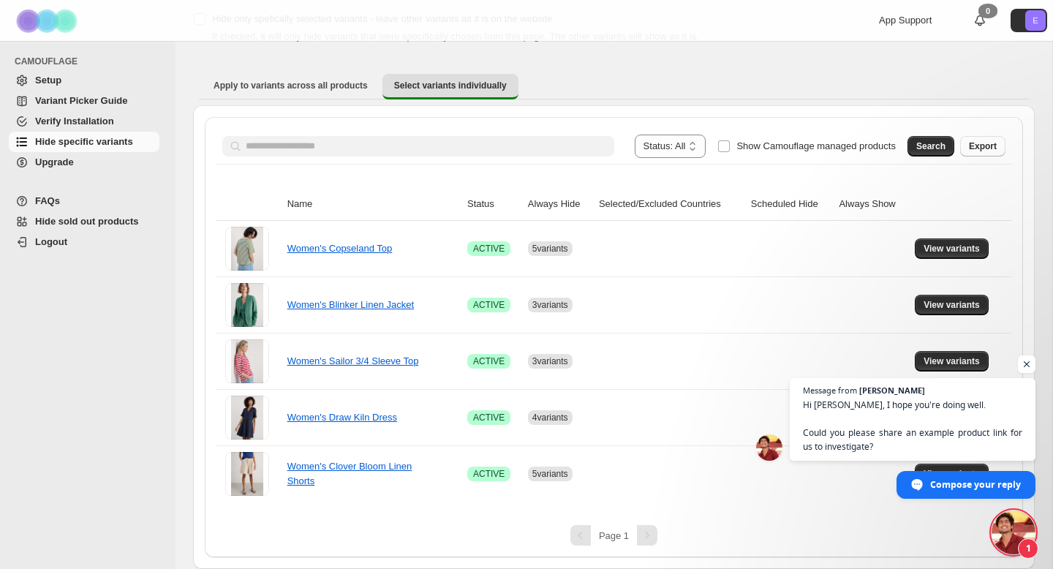
click at [1009, 528] on span "Open chat" at bounding box center [1014, 532] width 44 height 44
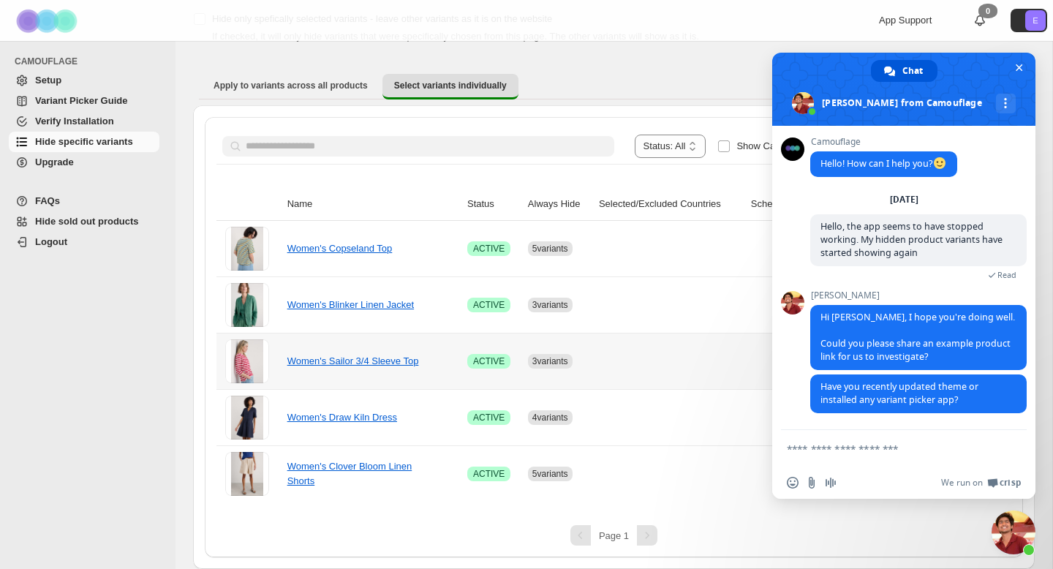
scroll to position [4, 0]
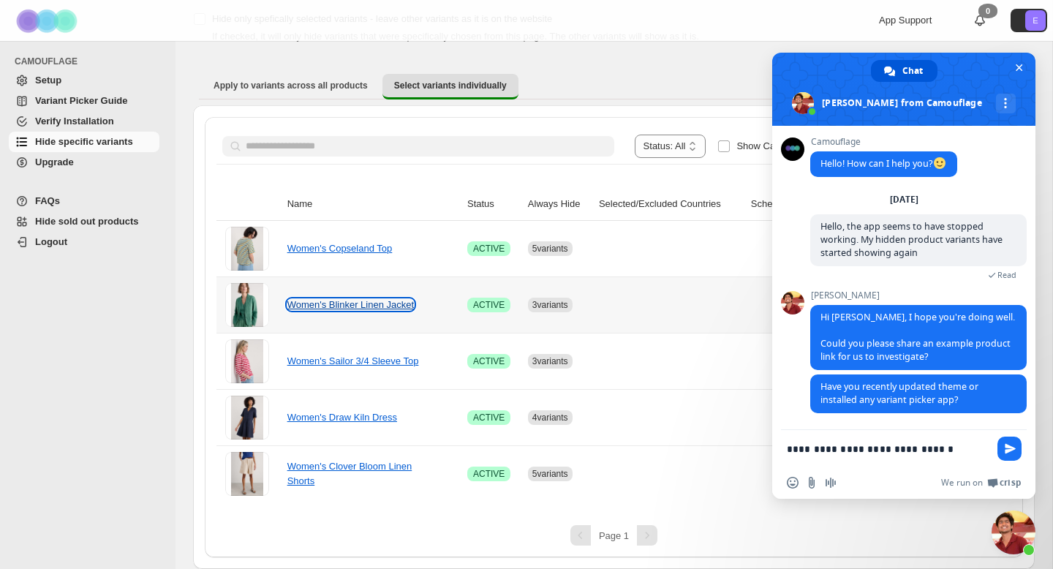
click at [366, 307] on link "Women's Blinker Linen Jacket" at bounding box center [350, 304] width 127 height 11
click at [1019, 61] on span "Close chat" at bounding box center [1018, 67] width 15 height 15
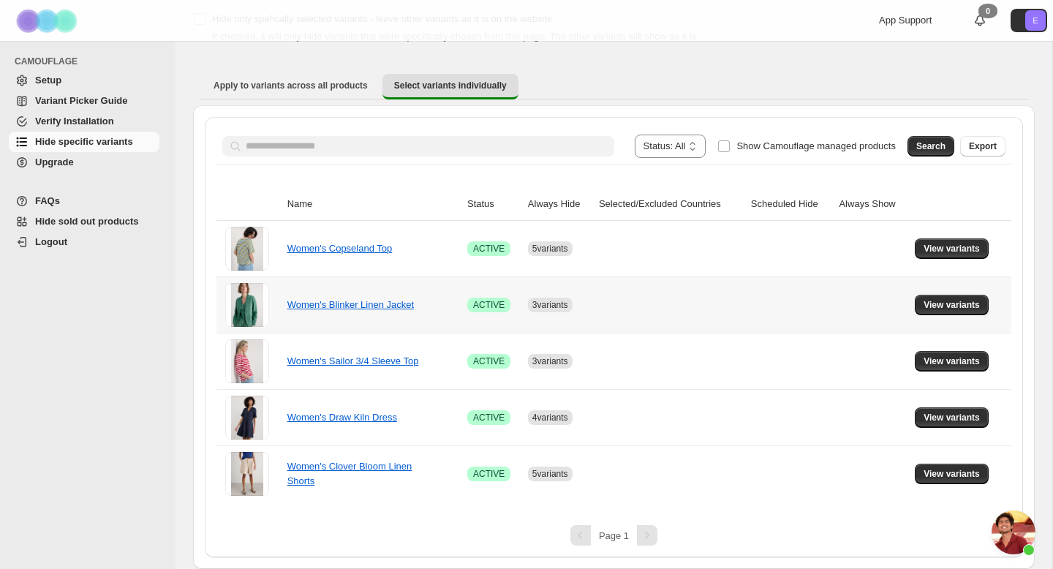
click at [961, 318] on td "View variants" at bounding box center [960, 304] width 101 height 56
click at [961, 312] on button "View variants" at bounding box center [952, 305] width 74 height 20
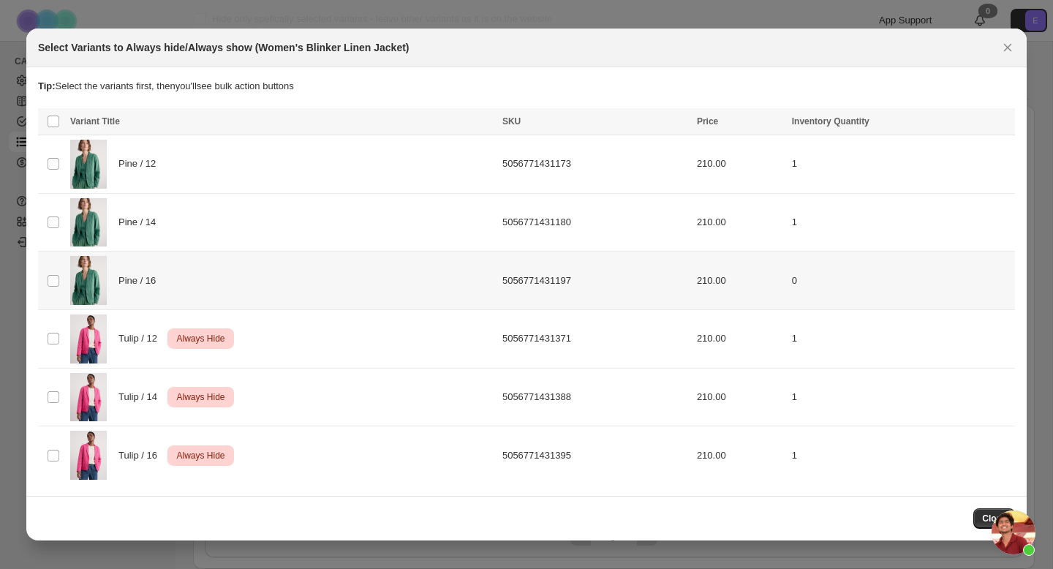
scroll to position [0, 0]
click at [1010, 51] on icon "Close" at bounding box center [1007, 47] width 15 height 15
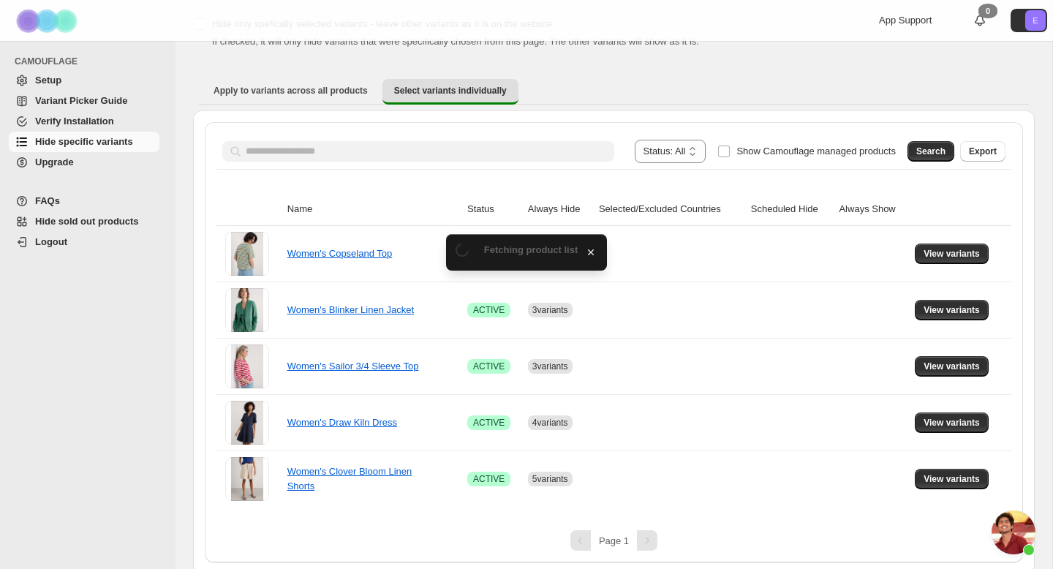
scroll to position [88, 0]
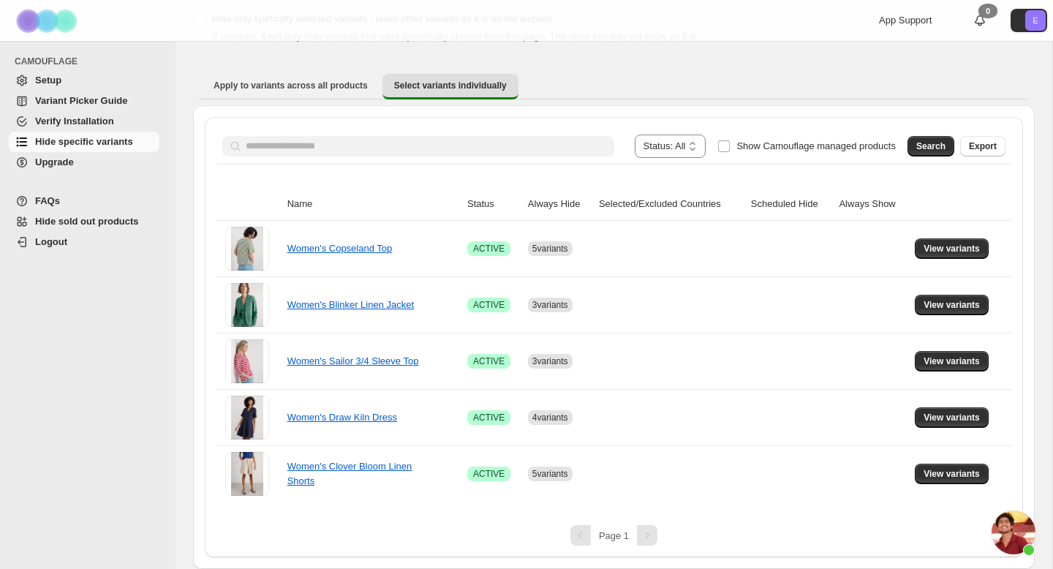
click at [1016, 531] on span "Open chat" at bounding box center [1014, 532] width 44 height 44
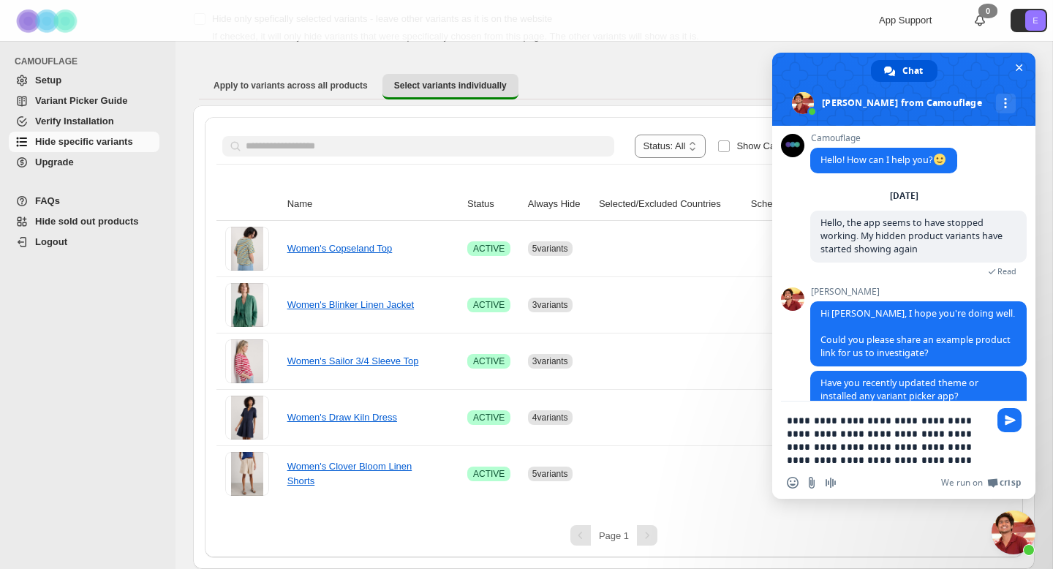
paste textarea "**********"
type textarea "**********"
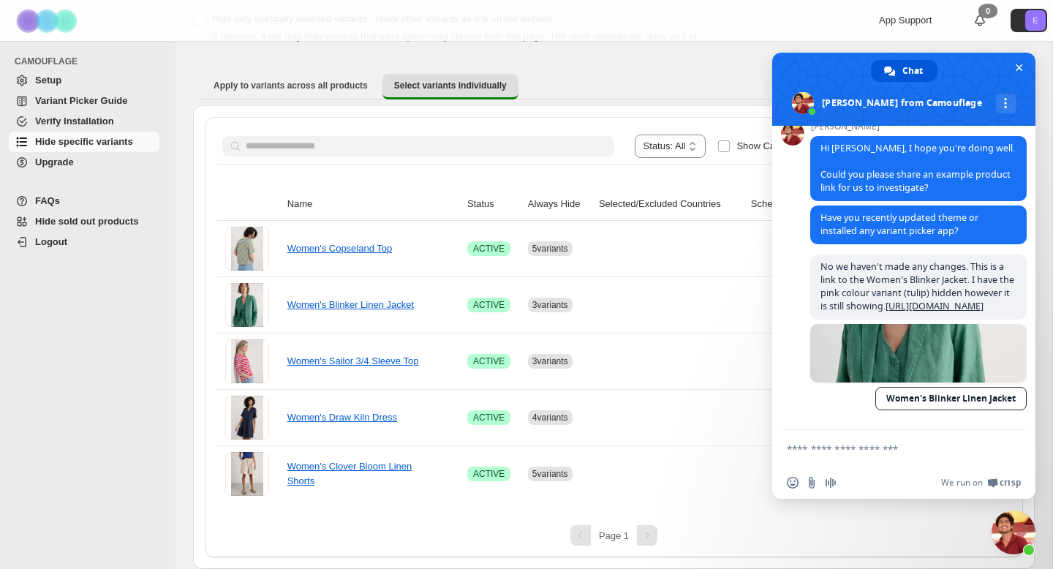
scroll to position [201, 0]
type textarea "*"
click at [1016, 65] on span "Close chat" at bounding box center [1019, 67] width 7 height 7
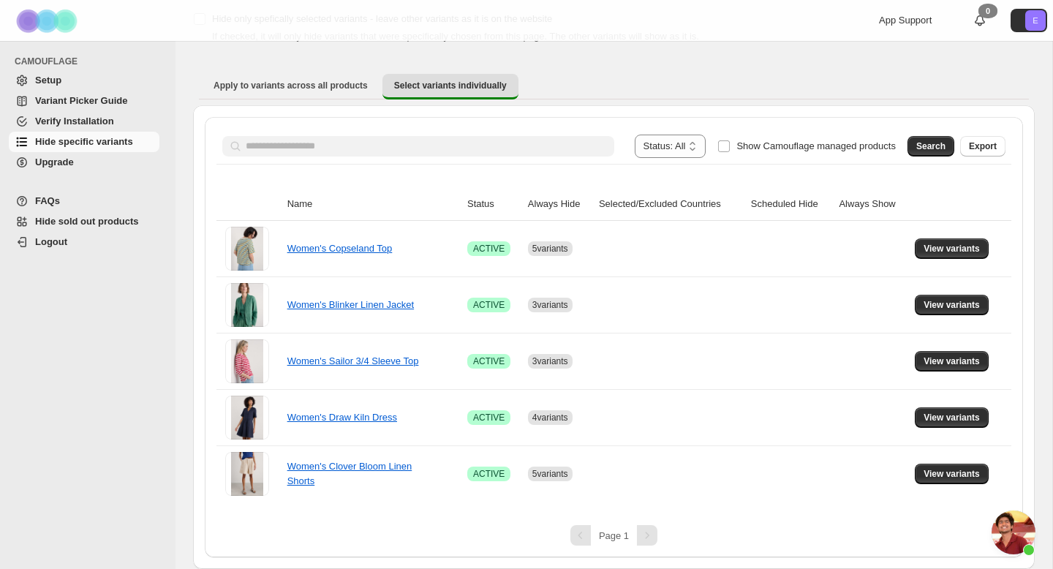
click at [1020, 536] on span "Open chat" at bounding box center [1014, 532] width 44 height 44
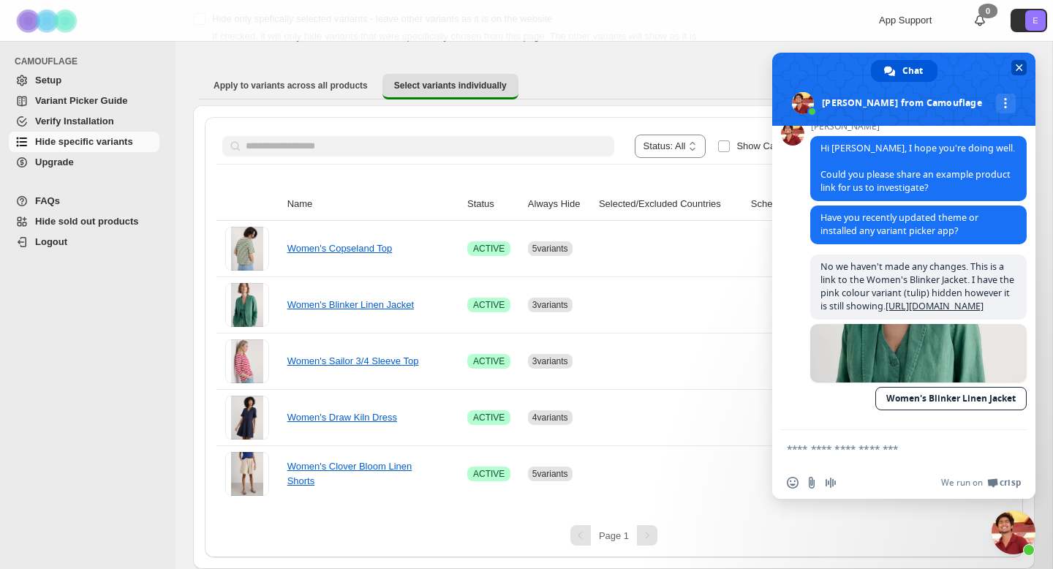
click at [1011, 67] on span at bounding box center [903, 89] width 263 height 73
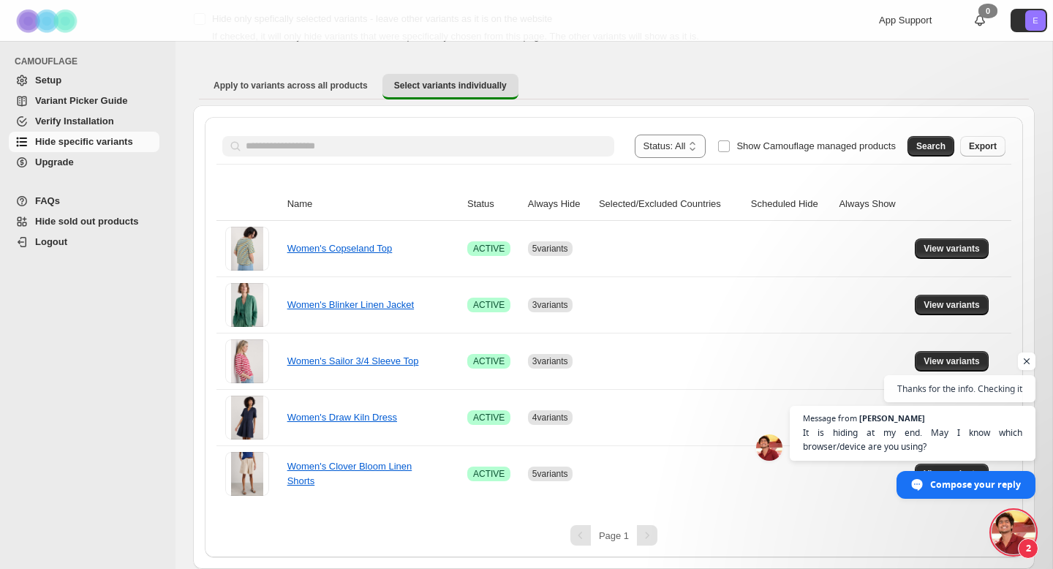
scroll to position [252, 0]
click at [1014, 534] on span "Open chat" at bounding box center [1014, 532] width 44 height 44
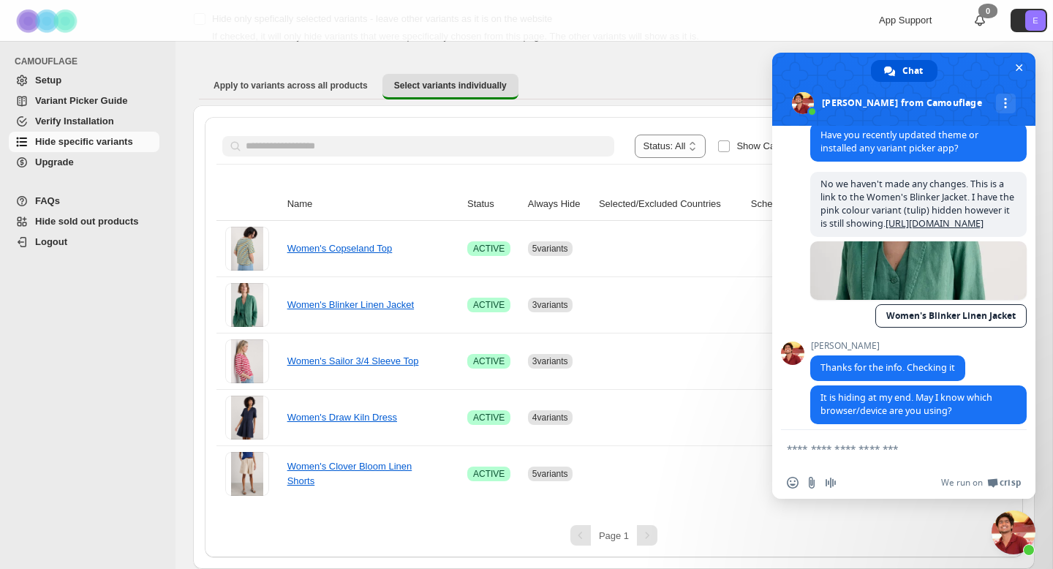
scroll to position [295, 0]
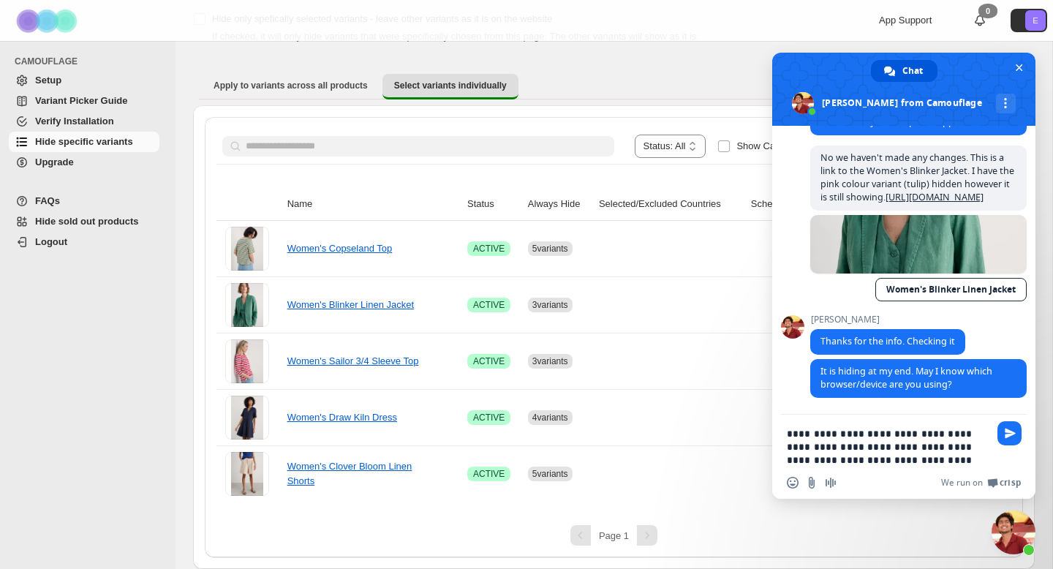
click at [891, 446] on textarea "**********" at bounding box center [888, 446] width 202 height 39
click at [845, 463] on textarea "**********" at bounding box center [888, 446] width 202 height 39
drag, startPoint x: 937, startPoint y: 457, endPoint x: 848, endPoint y: 460, distance: 88.5
click at [848, 460] on textarea "**********" at bounding box center [888, 446] width 202 height 39
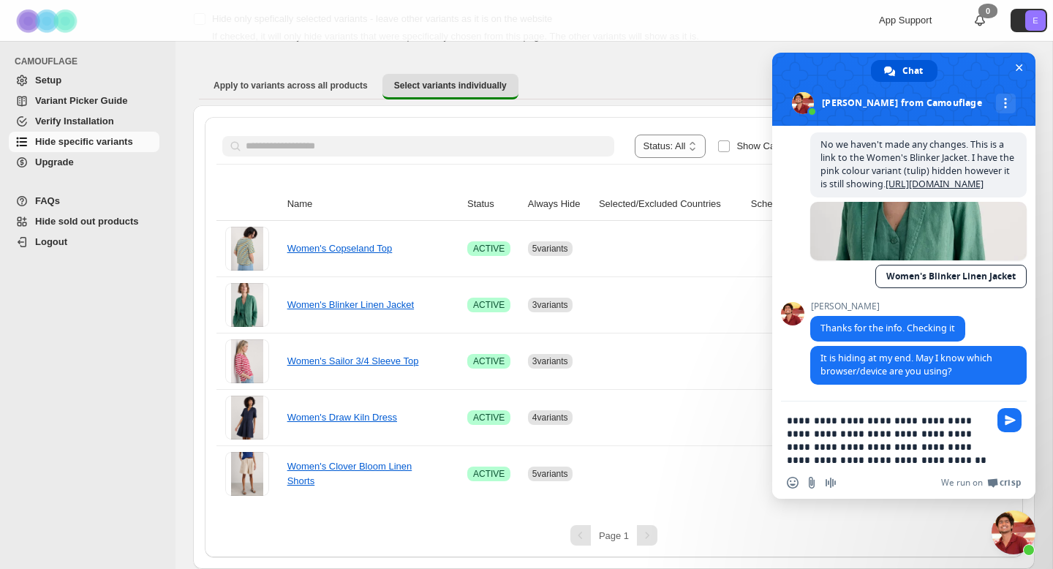
type textarea "**********"
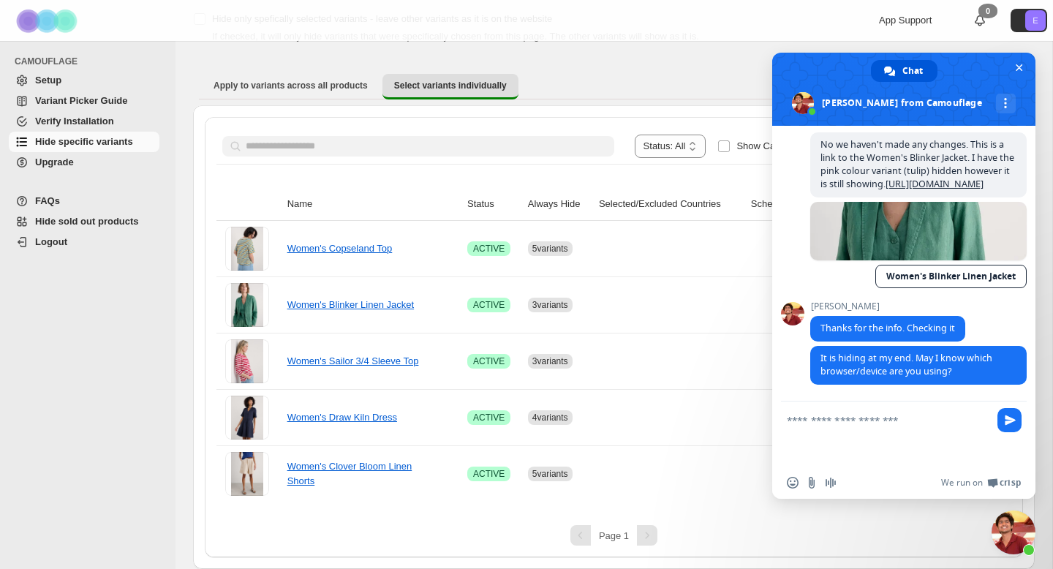
scroll to position [389, 0]
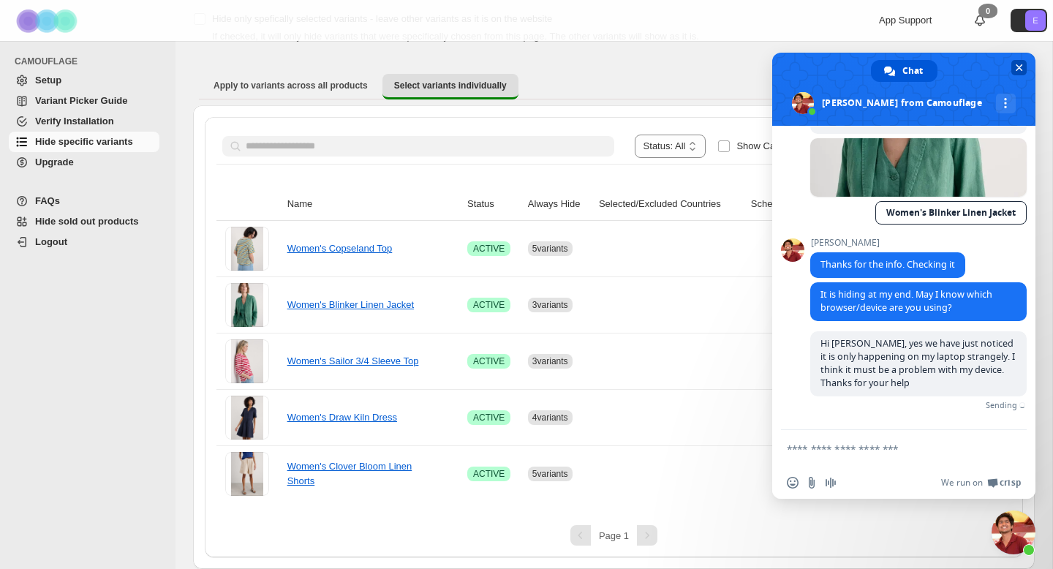
click at [1019, 67] on span "Close chat" at bounding box center [1019, 67] width 7 height 7
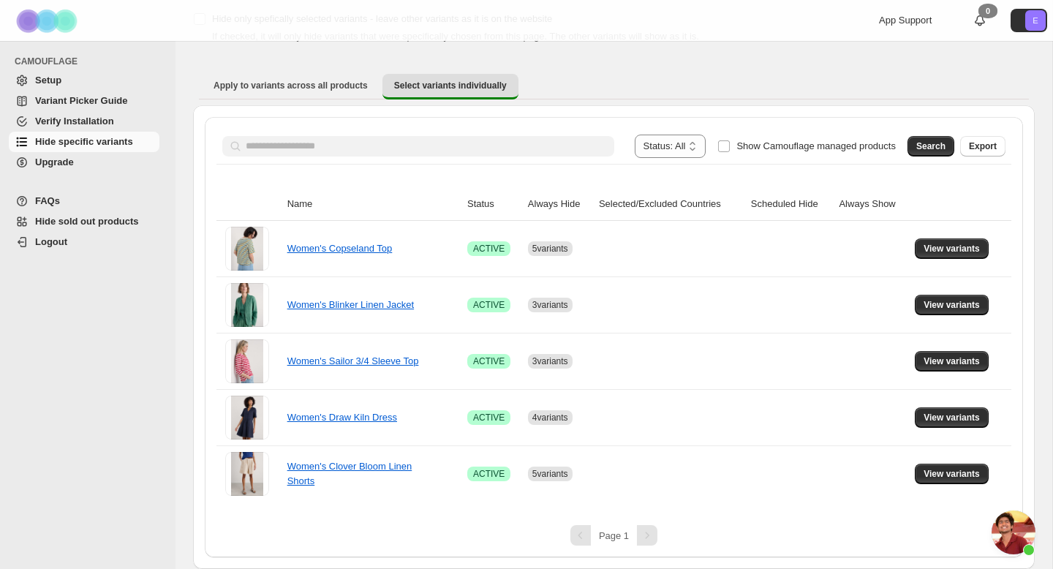
scroll to position [372, 0]
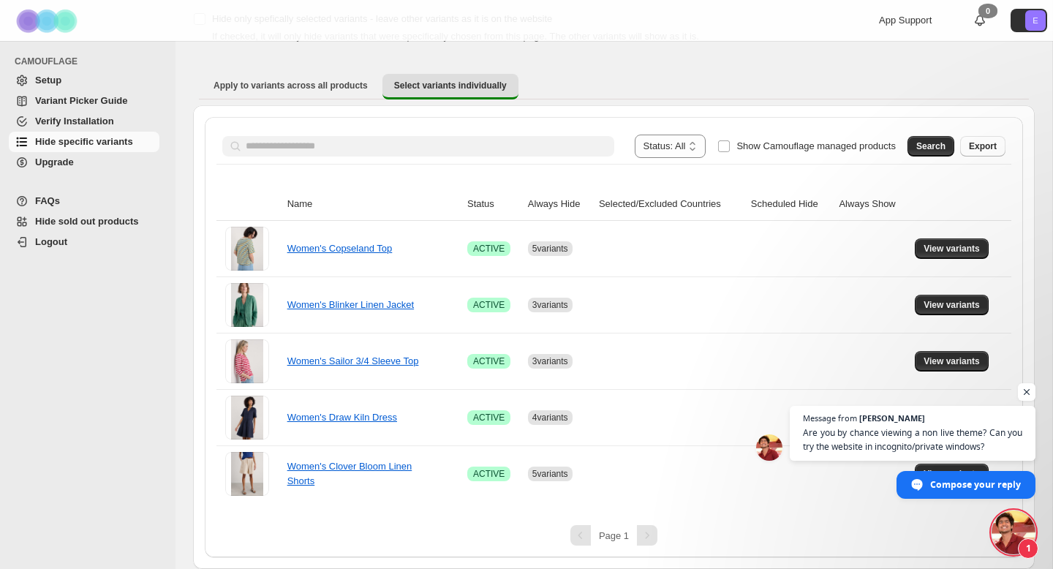
click at [1012, 535] on span "Open chat" at bounding box center [1014, 532] width 44 height 44
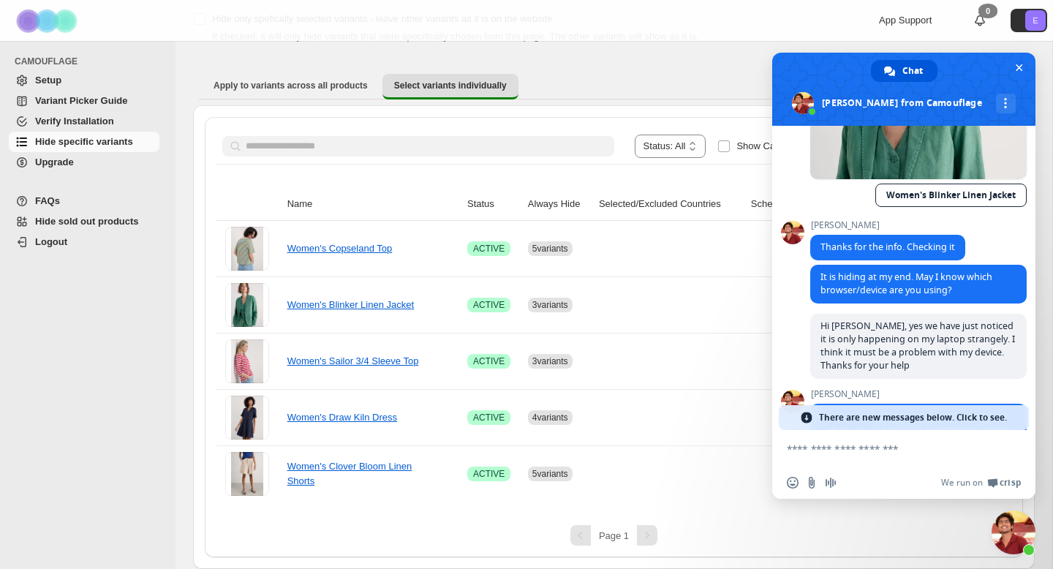
scroll to position [475, 0]
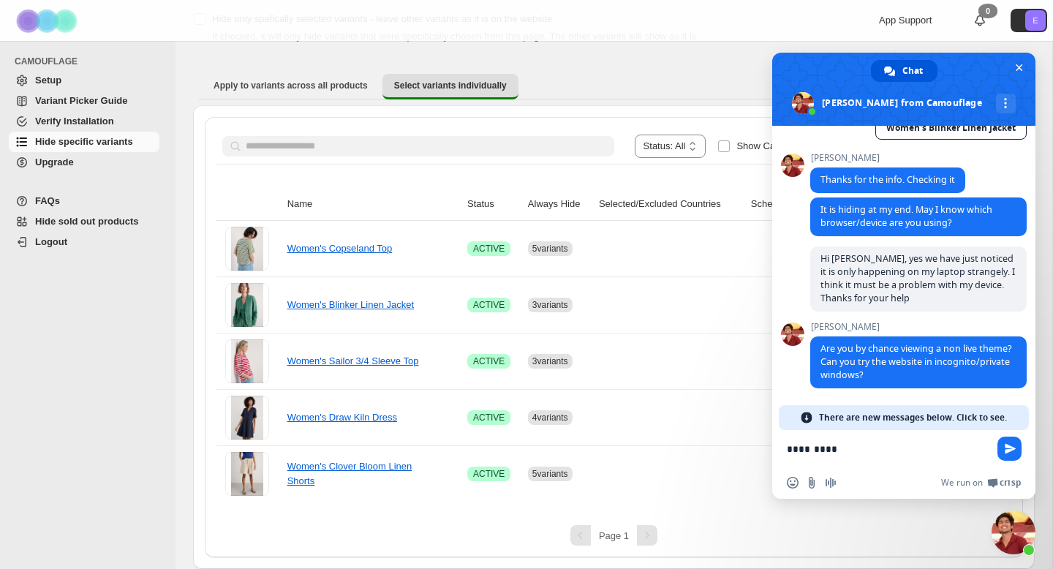
type textarea "**********"
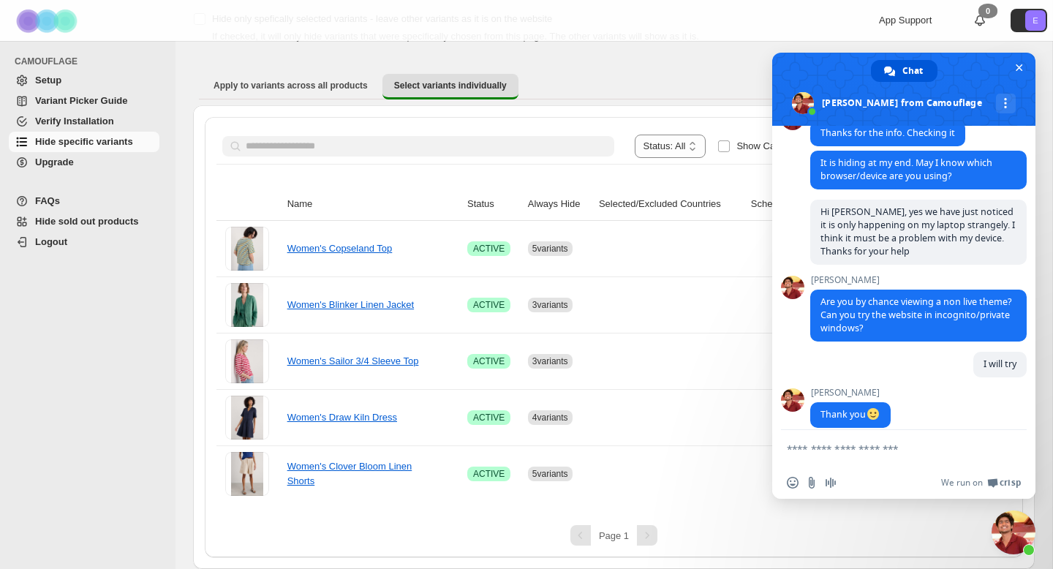
scroll to position [537, 0]
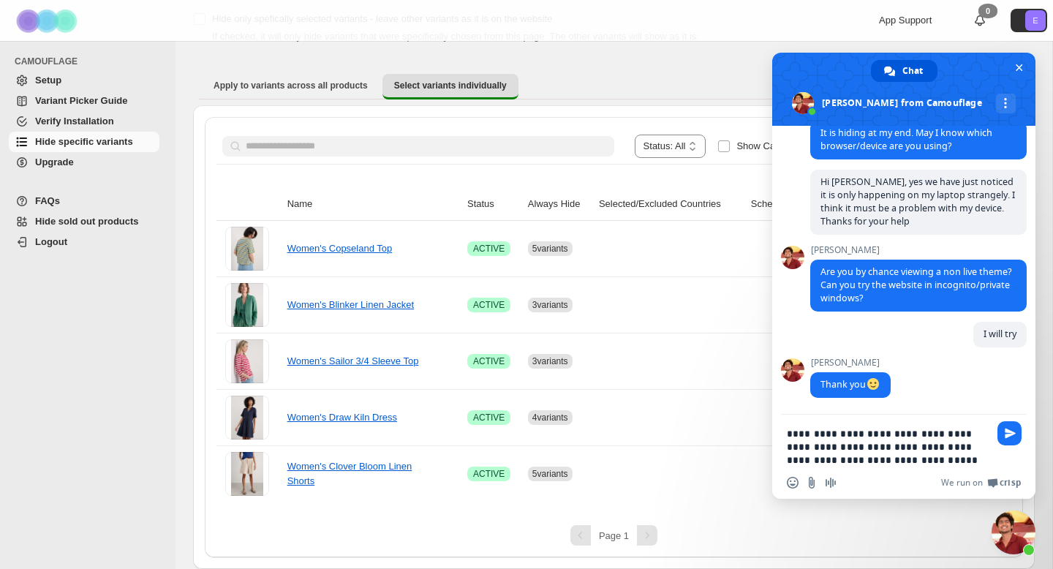
type textarea "**********"
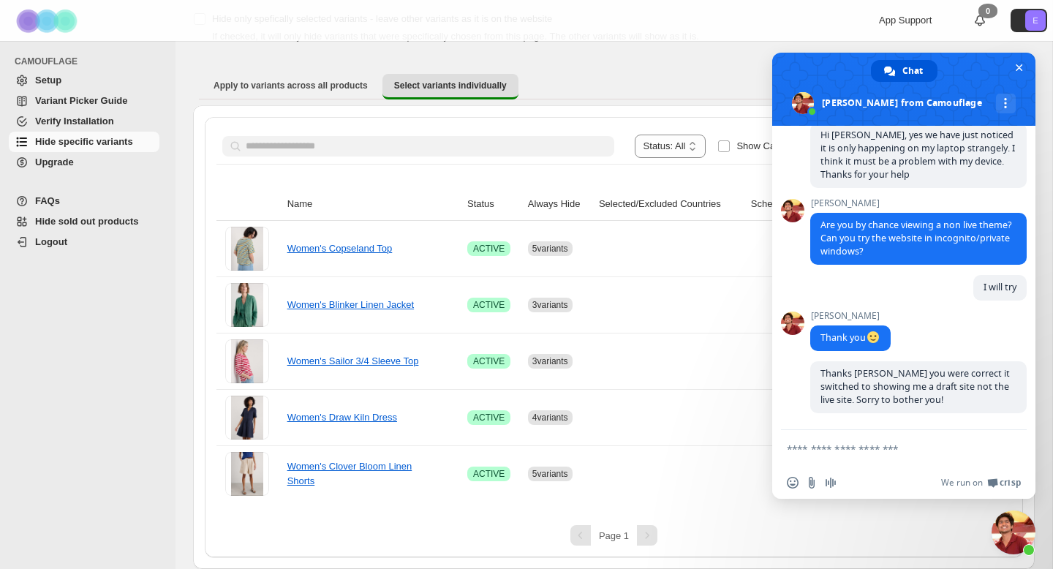
scroll to position [600, 0]
click at [1016, 61] on span "Close chat" at bounding box center [1018, 67] width 15 height 15
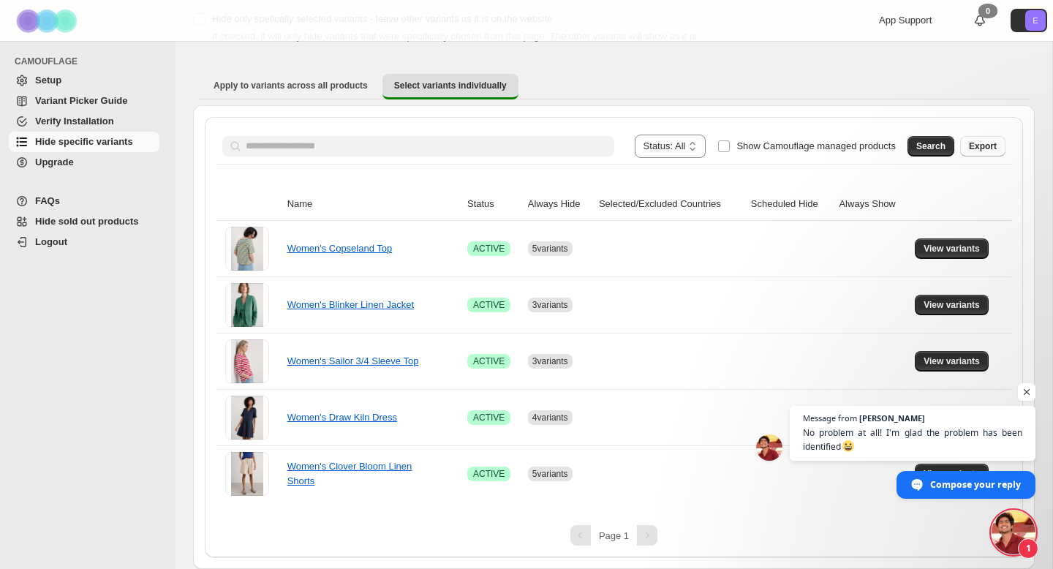
scroll to position [665, 0]
click at [1016, 541] on span "Open chat" at bounding box center [1014, 532] width 44 height 44
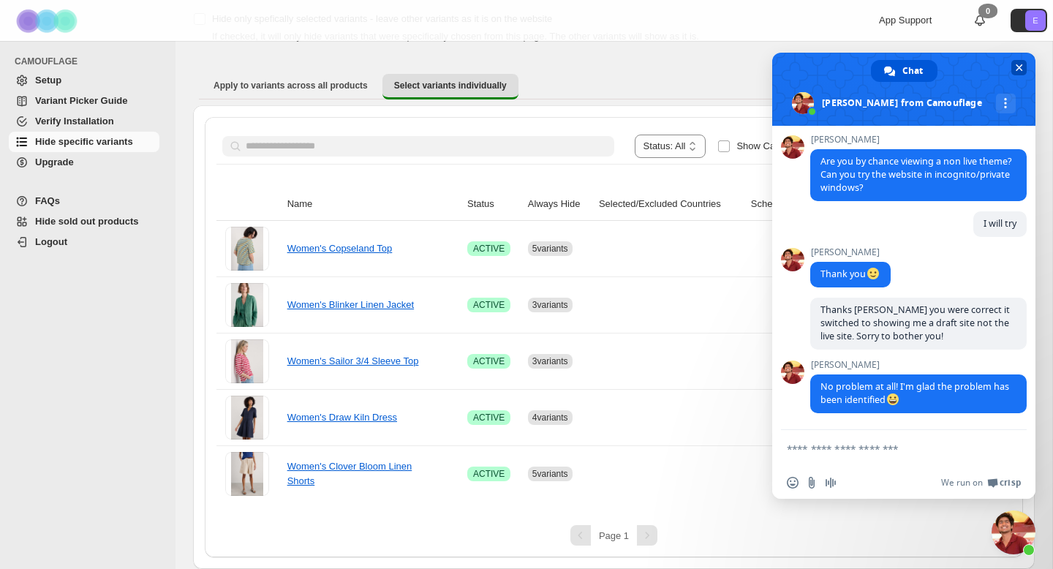
click at [1010, 67] on span at bounding box center [903, 89] width 263 height 73
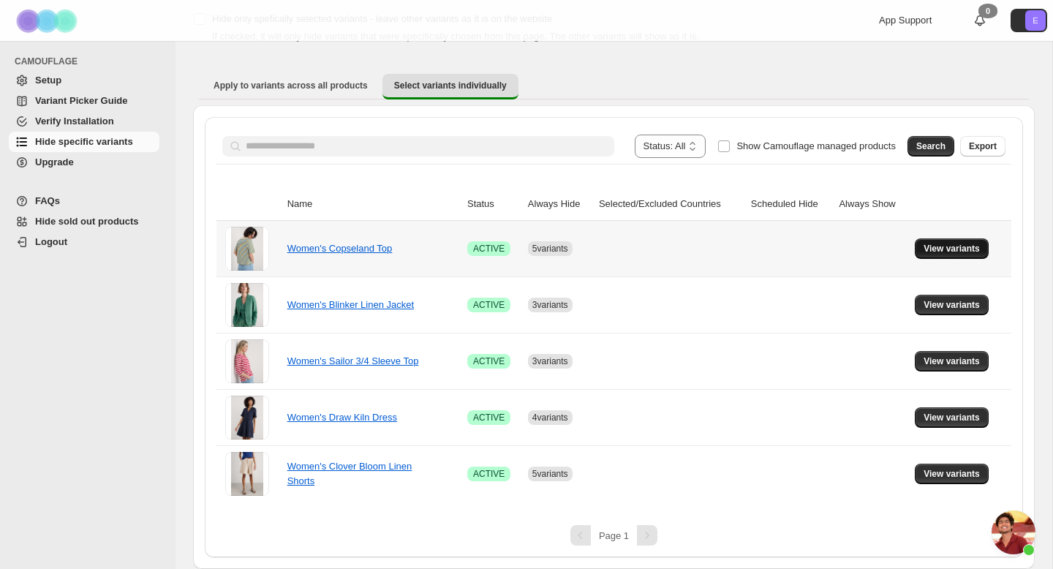
click at [935, 254] on span "View variants" at bounding box center [952, 249] width 56 height 12
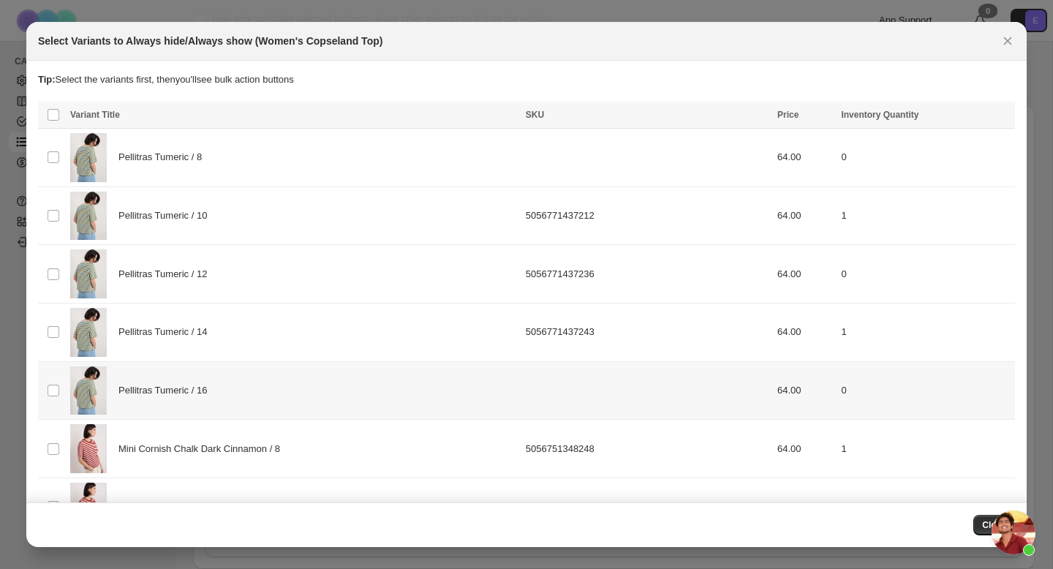
scroll to position [803, 0]
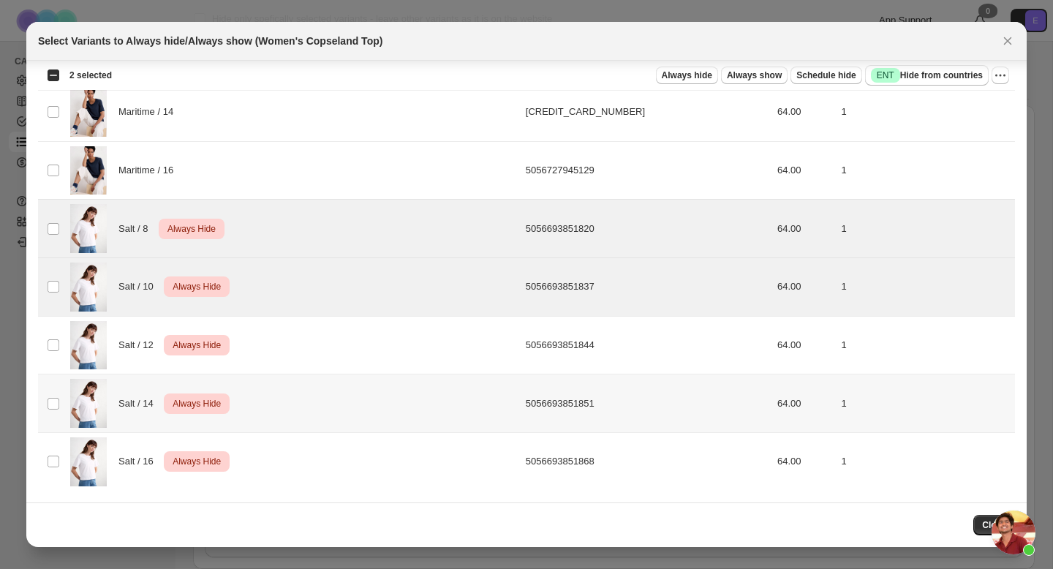
click at [48, 380] on td "Select product variant" at bounding box center [52, 403] width 28 height 59
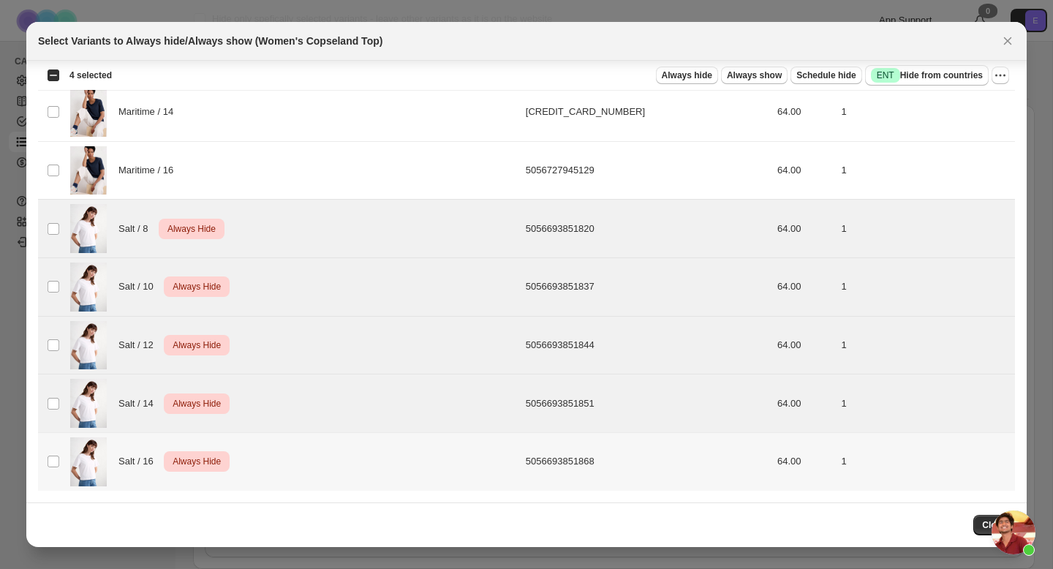
click at [60, 467] on td "Select product variant" at bounding box center [52, 462] width 28 height 58
click at [995, 79] on icon "More actions" at bounding box center [1000, 75] width 15 height 15
click at [977, 107] on span "Undo always hide" at bounding box center [947, 104] width 106 height 15
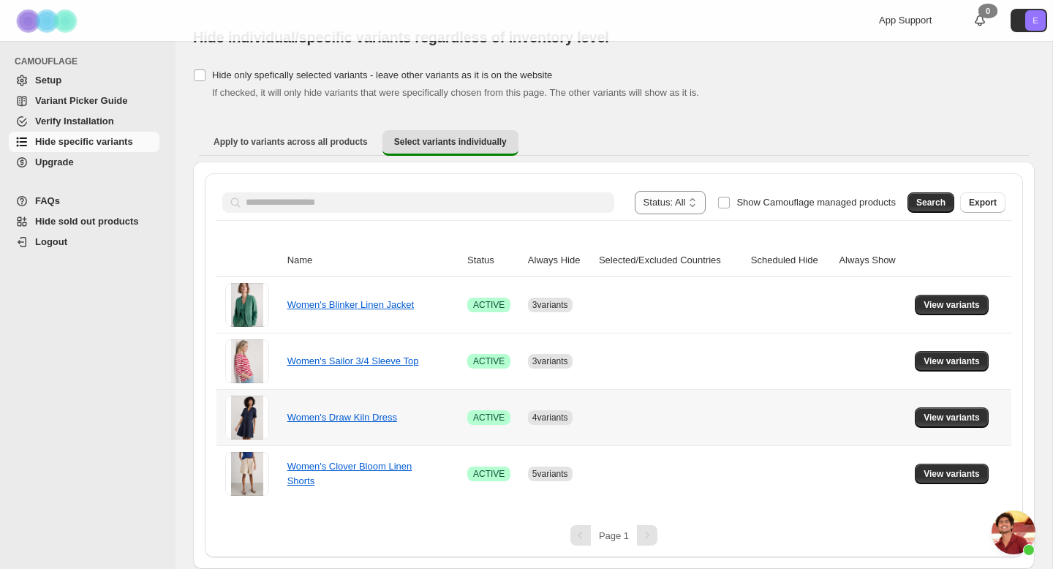
scroll to position [31, 0]
click at [967, 417] on span "View variants" at bounding box center [952, 418] width 56 height 12
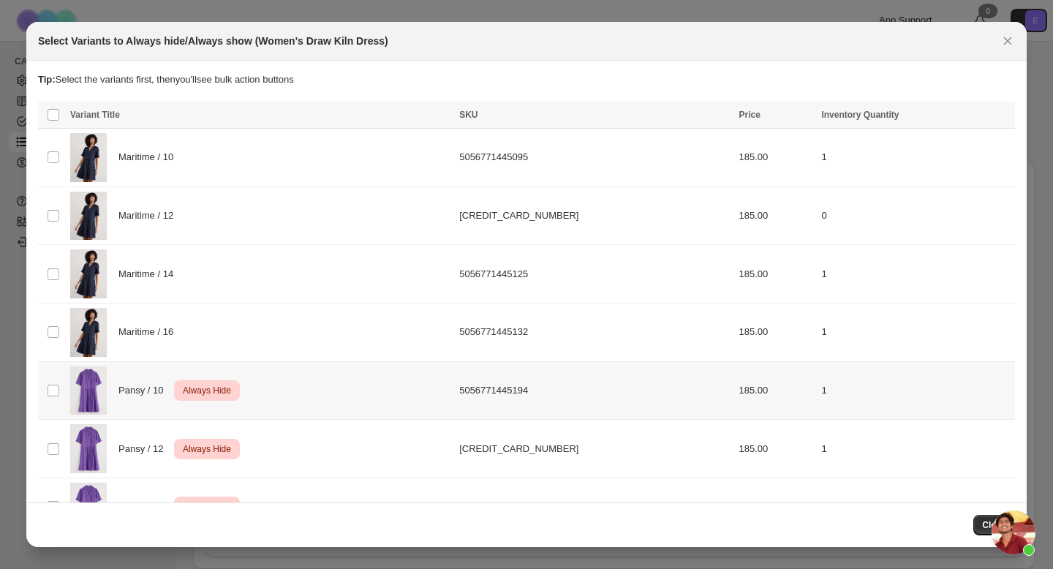
scroll to position [103, 0]
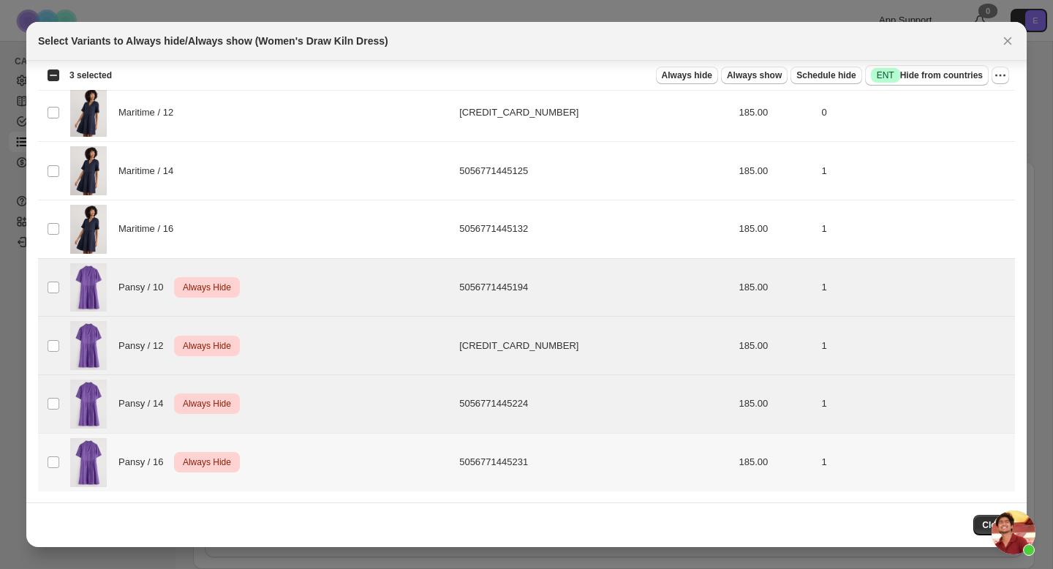
click at [53, 440] on td "Select product variant" at bounding box center [52, 462] width 28 height 58
click at [1005, 78] on icon "More actions" at bounding box center [1000, 75] width 15 height 15
click at [985, 105] on span "Undo always hide" at bounding box center [947, 104] width 106 height 15
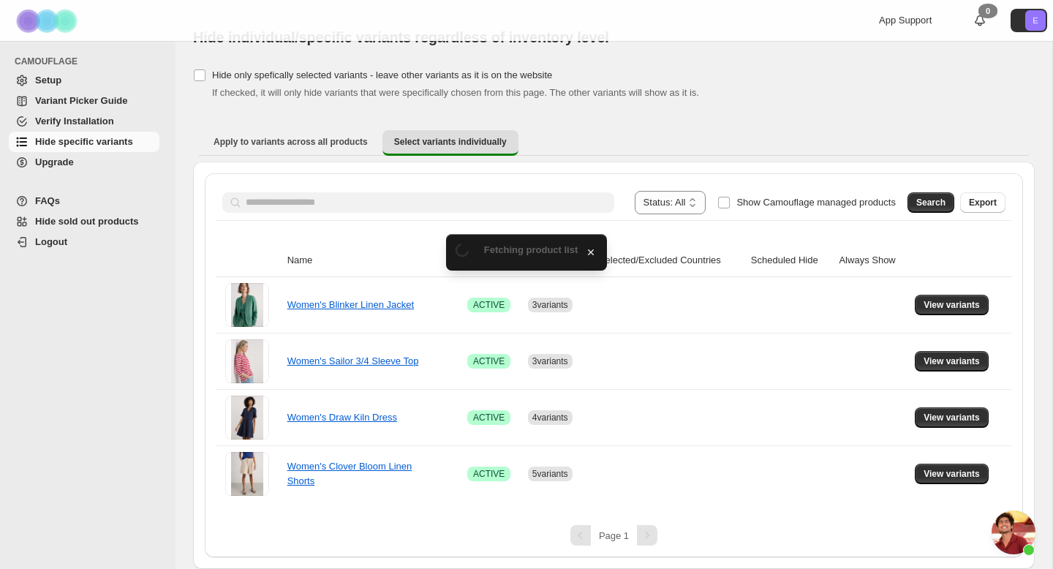
scroll to position [0, 0]
